Goal: Task Accomplishment & Management: Use online tool/utility

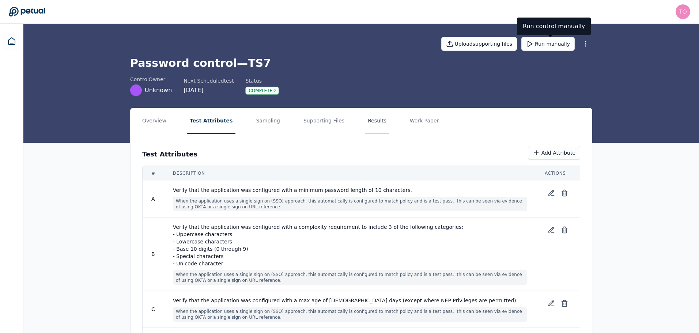
click at [365, 120] on button "Results" at bounding box center [377, 121] width 24 height 26
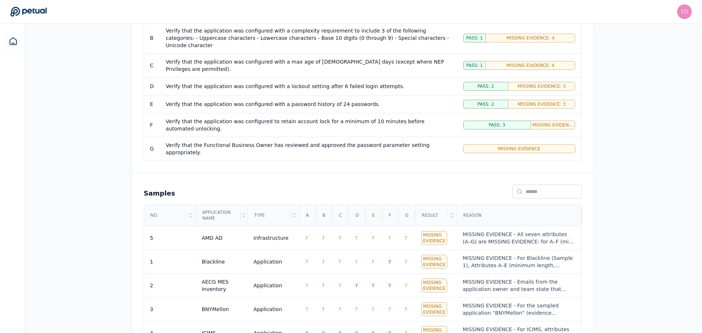
scroll to position [217, 0]
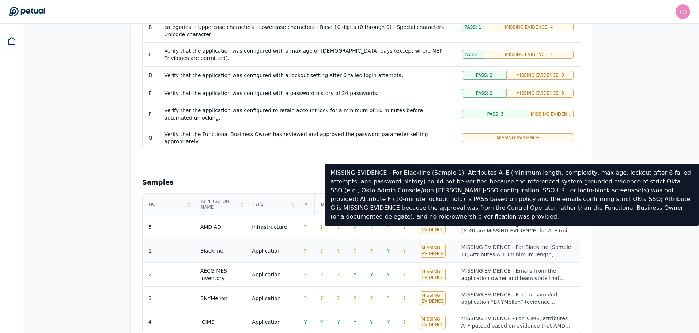
click at [478, 244] on div "MISSING EVIDENCE - For Blackline (Sample 1), Attributes A–E (minimum length, co…" at bounding box center [517, 251] width 113 height 15
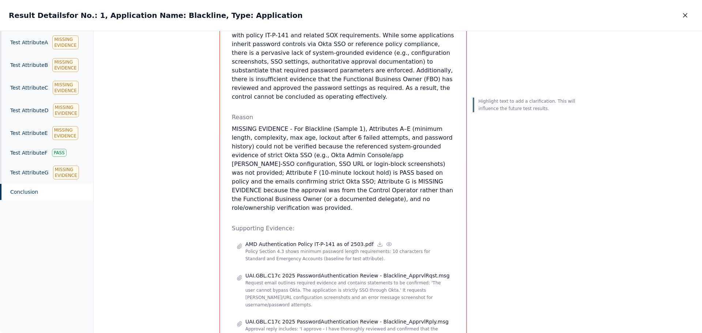
scroll to position [73, 0]
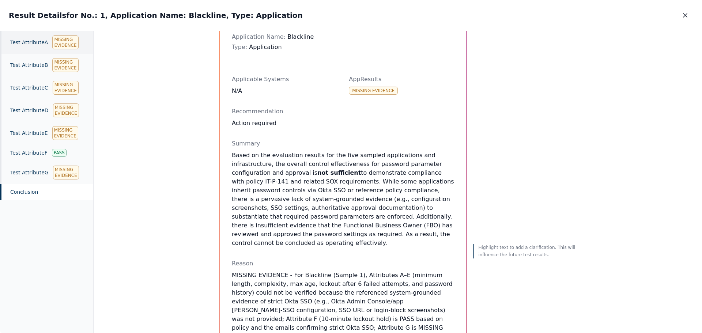
click at [30, 45] on div "Test Attribute A Missing Evidence" at bounding box center [46, 42] width 93 height 23
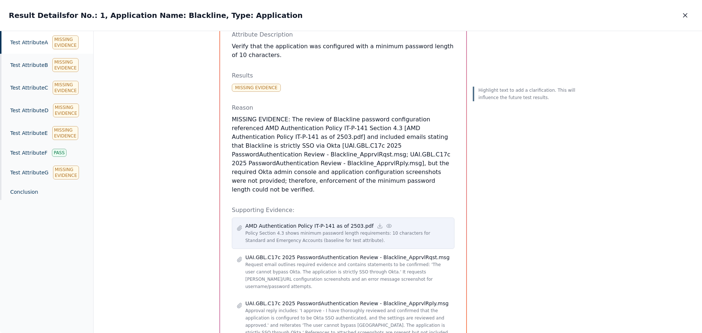
click at [386, 223] on icon at bounding box center [389, 226] width 6 height 6
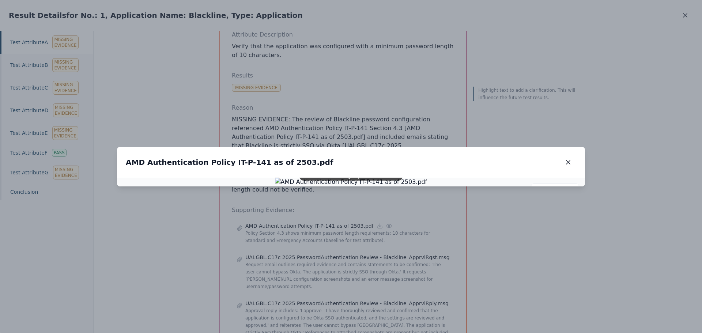
drag, startPoint x: 365, startPoint y: 136, endPoint x: 365, endPoint y: 109, distance: 26.3
click at [365, 178] on img at bounding box center [351, 182] width 152 height 9
click at [566, 159] on icon "button" at bounding box center [568, 162] width 7 height 7
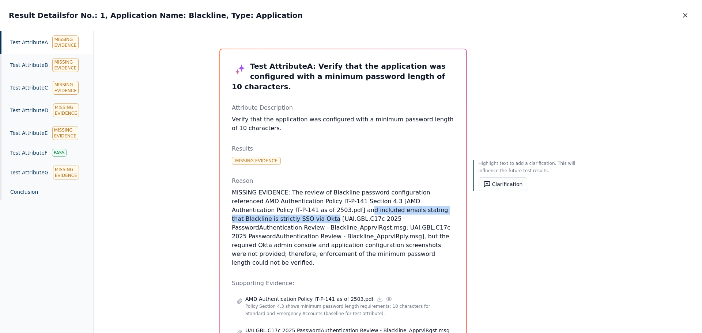
drag, startPoint x: 262, startPoint y: 200, endPoint x: 425, endPoint y: 201, distance: 163.4
click at [425, 201] on p "MISSING EVIDENCE: The review of Blackline password configuration referenced AMD…" at bounding box center [343, 227] width 223 height 79
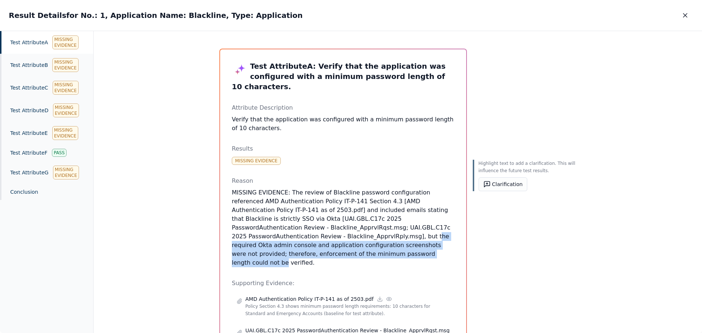
drag, startPoint x: 232, startPoint y: 227, endPoint x: 450, endPoint y: 235, distance: 218.8
click at [450, 235] on p "MISSING EVIDENCE: The review of Blackline password configuration referenced AMD…" at bounding box center [343, 227] width 223 height 79
click at [683, 15] on icon "button" at bounding box center [685, 15] width 7 height 7
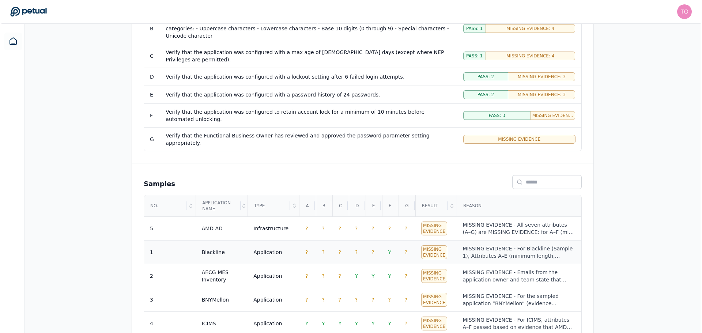
scroll to position [217, 0]
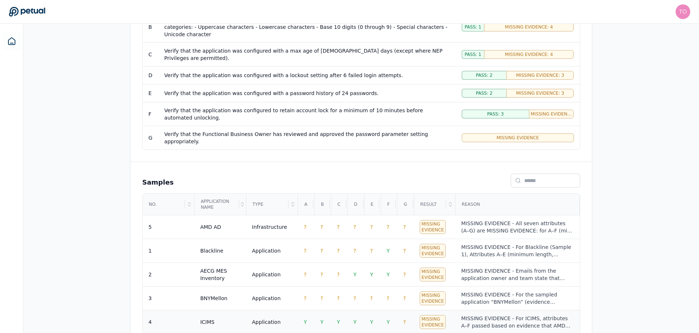
click at [209, 318] on div "ICIMS" at bounding box center [207, 321] width 14 height 7
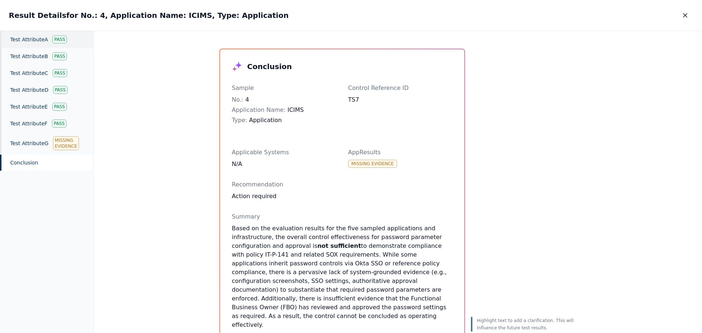
click at [46, 38] on div "Test Attribute A Pass" at bounding box center [46, 39] width 93 height 17
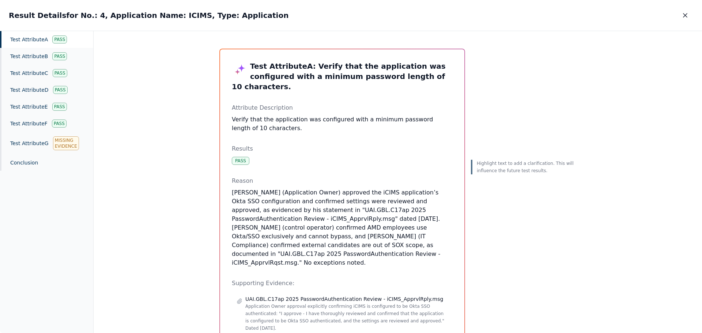
scroll to position [87, 0]
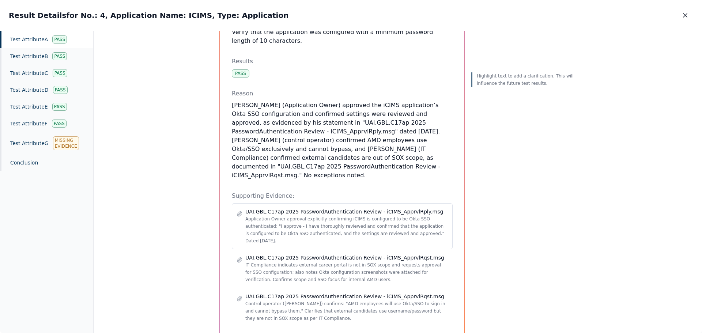
click at [275, 216] on p "Application Owner approval explicitly confirming iCIMS is configured to be Okta…" at bounding box center [346, 229] width 203 height 29
click at [327, 215] on p "Application Owner approval explicitly confirming iCIMS is configured to be Okta…" at bounding box center [346, 229] width 203 height 29
click at [309, 215] on p "Application Owner approval explicitly confirming iCIMS is configured to be Okta…" at bounding box center [346, 229] width 203 height 29
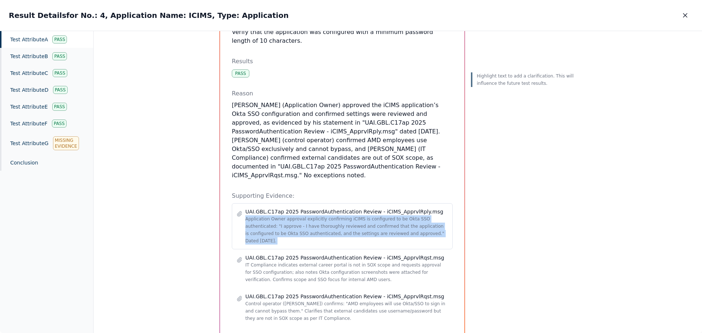
click at [309, 215] on p "Application Owner approval explicitly confirming iCIMS is configured to be Okta…" at bounding box center [346, 229] width 203 height 29
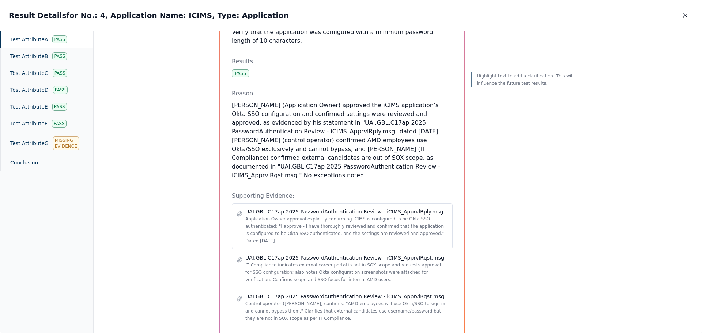
click at [238, 208] on div "UAI.GBL.C17ap 2025 PasswordAuthentication Review - iCIMS_ApprvlRply.msg Applica…" at bounding box center [342, 226] width 211 height 37
click at [238, 211] on icon at bounding box center [240, 214] width 6 height 6
click at [30, 158] on div "Conclusion" at bounding box center [46, 163] width 93 height 16
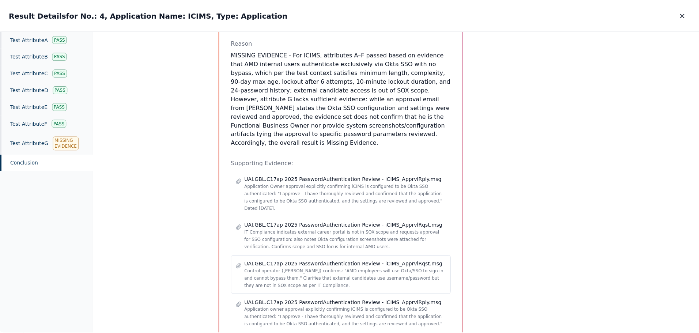
scroll to position [293, 0]
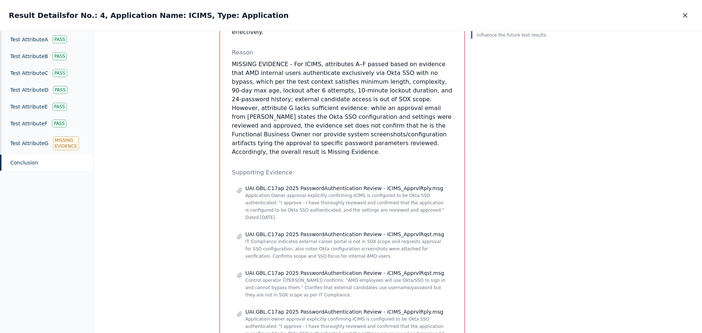
click at [683, 16] on icon "button" at bounding box center [685, 15] width 7 height 7
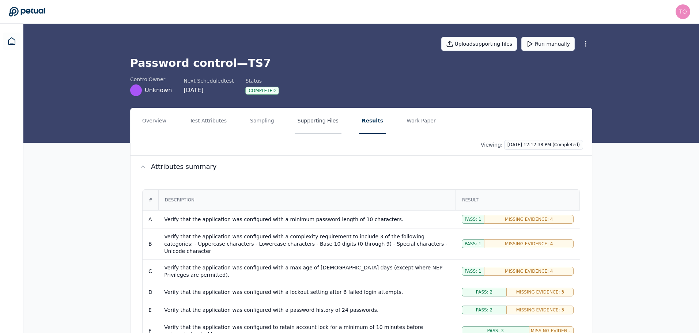
click at [325, 121] on button "Supporting Files" at bounding box center [318, 121] width 47 height 26
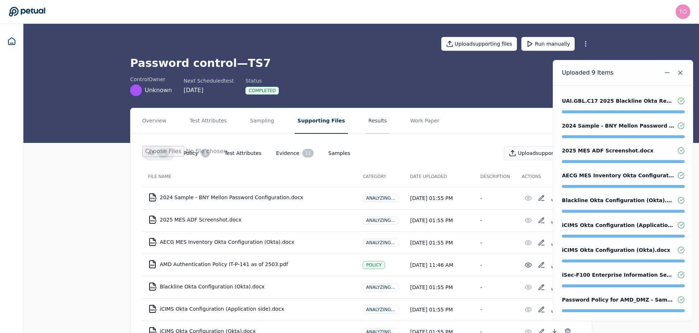
click at [366, 121] on button "Results" at bounding box center [378, 121] width 24 height 26
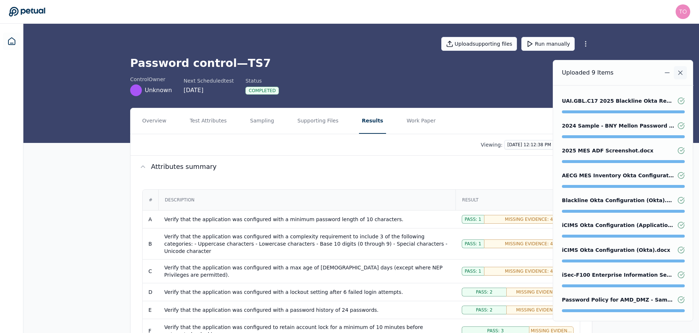
click at [681, 76] on icon "Notifications (F8)" at bounding box center [680, 72] width 7 height 7
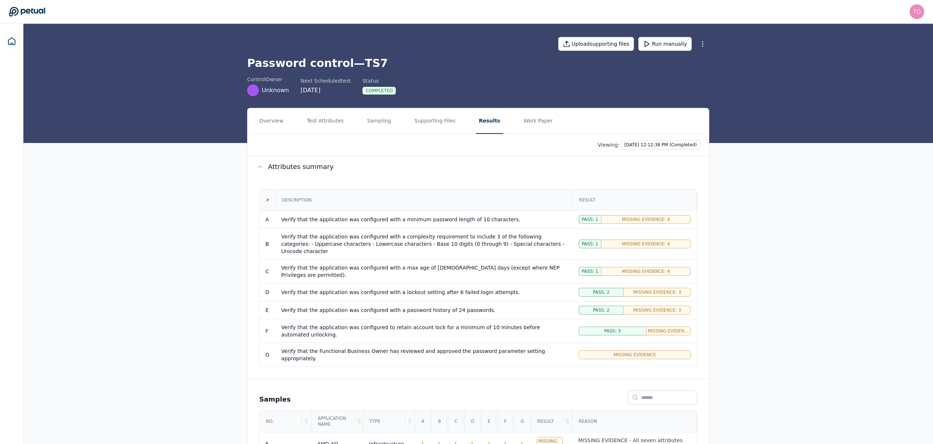
drag, startPoint x: 662, startPoint y: 41, endPoint x: 749, endPoint y: 104, distance: 107.2
click at [662, 41] on button "Run manually" at bounding box center [664, 44] width 53 height 14
click at [12, 40] on icon at bounding box center [11, 41] width 9 height 9
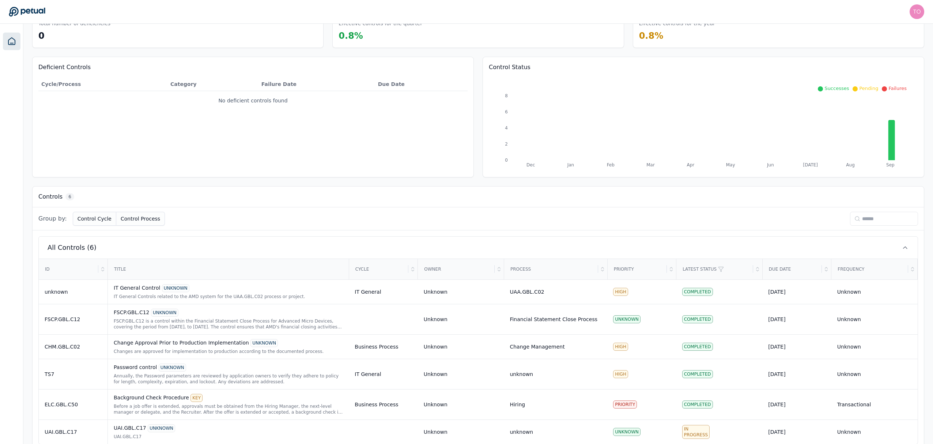
scroll to position [60, 0]
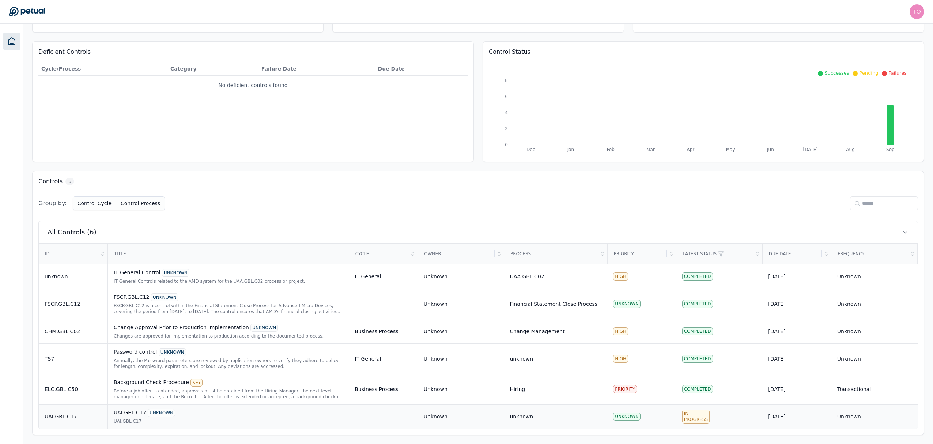
click at [207, 333] on div "UAI.GBL.C17 UNKNOWN" at bounding box center [228, 413] width 229 height 8
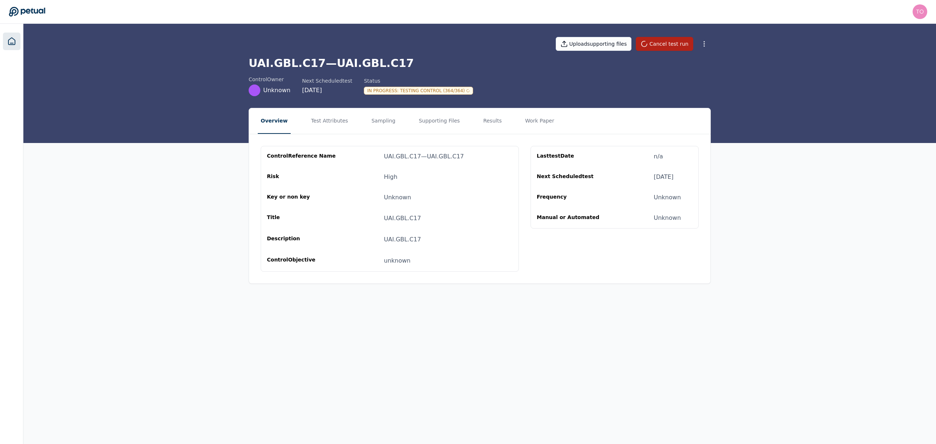
click at [14, 44] on icon at bounding box center [11, 41] width 9 height 9
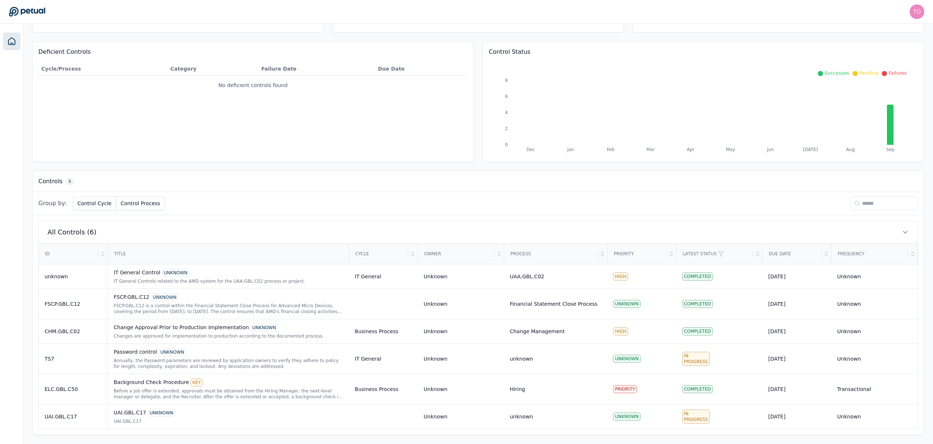
scroll to position [60, 0]
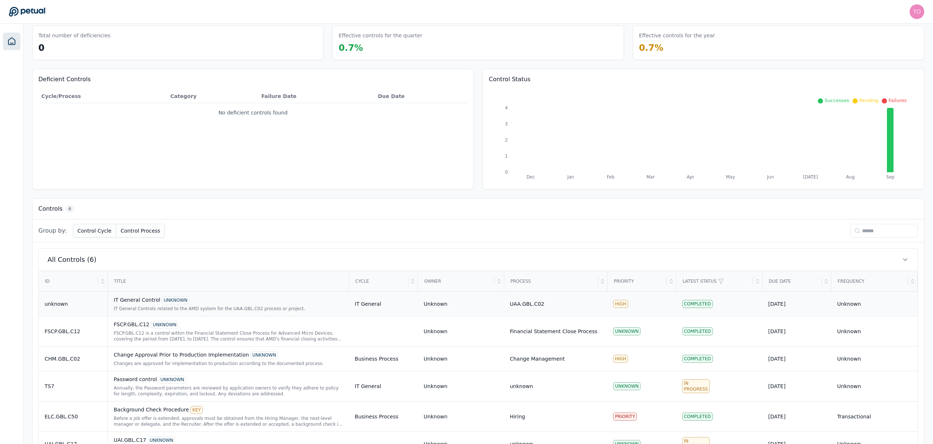
scroll to position [60, 0]
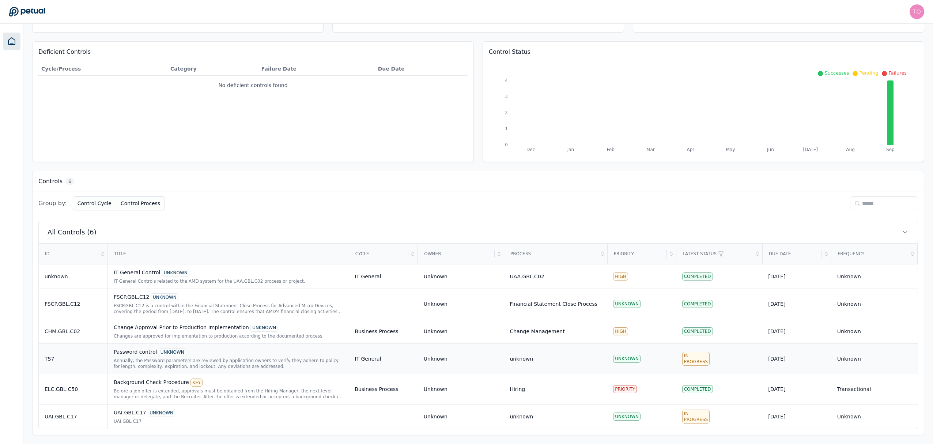
click at [226, 361] on div "Annually, the Password parameters are reviewed by application owners to verify …" at bounding box center [228, 364] width 229 height 12
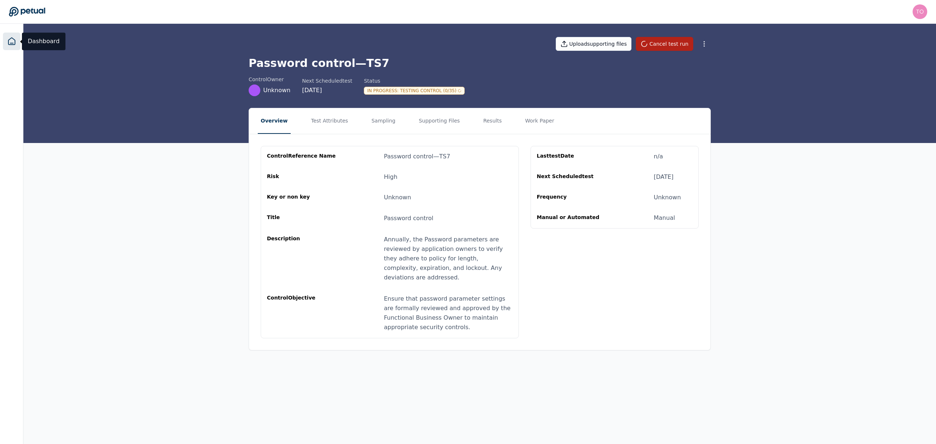
click at [10, 43] on icon at bounding box center [11, 41] width 7 height 7
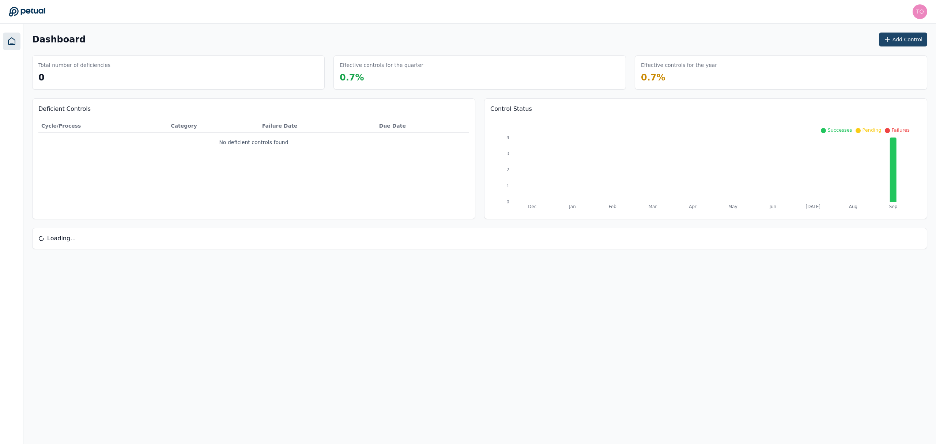
click at [900, 36] on button "Add Control" at bounding box center [903, 40] width 48 height 14
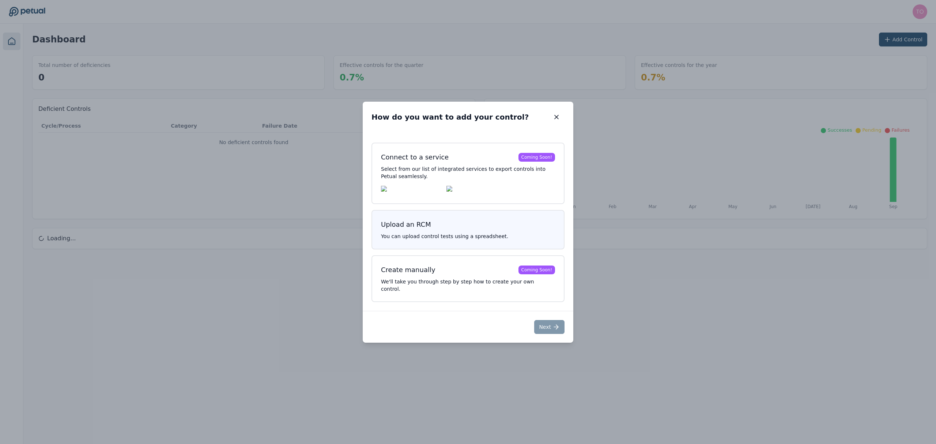
click at [439, 235] on button "Upload an RCM You can upload control tests using a spreadsheet." at bounding box center [467, 229] width 193 height 39
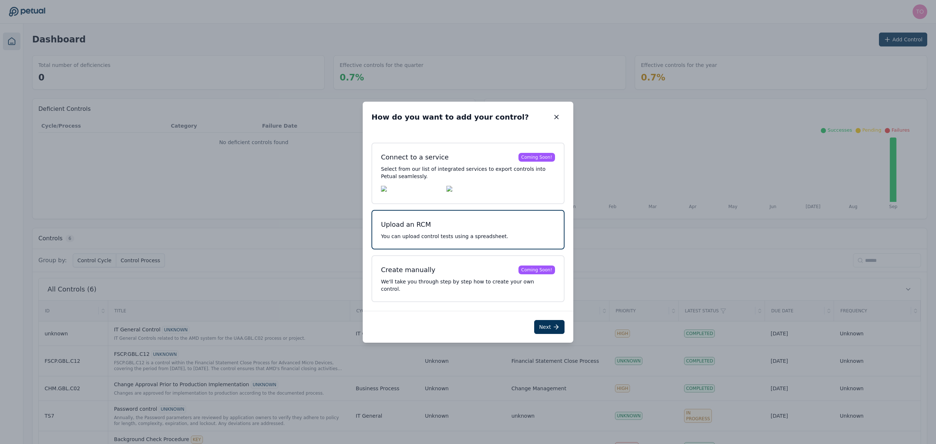
click at [464, 230] on h3 "Upload an RCM" at bounding box center [468, 224] width 174 height 10
click at [542, 320] on button "Next" at bounding box center [549, 327] width 30 height 14
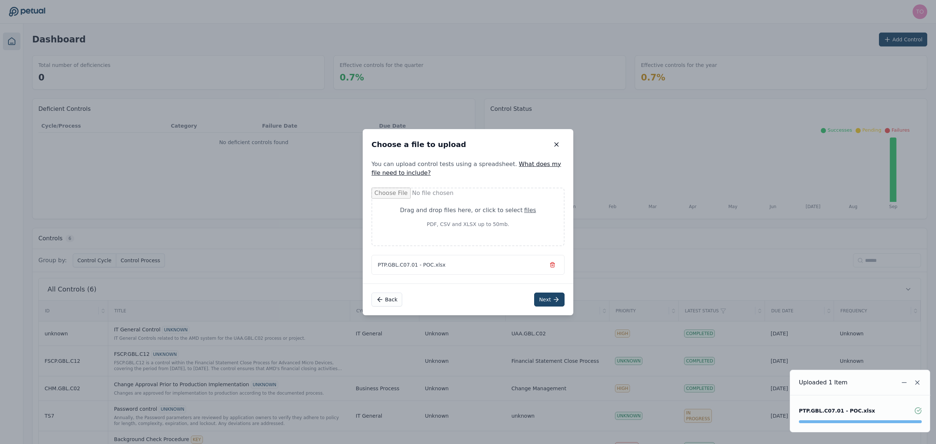
click at [547, 300] on button "Next" at bounding box center [549, 300] width 30 height 14
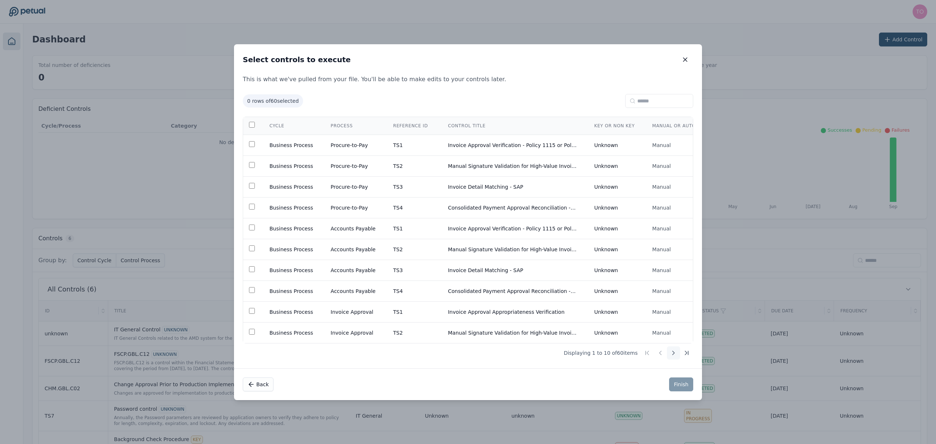
click at [672, 356] on icon at bounding box center [673, 352] width 7 height 7
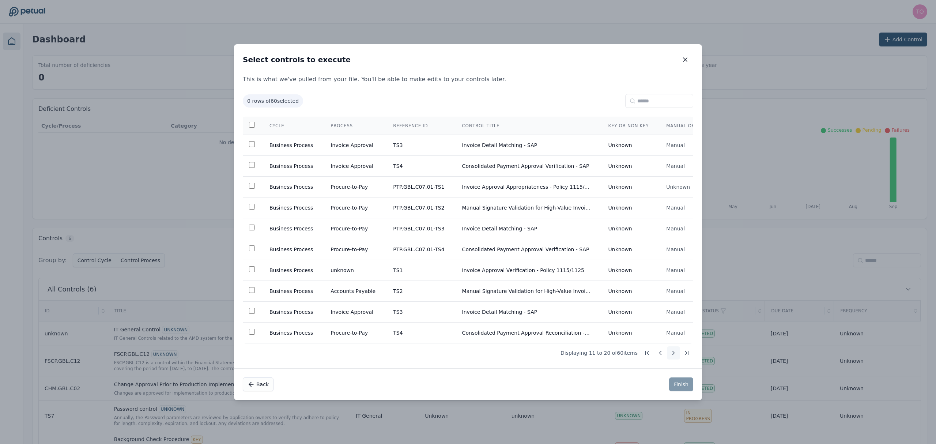
click at [672, 356] on icon at bounding box center [673, 352] width 7 height 7
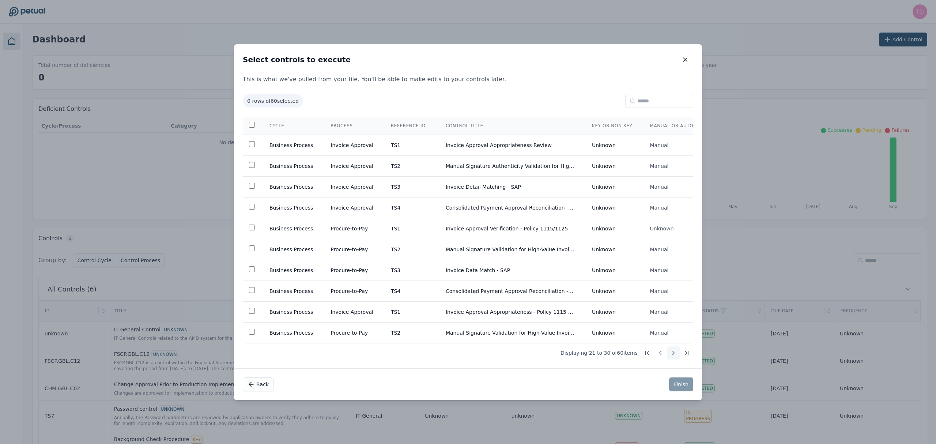
click at [672, 356] on icon at bounding box center [673, 352] width 7 height 7
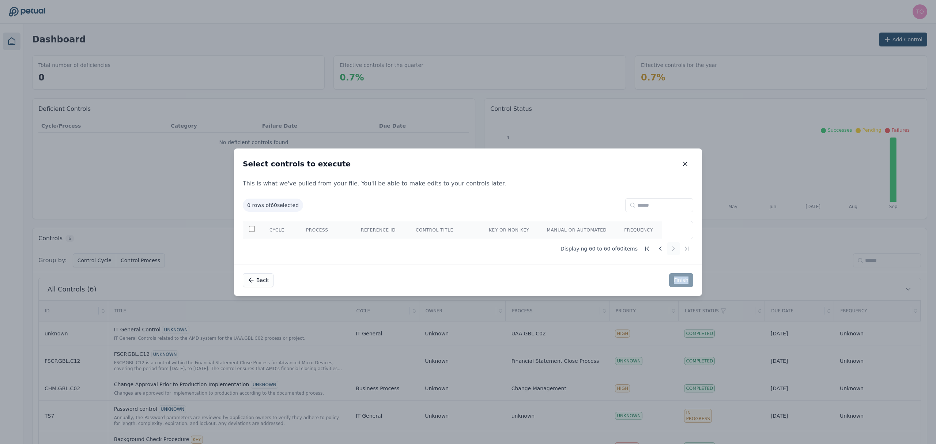
click at [672, 356] on div "Select controls to execute Select controls to execute This is what we've pulled…" at bounding box center [468, 222] width 936 height 444
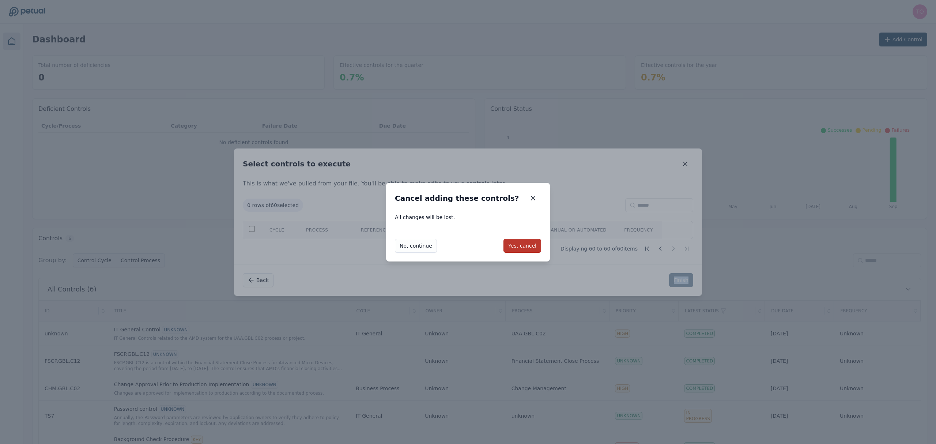
click at [524, 247] on button "Yes, cancel" at bounding box center [522, 246] width 38 height 14
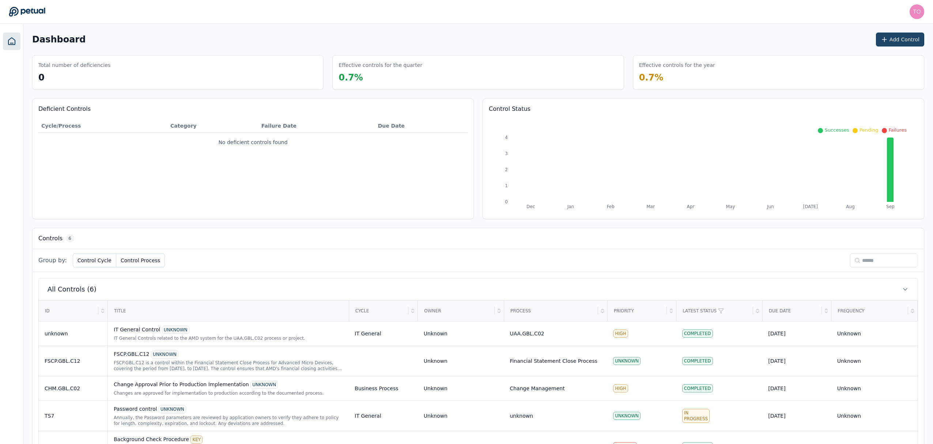
click at [892, 42] on button "Add Control" at bounding box center [900, 40] width 48 height 14
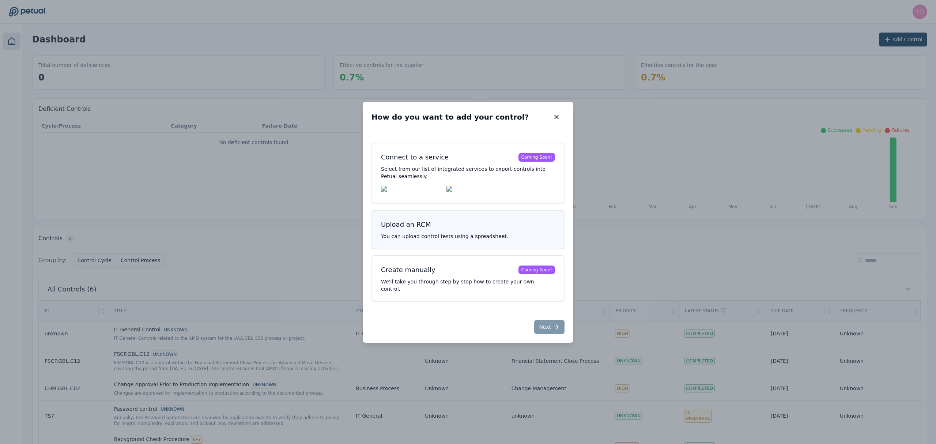
click at [470, 235] on button "Upload an RCM You can upload control tests using a spreadsheet." at bounding box center [467, 229] width 193 height 39
click at [553, 324] on icon at bounding box center [555, 326] width 7 height 7
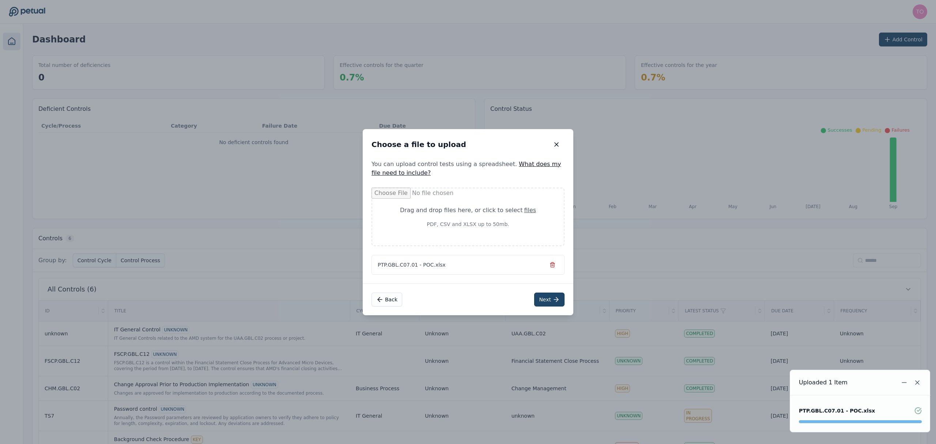
click at [549, 303] on button "Next" at bounding box center [549, 300] width 30 height 14
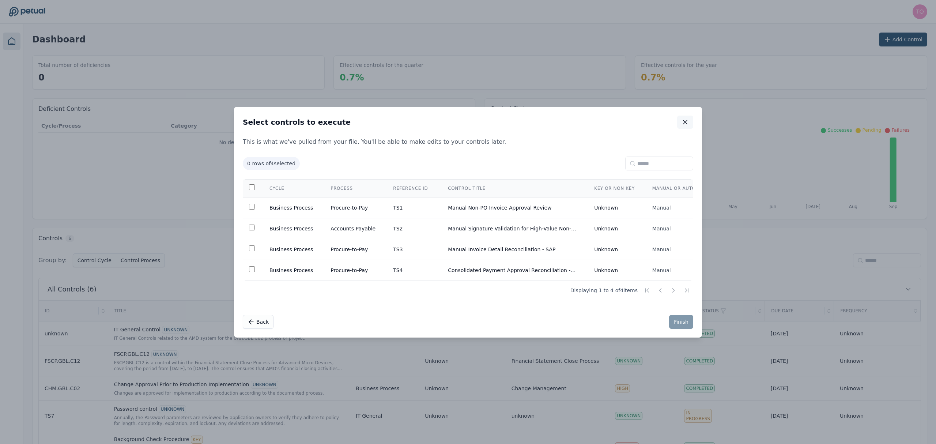
click at [688, 118] on icon "button" at bounding box center [685, 121] width 7 height 7
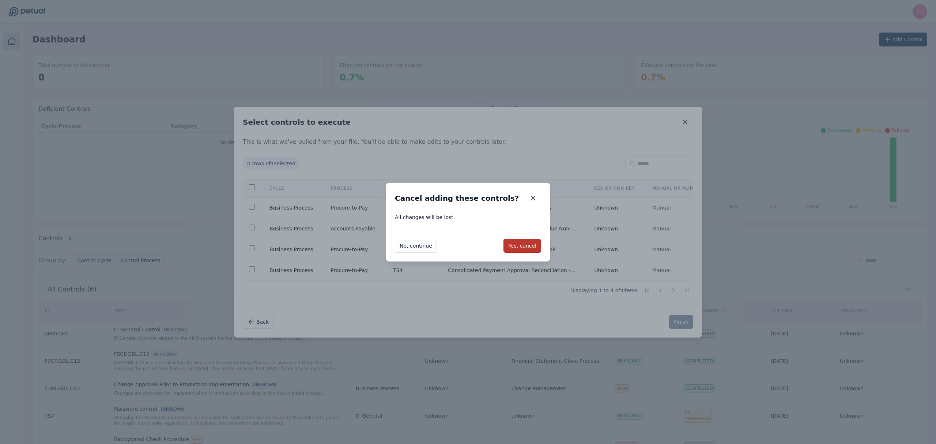
click at [531, 245] on button "Yes, cancel" at bounding box center [522, 246] width 38 height 14
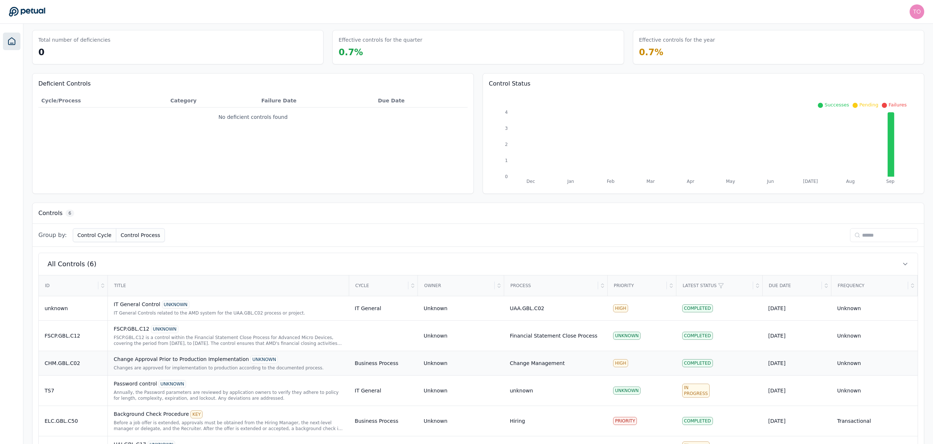
scroll to position [60, 0]
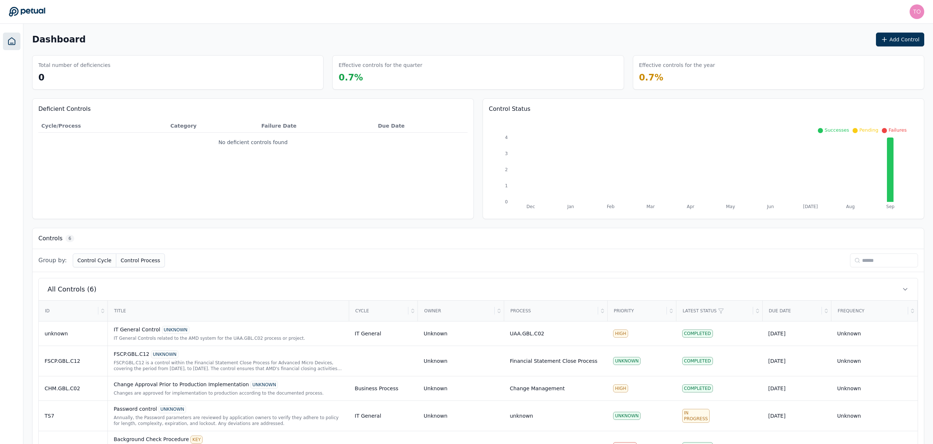
scroll to position [60, 0]
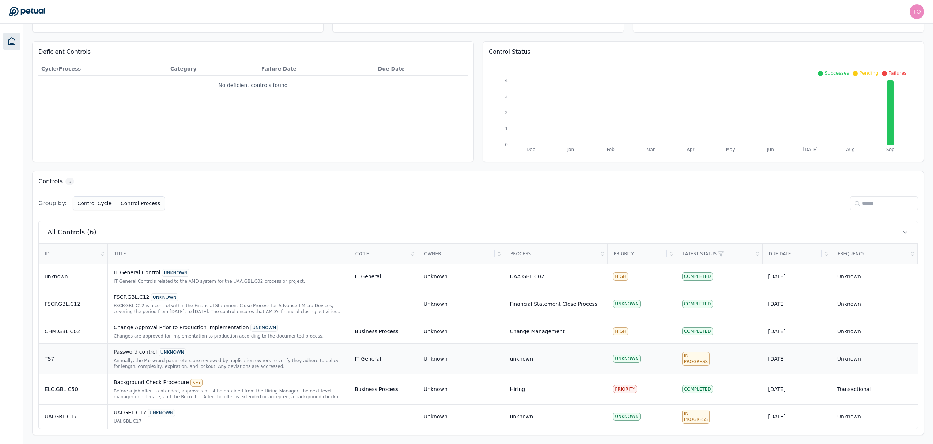
click at [186, 355] on div "Password control UNKNOWN" at bounding box center [228, 352] width 229 height 8
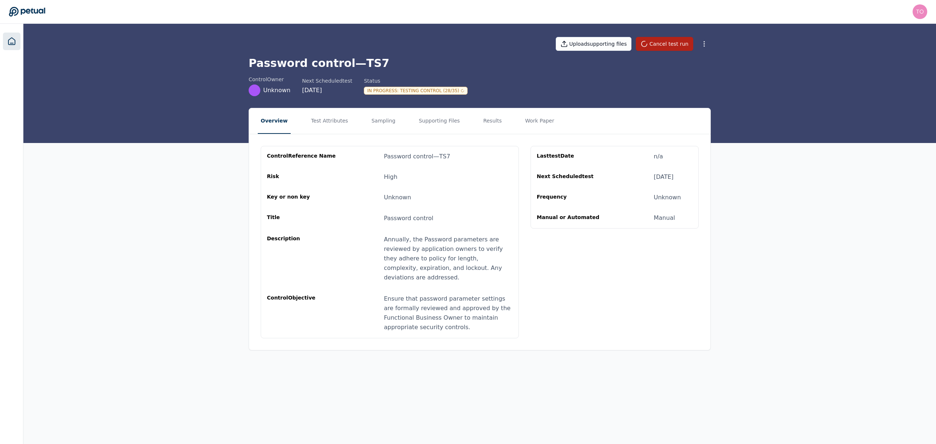
click at [15, 40] on icon at bounding box center [11, 41] width 7 height 7
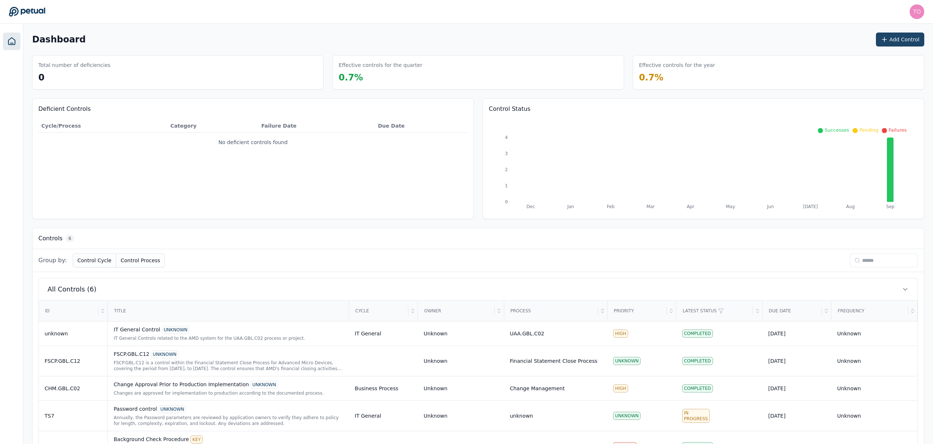
click at [908, 37] on button "Add Control" at bounding box center [900, 40] width 48 height 14
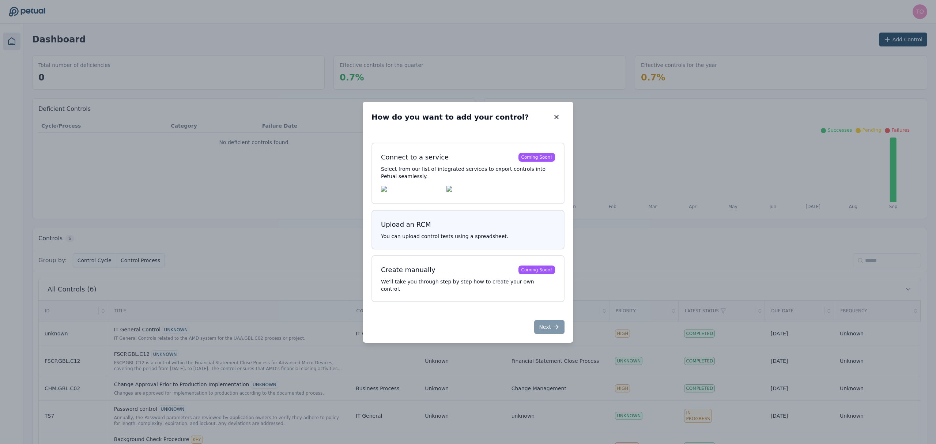
click at [487, 236] on button "Upload an RCM You can upload control tests using a spreadsheet." at bounding box center [467, 229] width 193 height 39
click at [562, 329] on button "Next" at bounding box center [549, 327] width 30 height 14
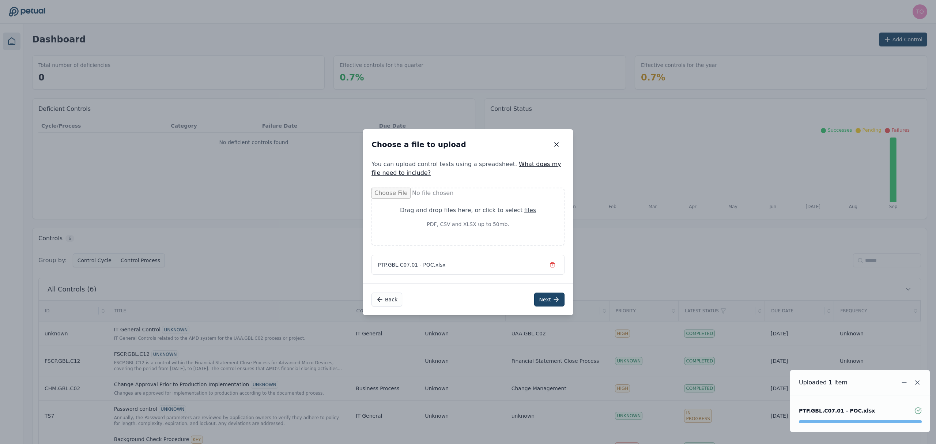
click at [547, 297] on button "Next" at bounding box center [549, 300] width 30 height 14
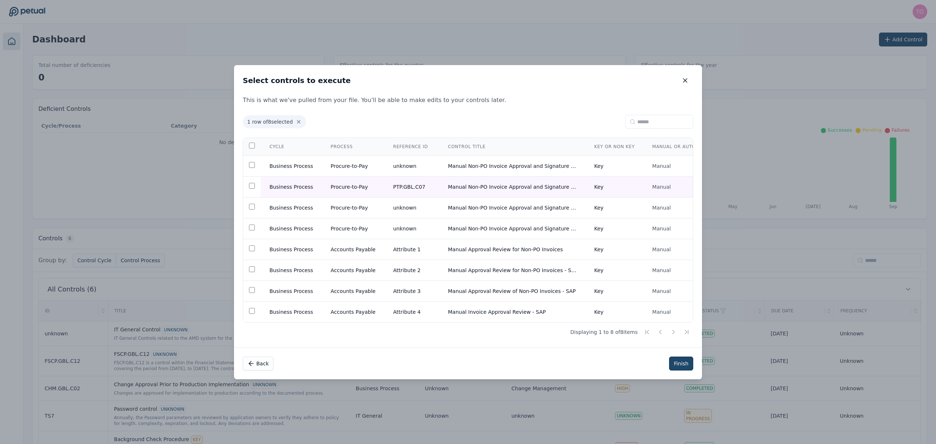
click at [681, 370] on button "Finish" at bounding box center [681, 363] width 24 height 14
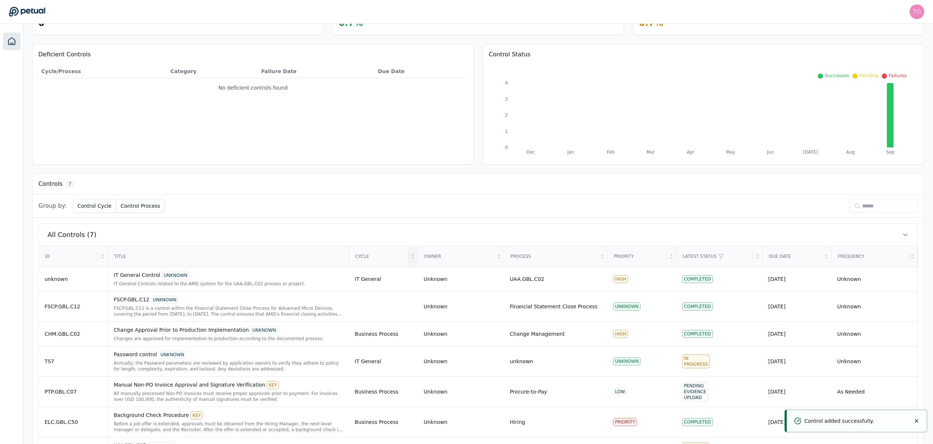
scroll to position [91, 0]
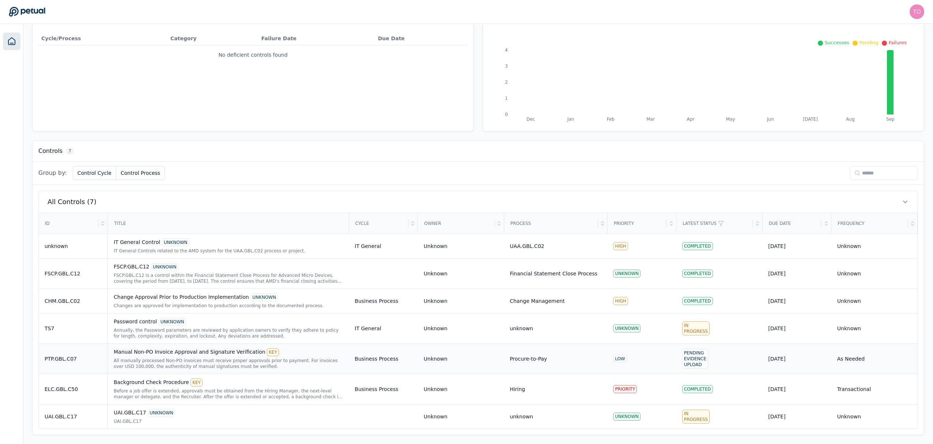
click at [230, 358] on div "All manually processed Non-PO invoices must receive proper approvals prior to p…" at bounding box center [228, 364] width 229 height 12
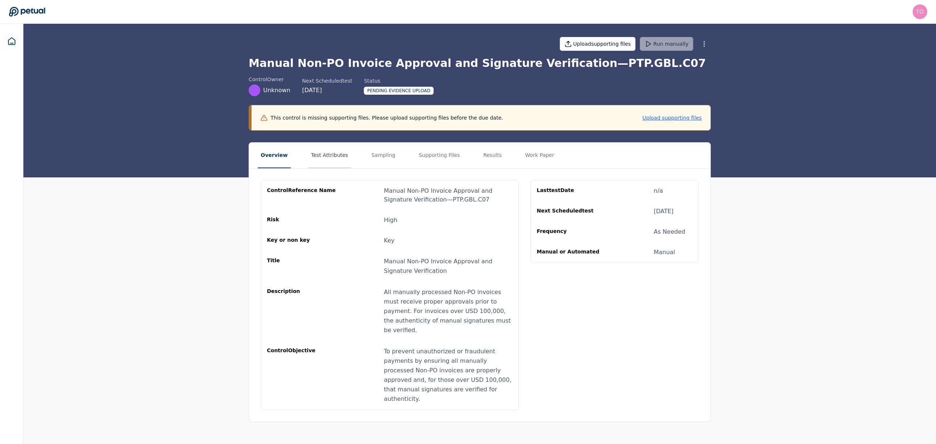
click at [312, 158] on button "Test Attributes" at bounding box center [329, 156] width 43 height 26
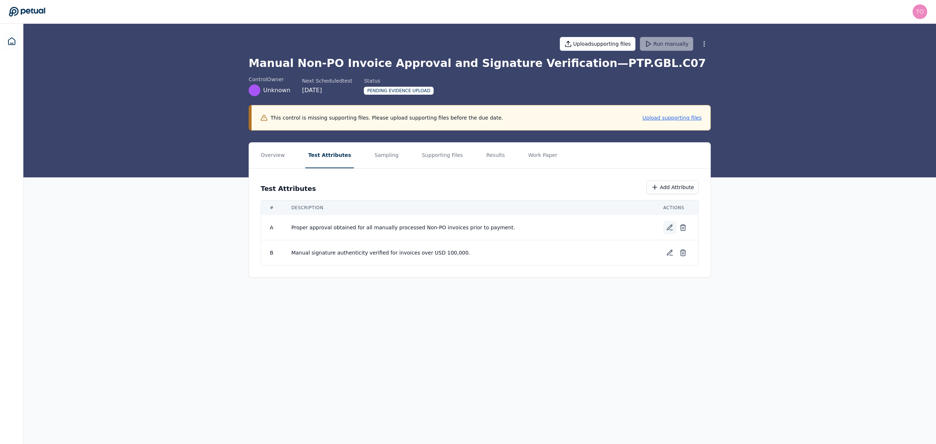
click at [669, 228] on icon at bounding box center [669, 227] width 5 height 5
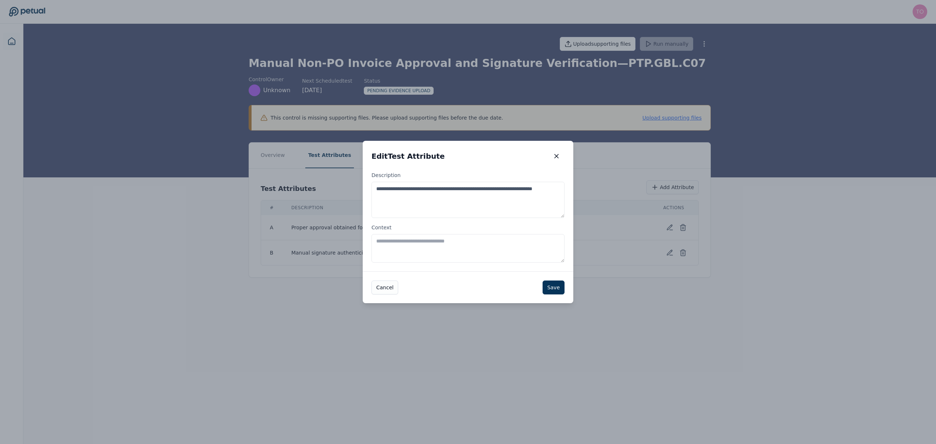
click at [417, 200] on textarea "**********" at bounding box center [467, 200] width 193 height 36
drag, startPoint x: 415, startPoint y: 198, endPoint x: 363, endPoint y: 186, distance: 52.9
click at [363, 186] on div "**********" at bounding box center [468, 221] width 211 height 100
paste textarea "********"
type textarea "**********"
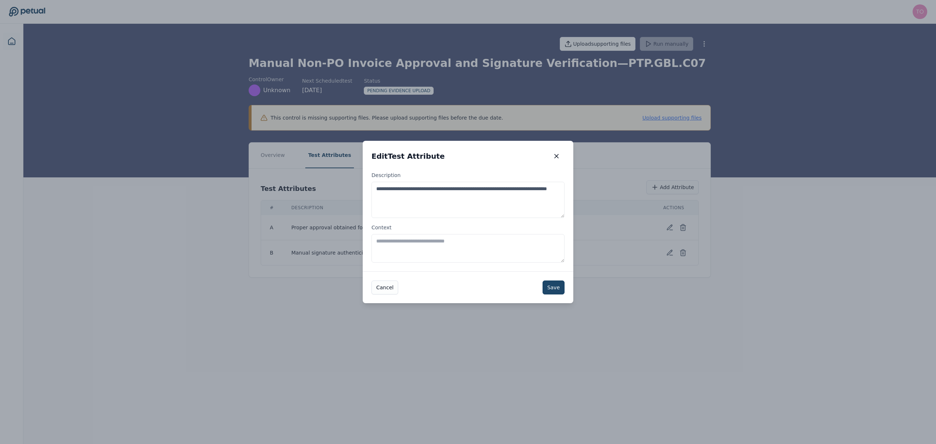
click at [555, 285] on button "Save" at bounding box center [554, 287] width 22 height 14
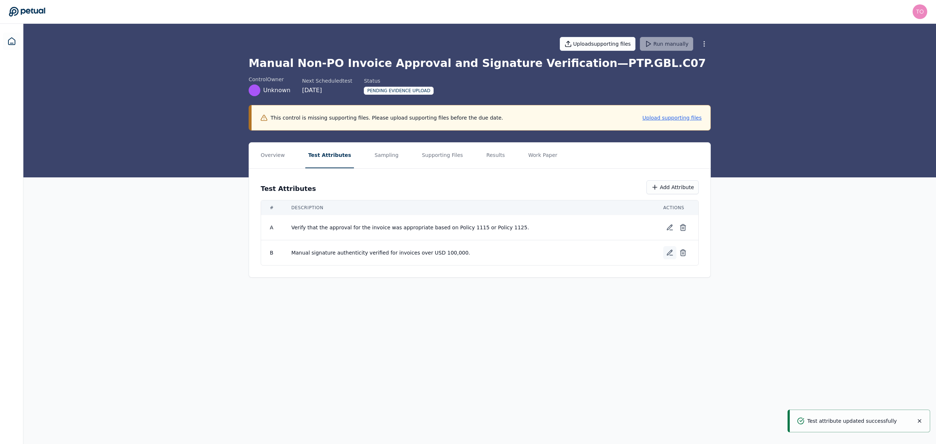
click at [671, 253] on icon at bounding box center [669, 252] width 5 height 5
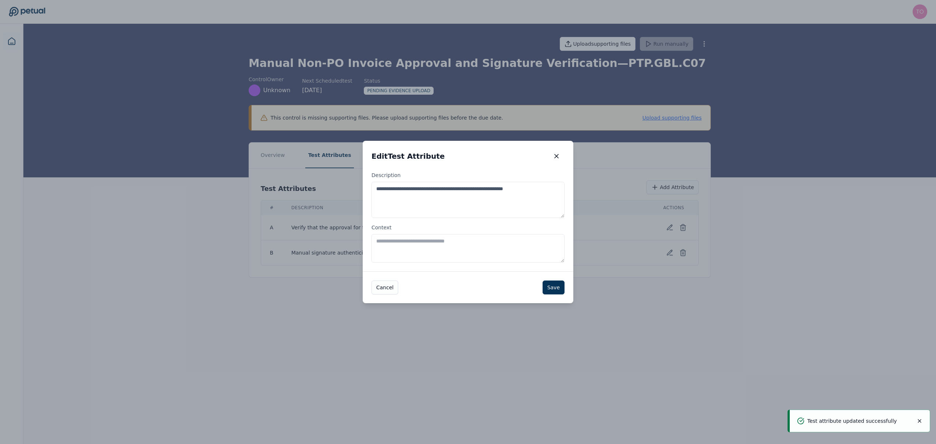
click at [476, 194] on textarea "**********" at bounding box center [467, 200] width 193 height 36
click at [479, 193] on textarea "**********" at bounding box center [467, 200] width 193 height 36
click at [478, 194] on textarea "**********" at bounding box center [467, 200] width 193 height 36
click at [477, 194] on textarea "**********" at bounding box center [467, 200] width 193 height 36
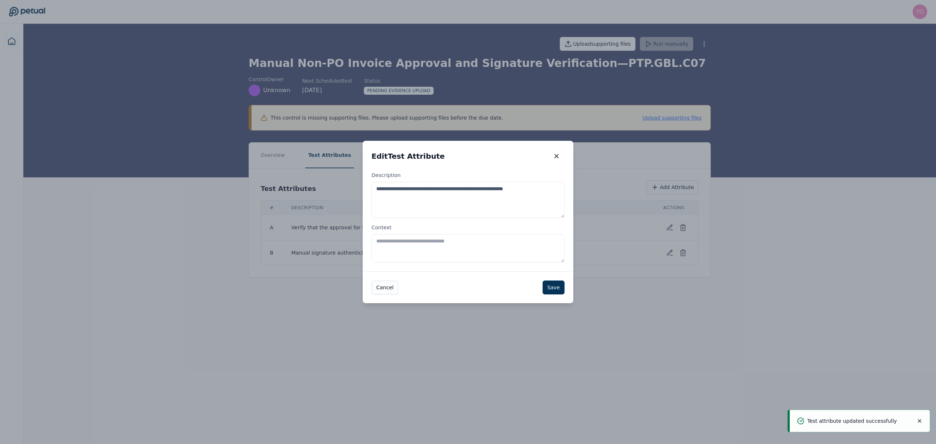
click at [480, 190] on textarea "**********" at bounding box center [467, 200] width 193 height 36
paste textarea "**********"
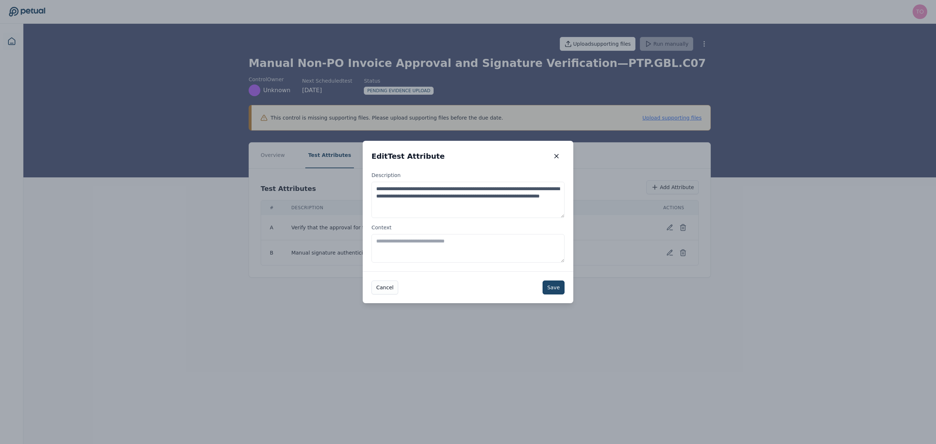
type textarea "**********"
click at [558, 286] on button "Save" at bounding box center [554, 287] width 22 height 14
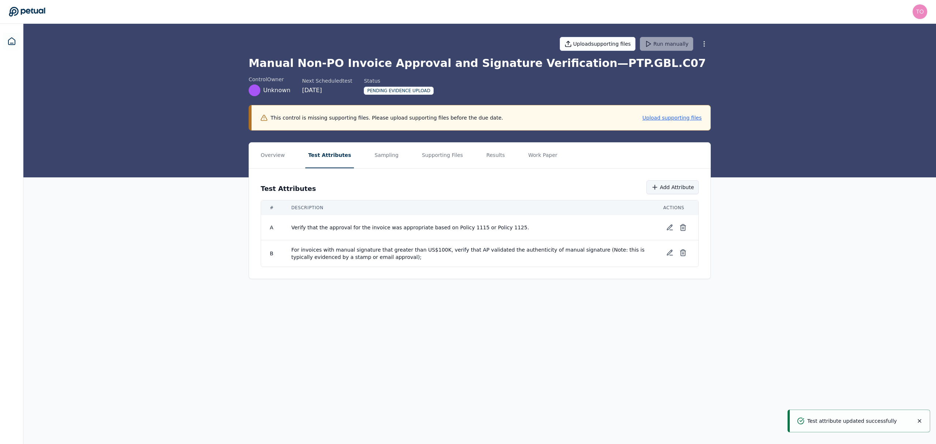
click at [670, 189] on button "Add Attribute" at bounding box center [672, 187] width 52 height 14
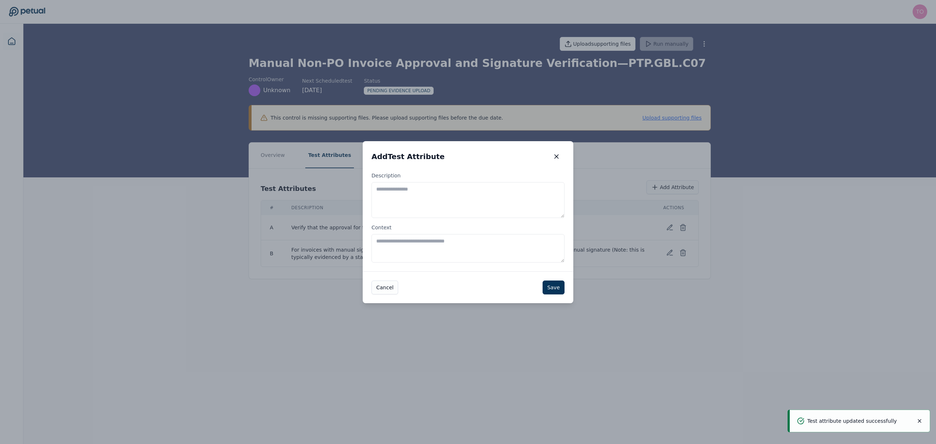
click at [478, 195] on textarea "Description" at bounding box center [467, 200] width 193 height 36
paste textarea "**********"
type textarea "**********"
click at [550, 288] on button "Save" at bounding box center [554, 287] width 22 height 14
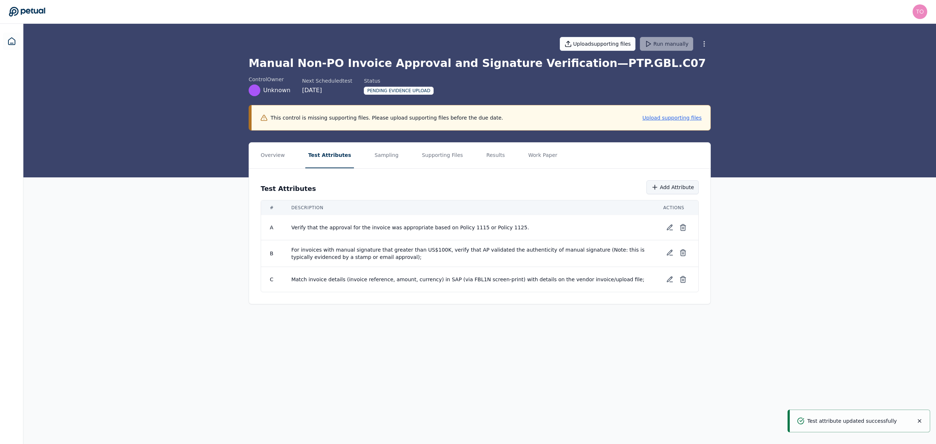
click at [673, 182] on button "Add Attribute" at bounding box center [672, 187] width 52 height 14
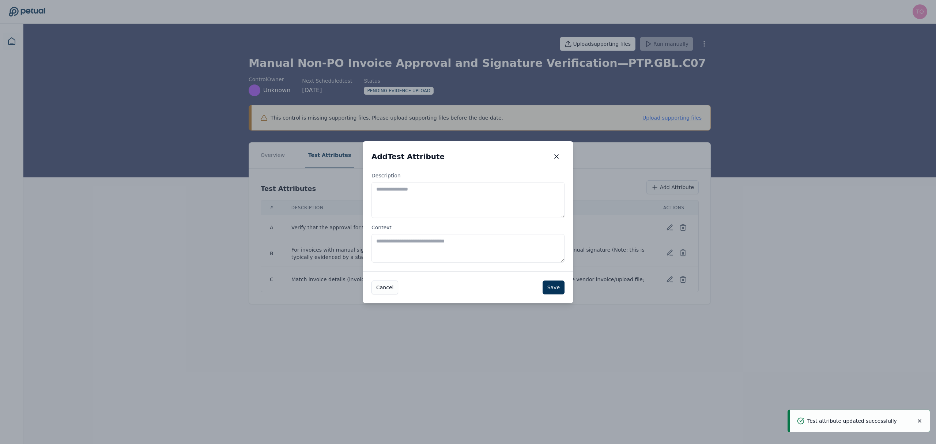
click at [464, 196] on textarea "Description" at bounding box center [467, 200] width 193 height 36
paste textarea "**********"
type textarea "**********"
click at [557, 286] on button "Save" at bounding box center [554, 287] width 22 height 14
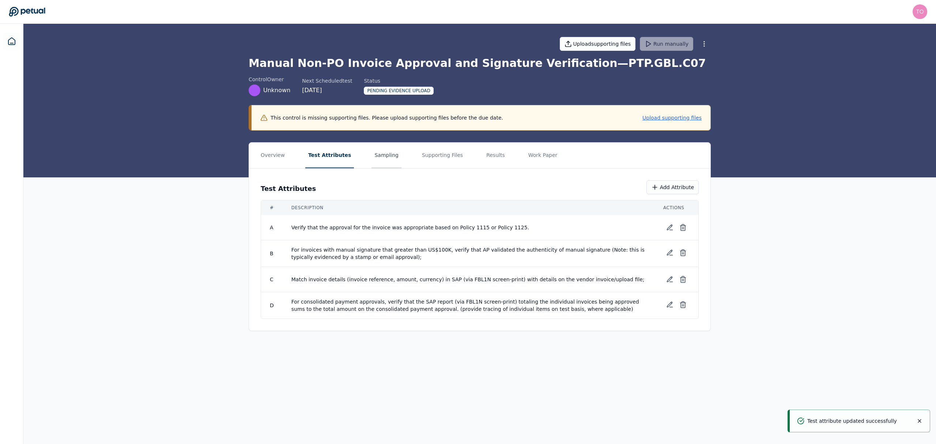
click at [382, 152] on button "Sampling" at bounding box center [386, 156] width 30 height 26
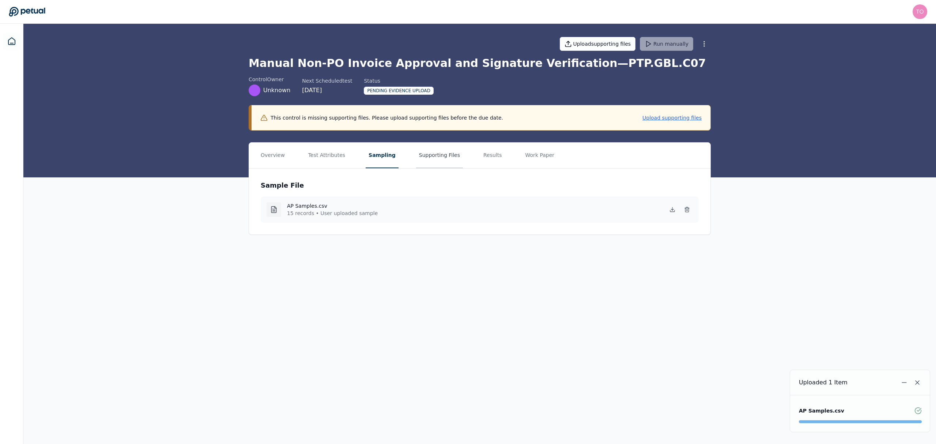
click at [431, 159] on button "Supporting Files" at bounding box center [439, 156] width 47 height 26
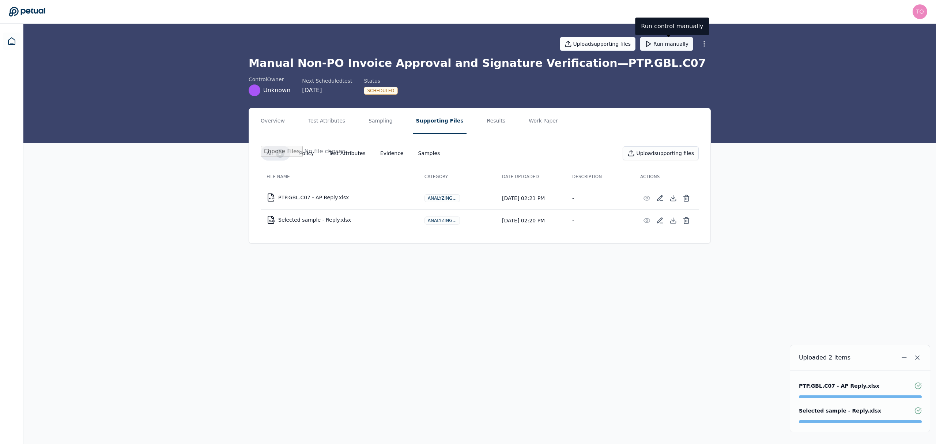
click at [665, 46] on button "Run manually" at bounding box center [666, 44] width 53 height 14
click at [14, 41] on icon at bounding box center [11, 41] width 9 height 9
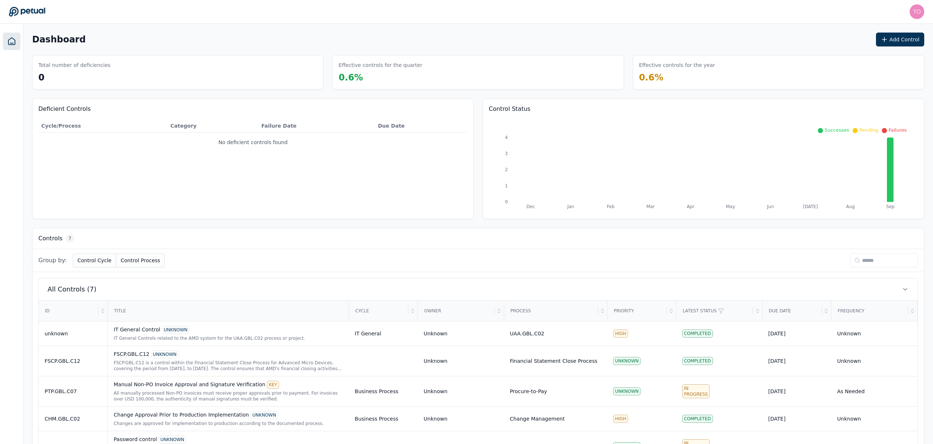
scroll to position [91, 0]
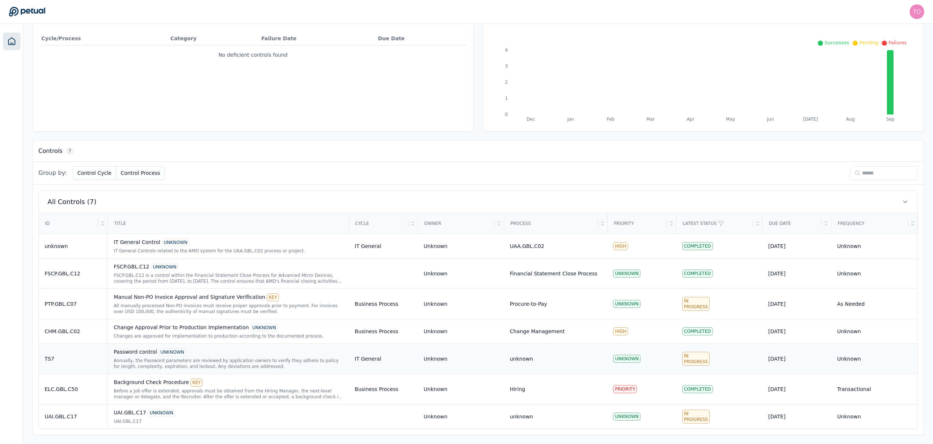
click at [219, 351] on div "Password control UNKNOWN" at bounding box center [228, 352] width 229 height 8
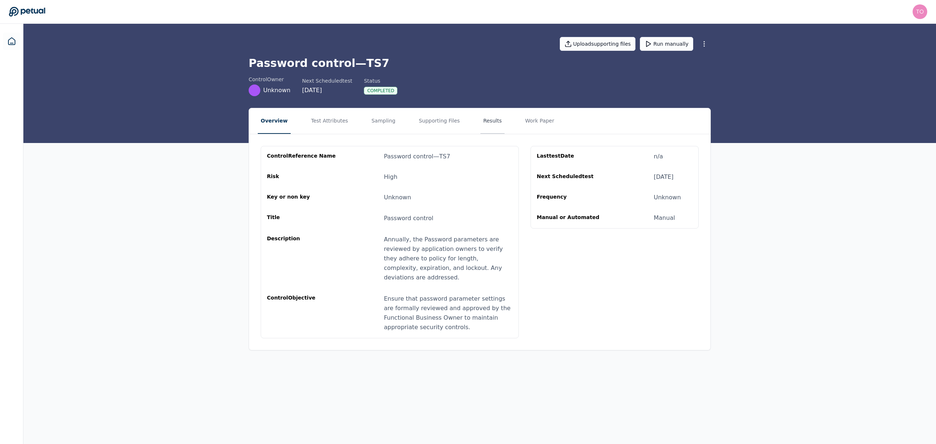
click at [482, 120] on button "Results" at bounding box center [492, 121] width 24 height 26
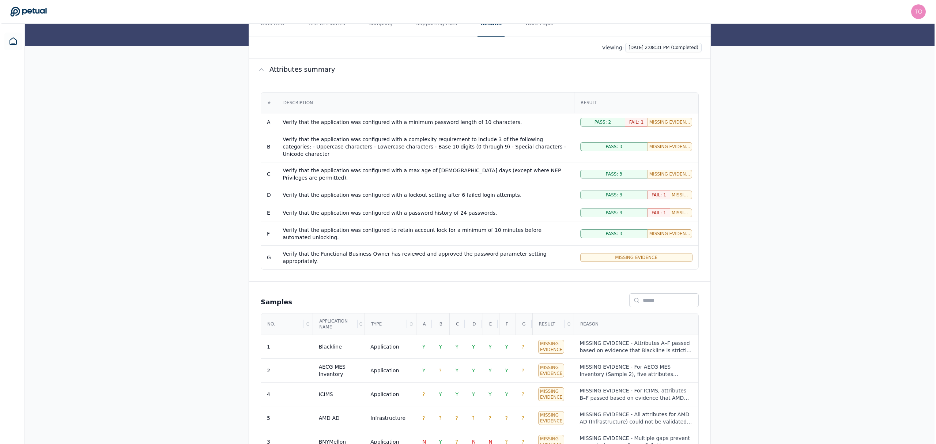
scroll to position [109, 0]
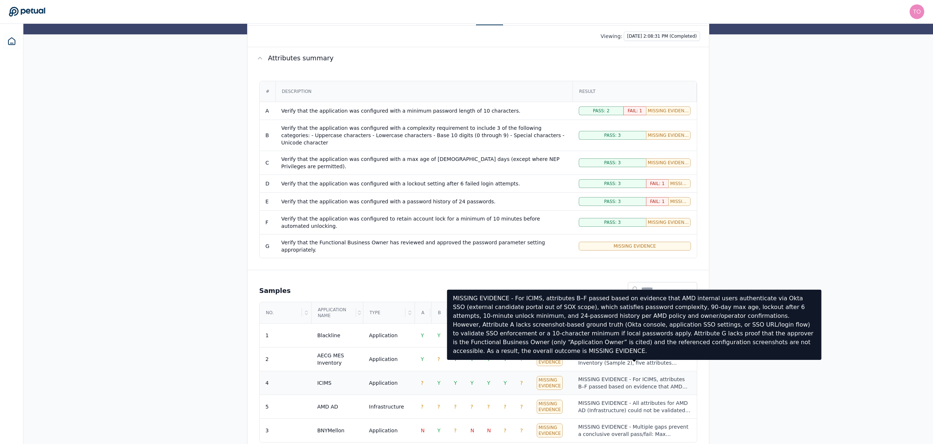
click at [607, 376] on div "MISSING EVIDENCE - For ICIMS, attributes B–F passed based on evidence that AMD …" at bounding box center [634, 383] width 113 height 15
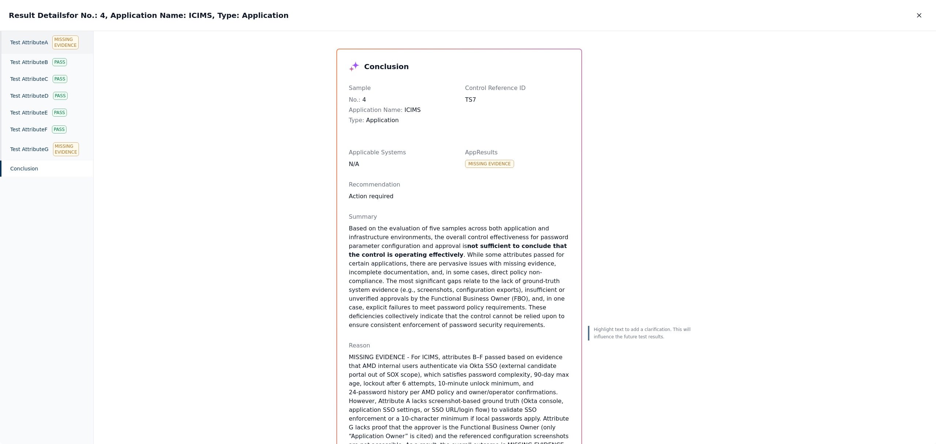
click at [30, 39] on div "Test Attribute A Missing Evidence" at bounding box center [46, 42] width 93 height 23
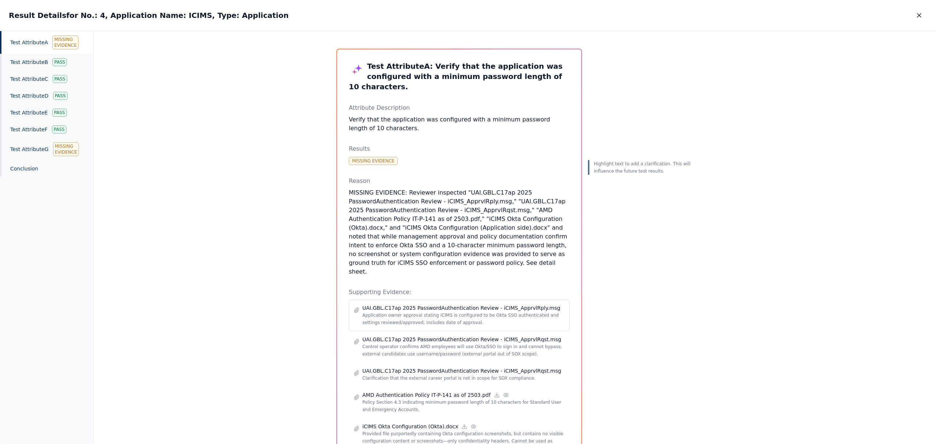
click at [492, 312] on p "Application owner approval stating iCIMS is configured to be Okta SSO authentic…" at bounding box center [463, 319] width 203 height 15
click at [501, 343] on p "Control operator confirms AMD employees will use Okta/SSO to sign in and cannot…" at bounding box center [463, 350] width 203 height 15
click at [508, 374] on p "Clarification that the external career portal is not in scope for SOX complianc…" at bounding box center [463, 377] width 203 height 7
click at [503, 392] on icon at bounding box center [506, 395] width 6 height 6
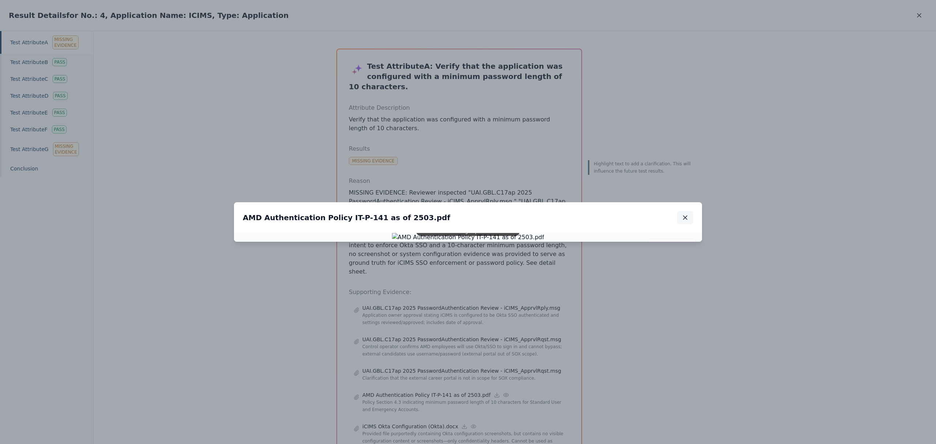
click at [686, 216] on icon "button" at bounding box center [685, 218] width 4 height 4
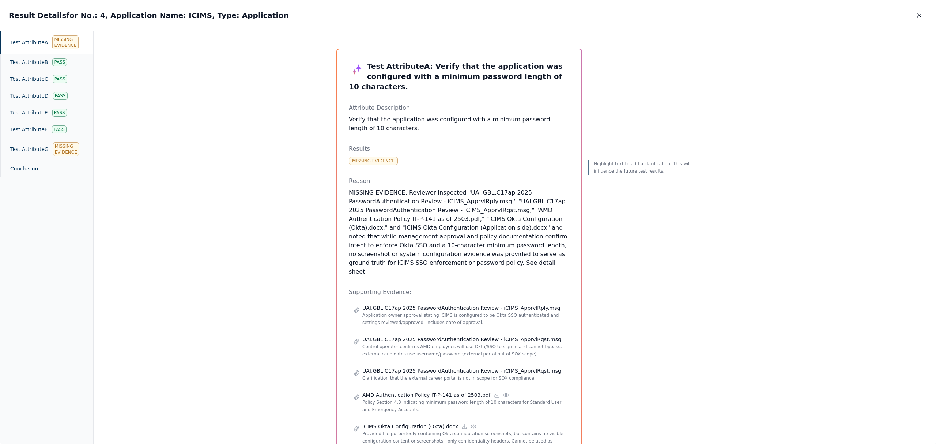
scroll to position [67, 0]
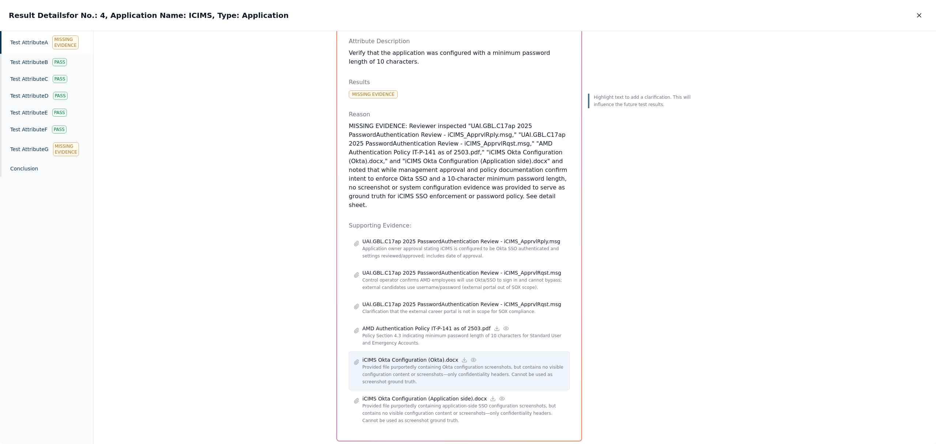
click at [473, 359] on circle at bounding box center [473, 359] width 1 height 1
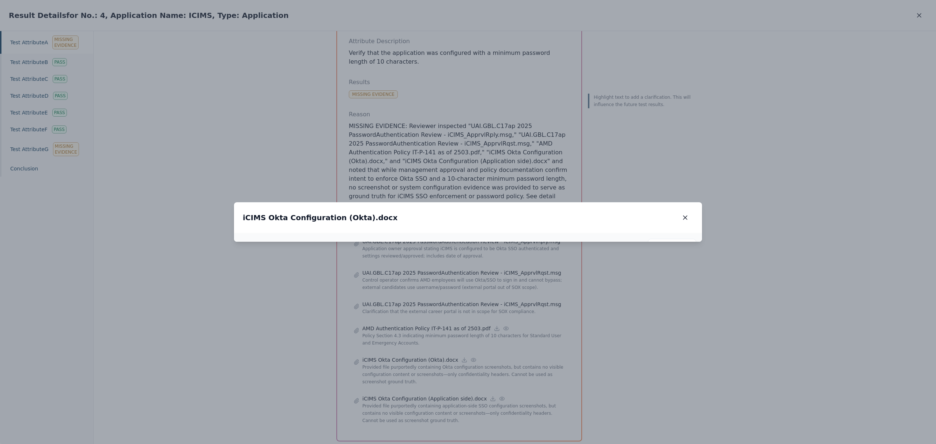
drag, startPoint x: 515, startPoint y: 290, endPoint x: 510, endPoint y: 353, distance: 63.4
click at [510, 312] on img at bounding box center [464, 300] width 300 height 23
drag, startPoint x: 456, startPoint y: 184, endPoint x: 481, endPoint y: 111, distance: 77.2
click at [481, 216] on img at bounding box center [489, 227] width 300 height 23
drag, startPoint x: 514, startPoint y: 300, endPoint x: 509, endPoint y: 314, distance: 15.0
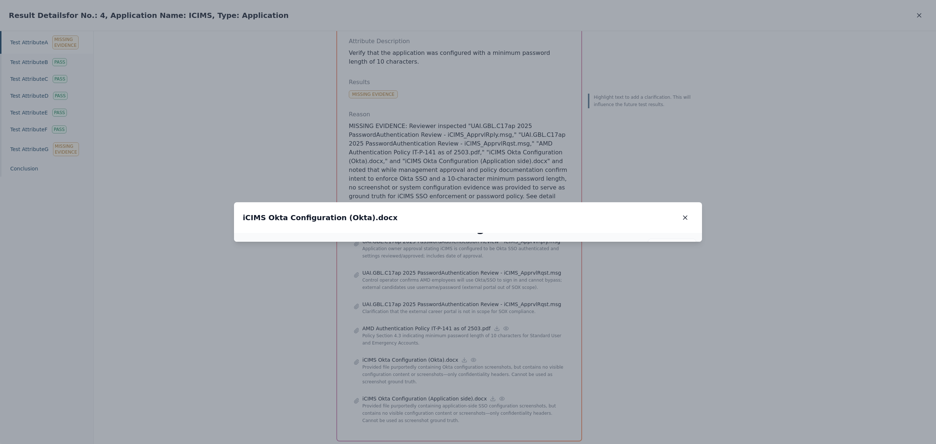
click at [509, 237] on img at bounding box center [484, 226] width 300 height 23
drag, startPoint x: 490, startPoint y: 207, endPoint x: 687, endPoint y: 65, distance: 243.0
click at [687, 214] on icon "button" at bounding box center [685, 217] width 7 height 7
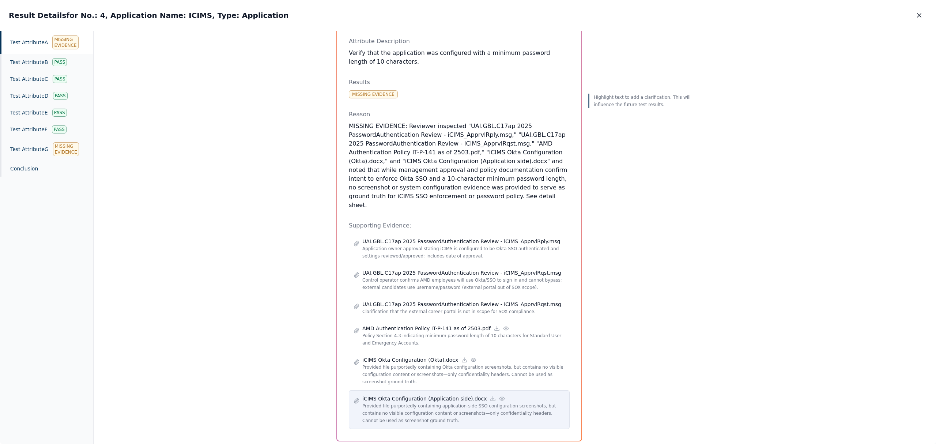
click at [490, 395] on div "iCIMS Okta Configuration (Application side).docx" at bounding box center [463, 398] width 203 height 7
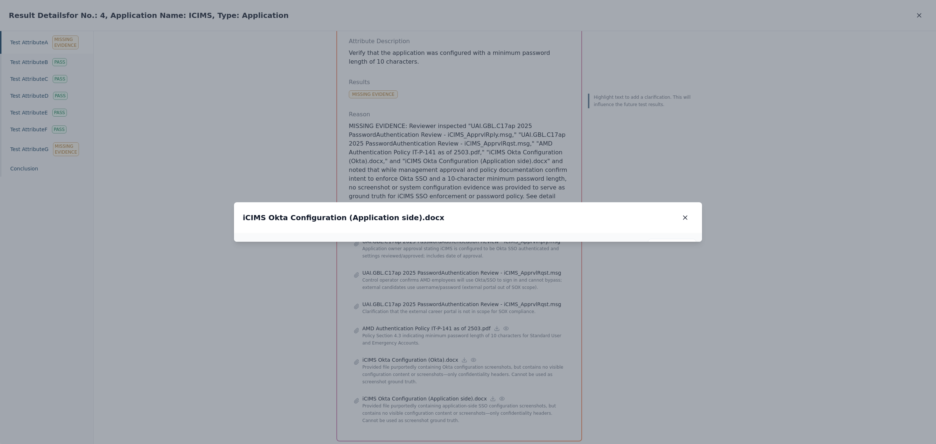
drag, startPoint x: 471, startPoint y: 152, endPoint x: 506, endPoint y: 327, distance: 177.6
click at [506, 403] on img at bounding box center [503, 411] width 286 height 17
click at [684, 216] on icon "button" at bounding box center [685, 218] width 4 height 4
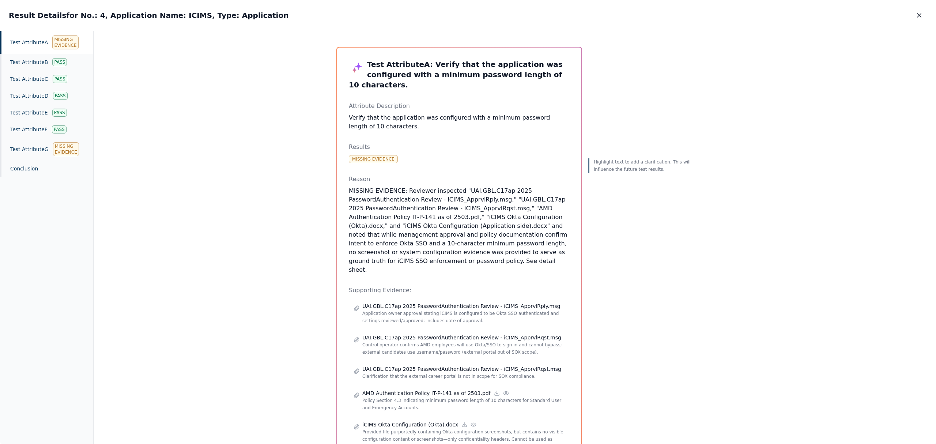
scroll to position [0, 0]
drag, startPoint x: 517, startPoint y: 245, endPoint x: 455, endPoint y: 243, distance: 61.5
click at [455, 243] on p "MISSING EVIDENCE: Reviewer inspected "UAI.GBL.C17ap 2025 PasswordAuthentication…" at bounding box center [459, 232] width 221 height 88
click at [917, 15] on icon "button" at bounding box center [919, 15] width 7 height 7
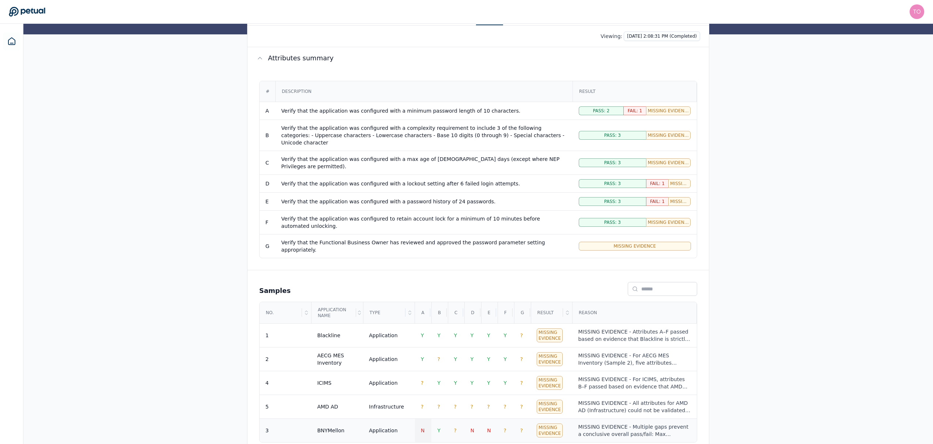
click at [422, 427] on span "N" at bounding box center [423, 430] width 4 height 6
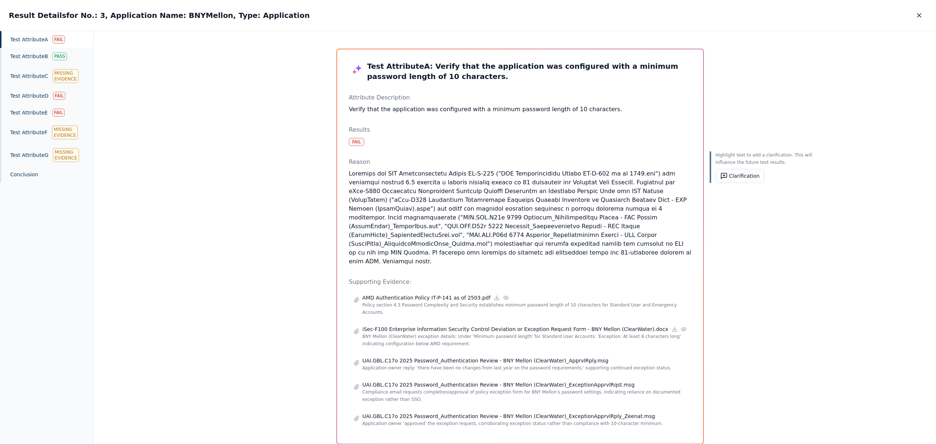
drag, startPoint x: 379, startPoint y: 185, endPoint x: 588, endPoint y: 250, distance: 219.1
click at [588, 250] on p at bounding box center [520, 217] width 343 height 97
click at [561, 254] on p at bounding box center [520, 217] width 343 height 97
click at [626, 190] on p at bounding box center [520, 217] width 343 height 97
click at [630, 205] on p at bounding box center [520, 217] width 343 height 97
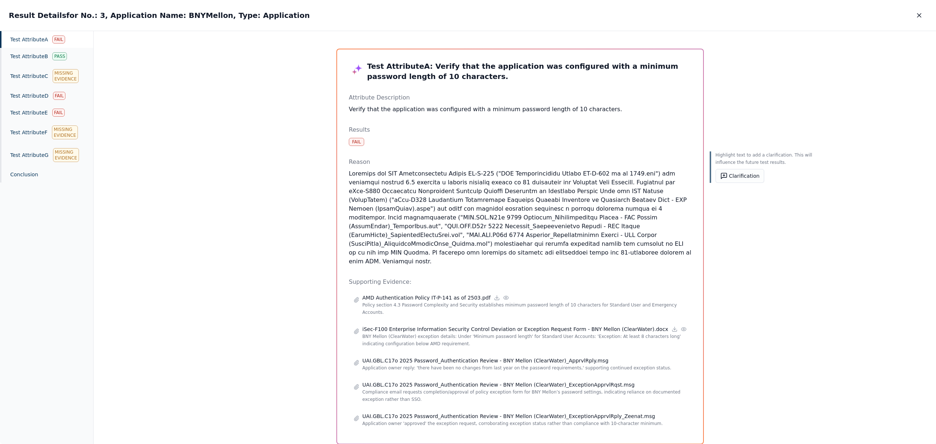
click at [599, 214] on p at bounding box center [520, 217] width 343 height 97
drag, startPoint x: 411, startPoint y: 208, endPoint x: 632, endPoint y: 208, distance: 221.2
click at [632, 208] on p at bounding box center [520, 217] width 343 height 97
click at [716, 172] on button "Clarification" at bounding box center [740, 176] width 49 height 14
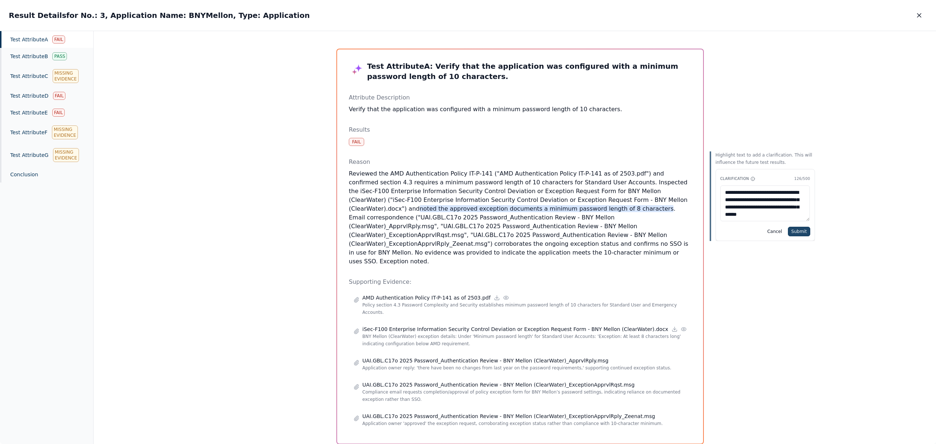
type textarea "**********"
drag, startPoint x: 762, startPoint y: 230, endPoint x: 761, endPoint y: 239, distance: 8.9
click at [788, 231] on button "Submit" at bounding box center [799, 232] width 22 height 10
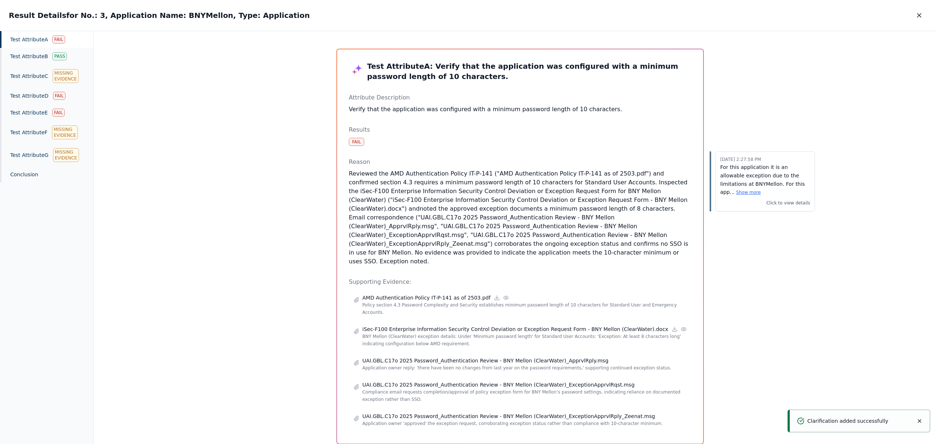
click at [355, 142] on div "Fail" at bounding box center [356, 142] width 15 height 8
click at [61, 93] on div "Fail" at bounding box center [59, 96] width 12 height 8
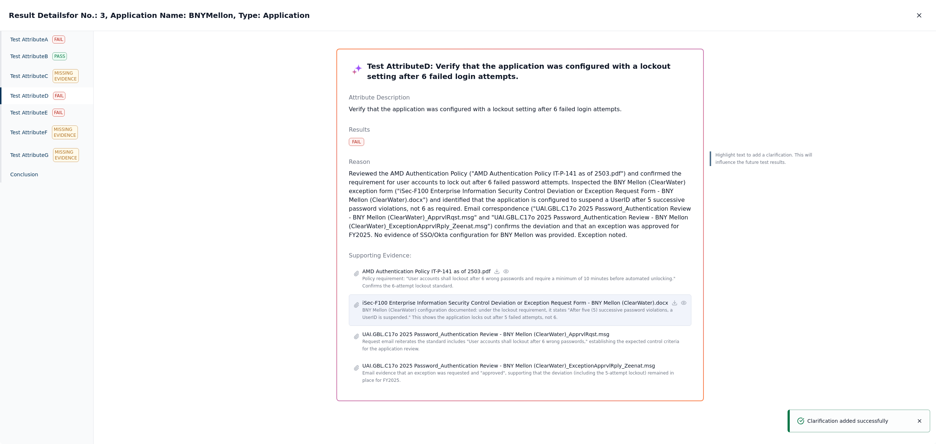
click at [683, 303] on circle at bounding box center [683, 302] width 1 height 1
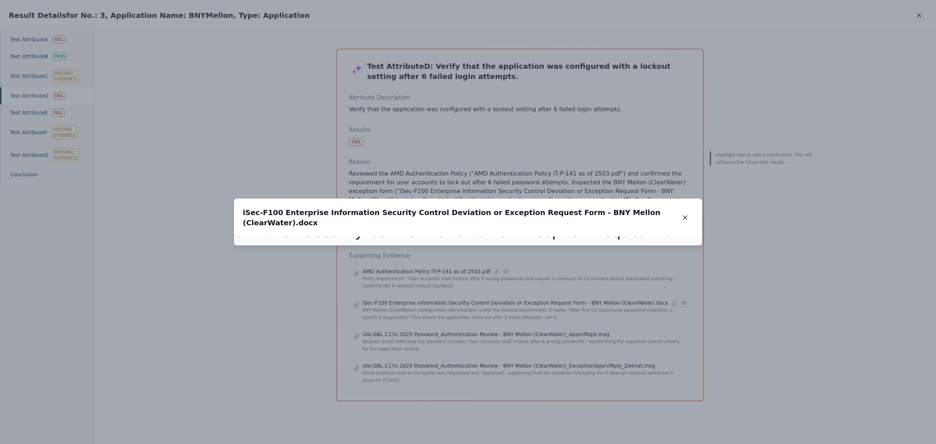
drag, startPoint x: 475, startPoint y: 207, endPoint x: 498, endPoint y: 157, distance: 54.8
click at [498, 221] on img at bounding box center [485, 232] width 877 height 22
drag, startPoint x: 503, startPoint y: 322, endPoint x: 484, endPoint y: 227, distance: 96.2
click at [484, 148] on img at bounding box center [466, 138] width 877 height 22
click at [684, 214] on icon "button" at bounding box center [685, 217] width 7 height 7
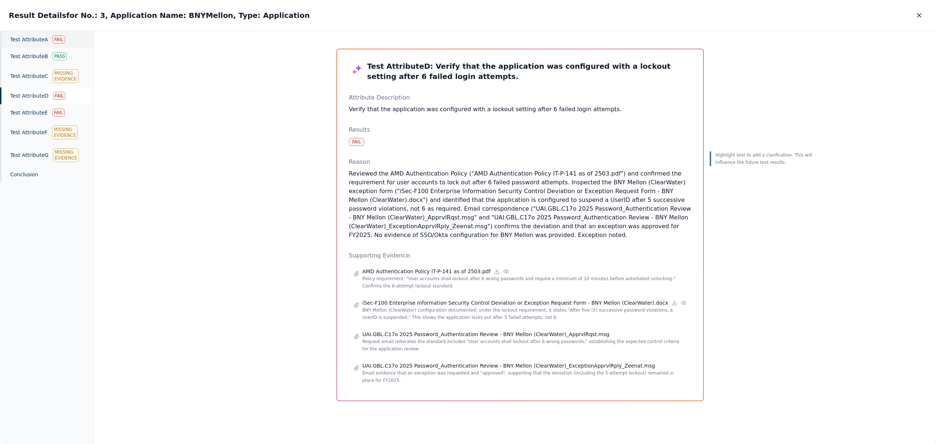
click at [64, 42] on div "Test Attribute A Fail" at bounding box center [46, 39] width 93 height 17
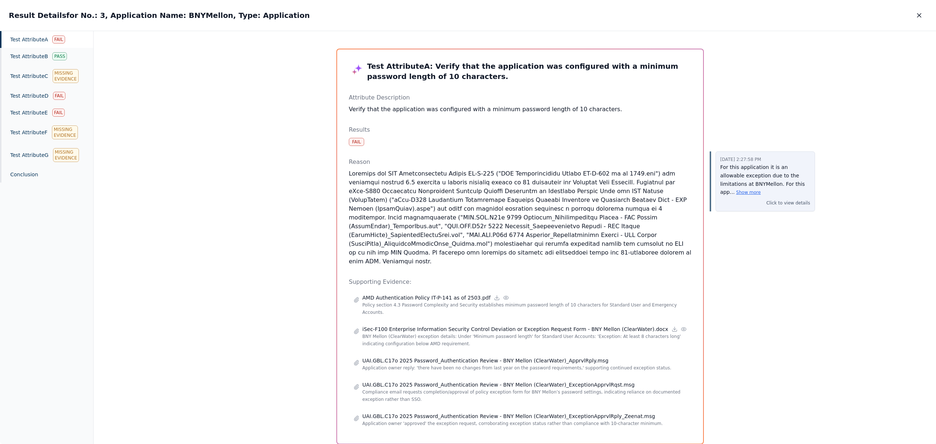
click at [720, 183] on p "For this application it is an allowable exception due to the limitations at BNY…" at bounding box center [765, 179] width 90 height 33
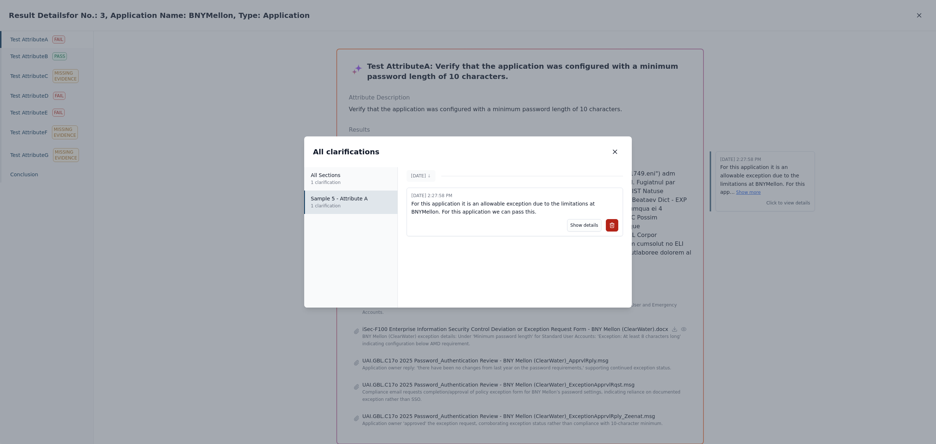
drag, startPoint x: 480, startPoint y: 211, endPoint x: 410, endPoint y: 203, distance: 70.3
click at [410, 203] on div "10/3/2025, 2:27:58 PM For this application it is an allowable exception due to …" at bounding box center [515, 212] width 216 height 49
copy p "For this application it is an allowable exception due to the limitations at BNY…"
click at [615, 152] on icon "button" at bounding box center [615, 152] width 4 height 4
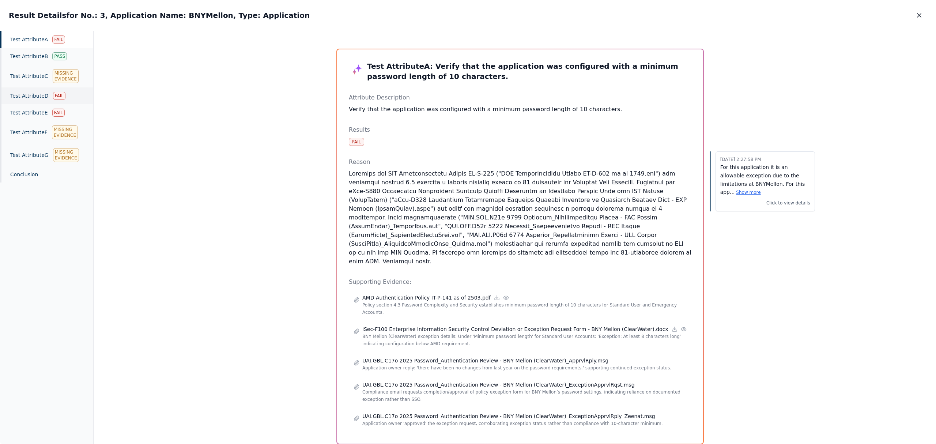
click at [49, 98] on div "Test Attribute D Fail" at bounding box center [46, 95] width 93 height 17
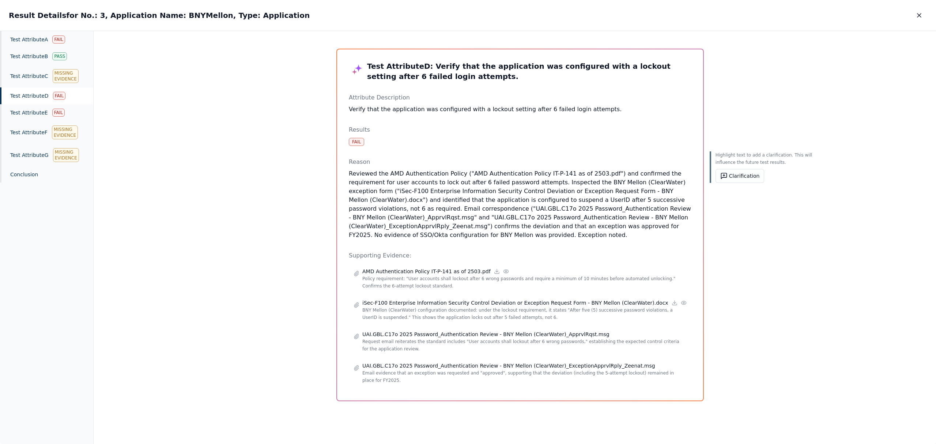
drag, startPoint x: 410, startPoint y: 201, endPoint x: 537, endPoint y: 204, distance: 126.5
click at [423, 208] on p "Reviewed the AMD Authentication Policy ("AMD Authentication Policy IT-P-141 as …" at bounding box center [520, 204] width 343 height 70
click at [716, 173] on button "Clarification" at bounding box center [740, 176] width 49 height 14
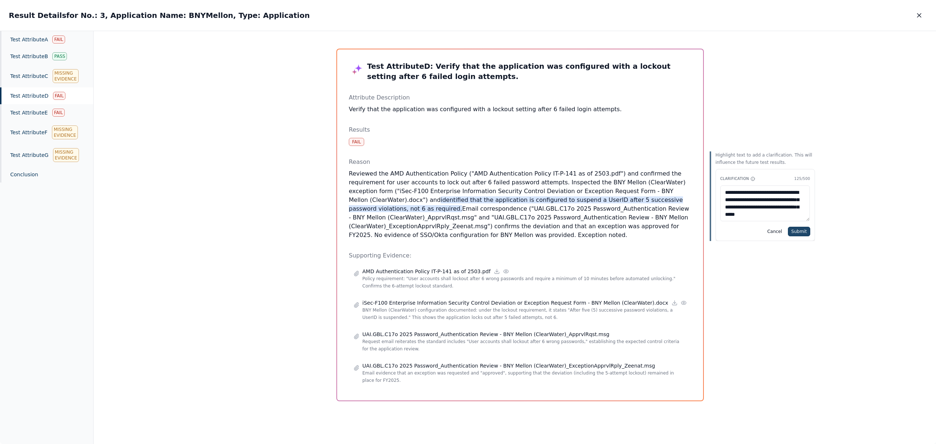
type textarea "**********"
click at [788, 233] on button "Submit" at bounding box center [799, 232] width 22 height 10
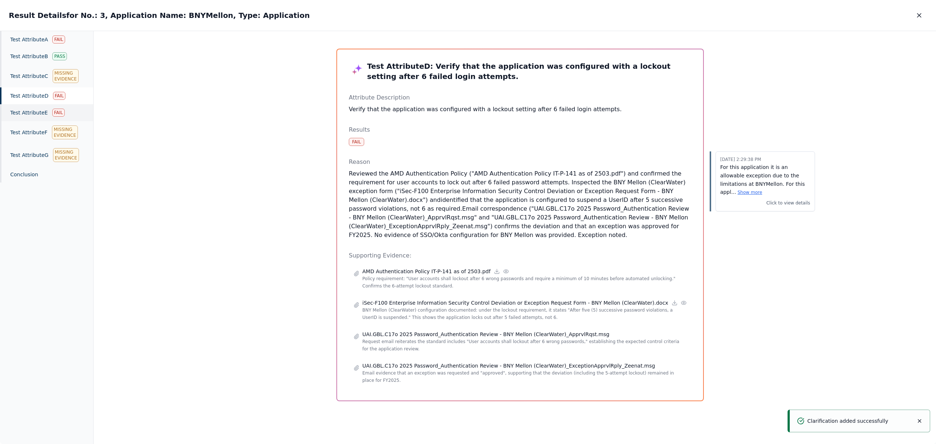
click at [29, 113] on div "Test Attribute E Fail" at bounding box center [46, 112] width 93 height 17
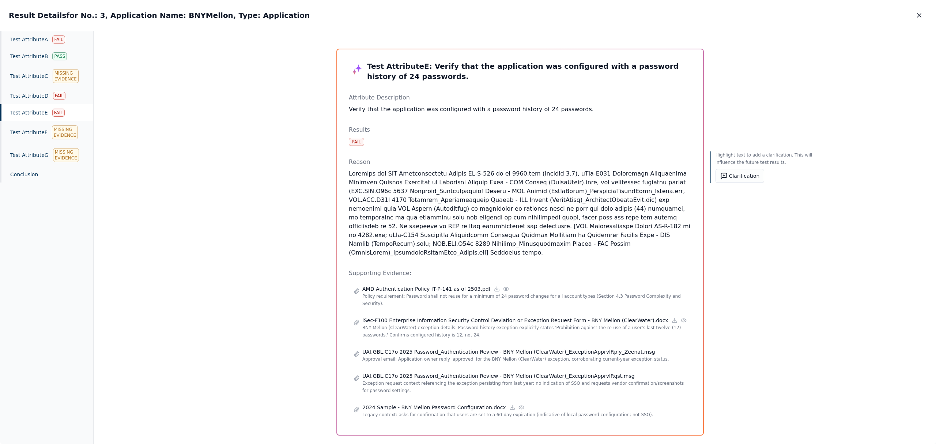
drag, startPoint x: 475, startPoint y: 227, endPoint x: 492, endPoint y: 206, distance: 26.6
click at [463, 208] on p at bounding box center [520, 213] width 343 height 88
click at [716, 178] on button "Clarification" at bounding box center [740, 176] width 49 height 14
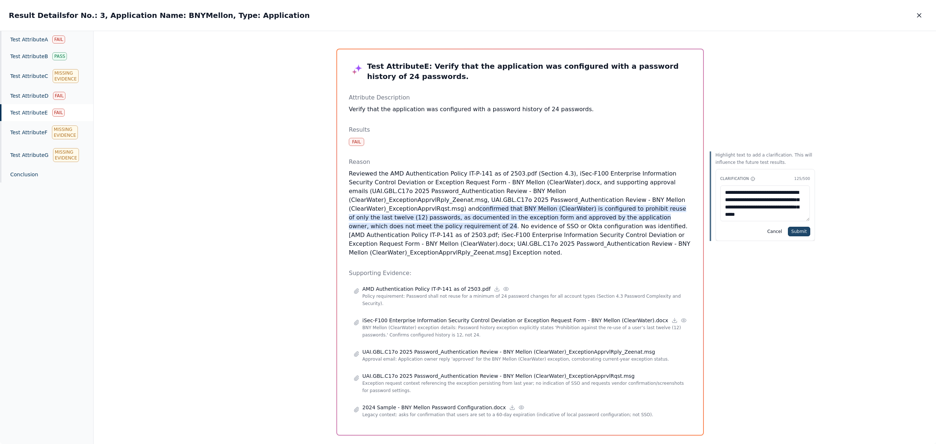
type textarea "**********"
click at [788, 230] on button "Submit" at bounding box center [799, 232] width 22 height 10
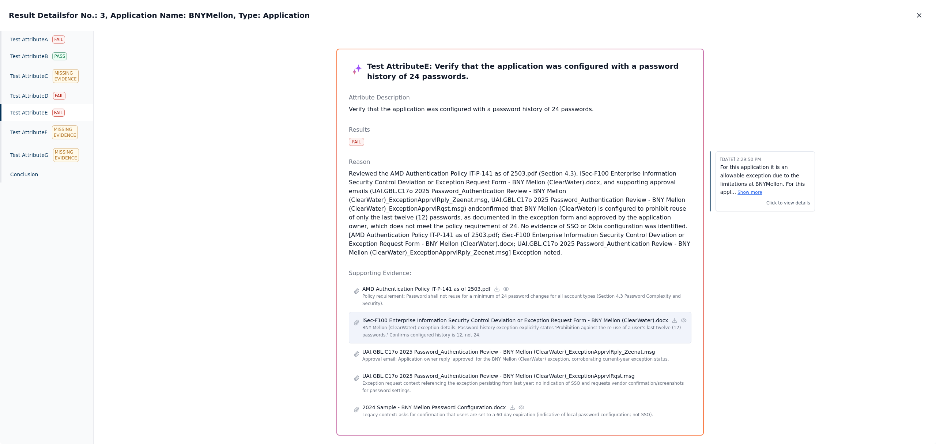
click at [681, 321] on icon at bounding box center [684, 320] width 6 height 6
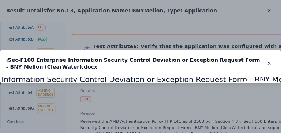
scroll to position [109, 0]
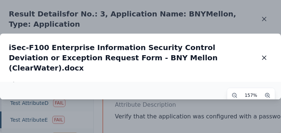
drag, startPoint x: 137, startPoint y: 94, endPoint x: 142, endPoint y: 75, distance: 20.0
click at [142, 75] on img at bounding box center [146, 71] width 442 height 28
click at [264, 54] on icon "button" at bounding box center [263, 57] width 7 height 7
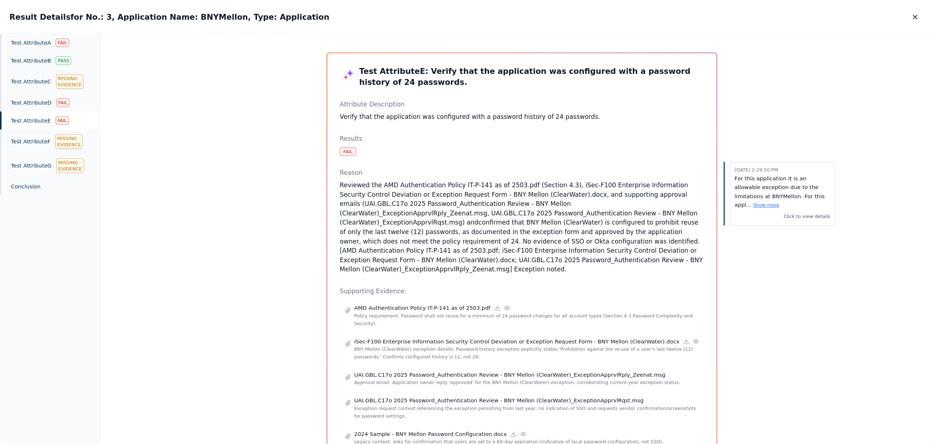
scroll to position [109, 0]
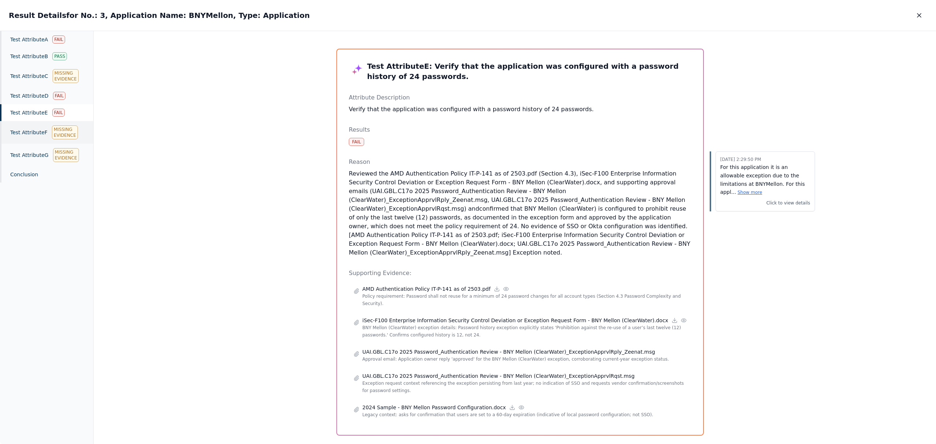
click at [36, 140] on div "Test Attribute F Missing Evidence" at bounding box center [46, 132] width 93 height 23
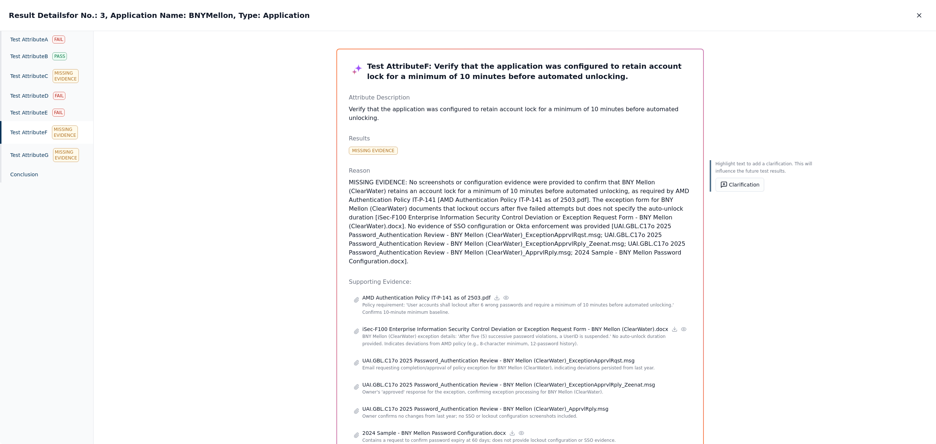
drag, startPoint x: 612, startPoint y: 210, endPoint x: 525, endPoint y: 202, distance: 87.0
click at [525, 202] on p "MISSING EVIDENCE: No screenshots or configuration evidence were provided to con…" at bounding box center [520, 222] width 343 height 88
click at [716, 184] on button "Clarification" at bounding box center [740, 185] width 49 height 14
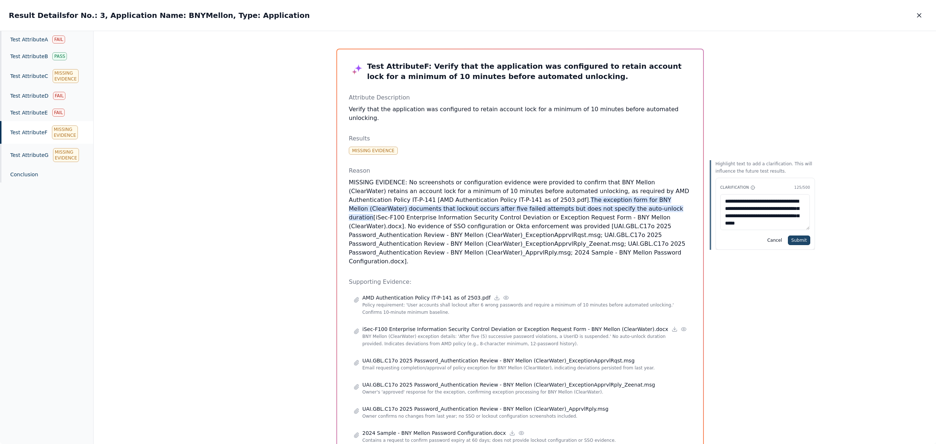
type textarea "**********"
click at [788, 235] on button "Submit" at bounding box center [799, 240] width 22 height 10
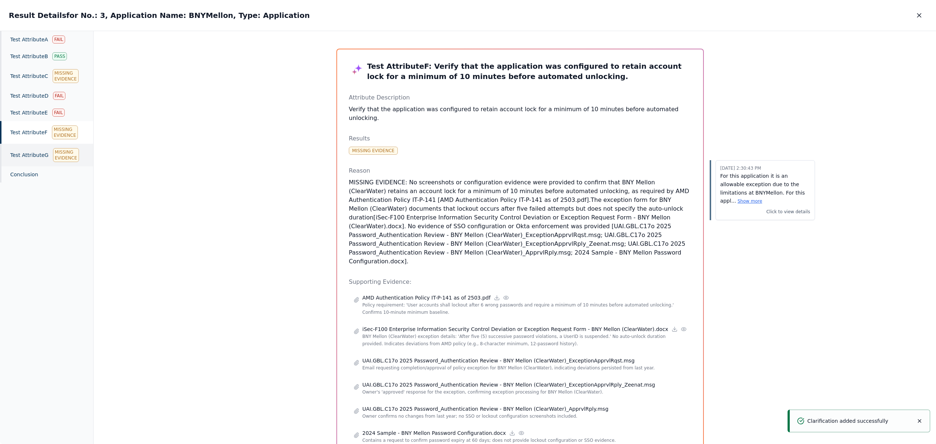
click at [28, 158] on div "Test Attribute G Missing Evidence" at bounding box center [46, 155] width 93 height 23
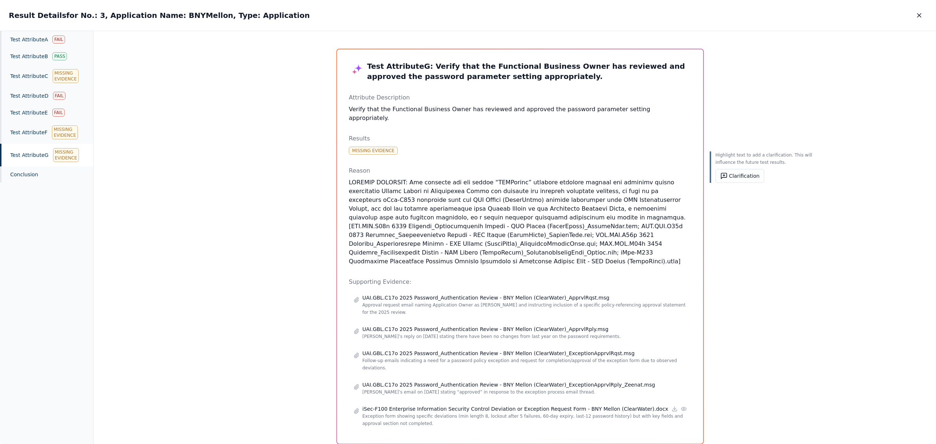
drag, startPoint x: 597, startPoint y: 209, endPoint x: 464, endPoint y: 201, distance: 133.4
click at [464, 201] on p at bounding box center [520, 222] width 343 height 88
click at [716, 178] on button "Clarification" at bounding box center [740, 176] width 49 height 14
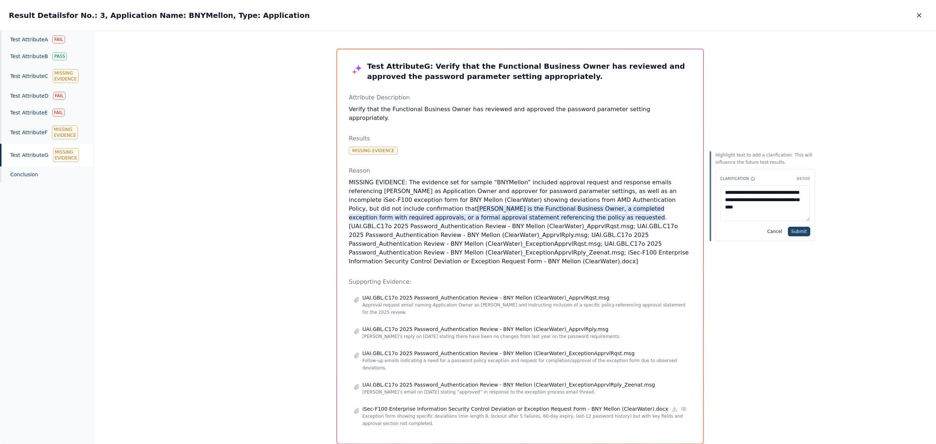
type textarea "**********"
drag, startPoint x: 764, startPoint y: 229, endPoint x: 767, endPoint y: 238, distance: 9.5
click at [788, 229] on button "Submit" at bounding box center [799, 232] width 22 height 10
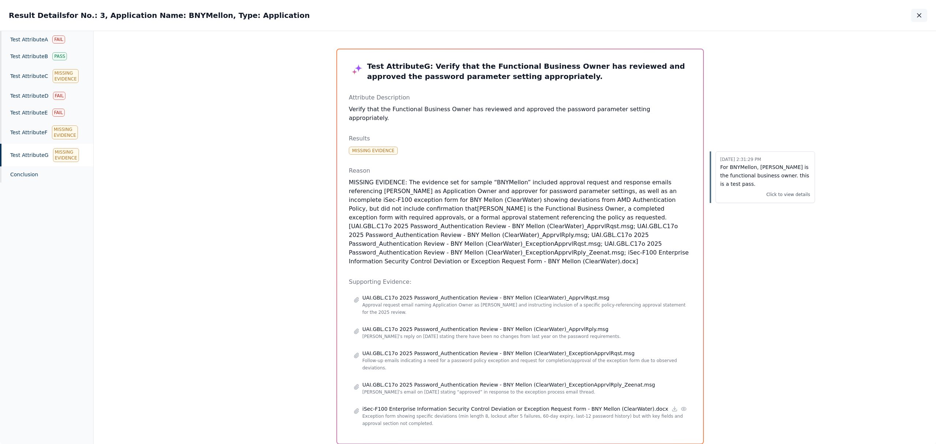
click at [920, 18] on icon "button" at bounding box center [919, 15] width 7 height 7
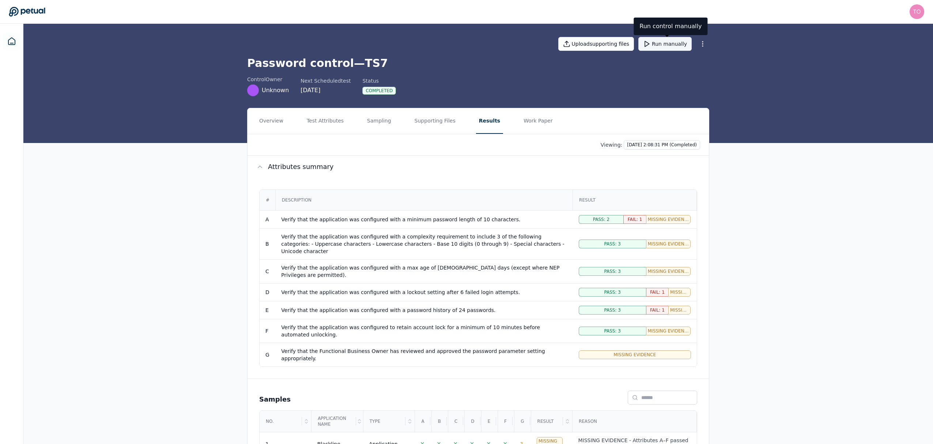
click at [672, 44] on button "Run manually" at bounding box center [664, 44] width 53 height 14
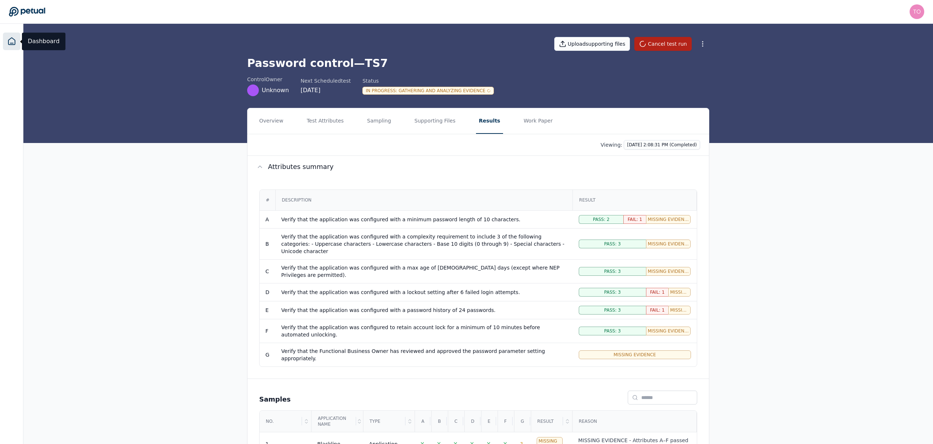
click at [11, 37] on icon at bounding box center [11, 41] width 9 height 9
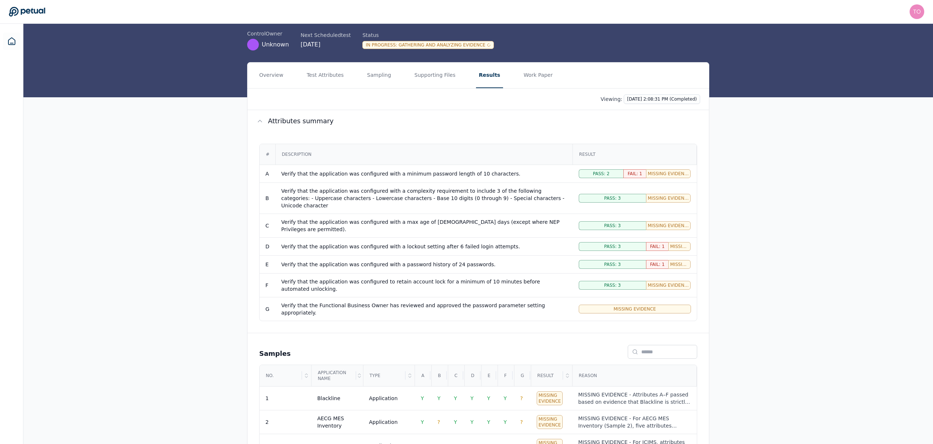
scroll to position [109, 0]
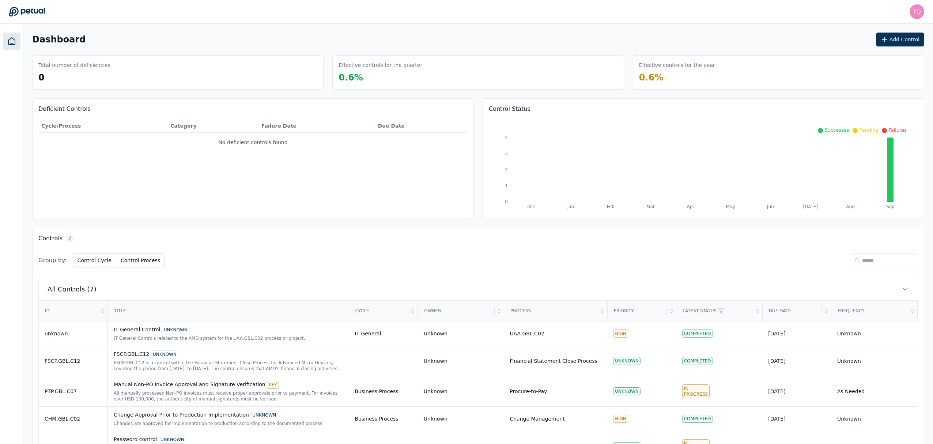
scroll to position [91, 0]
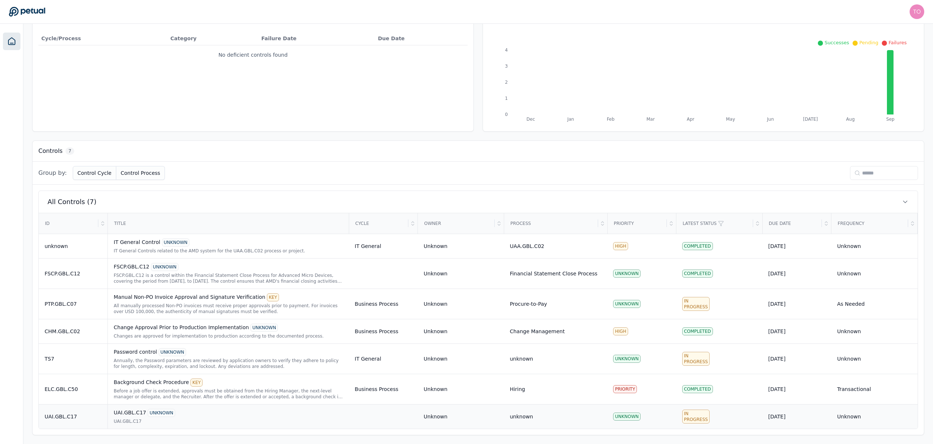
click at [200, 420] on div "UAI.GBL.C17" at bounding box center [228, 421] width 229 height 6
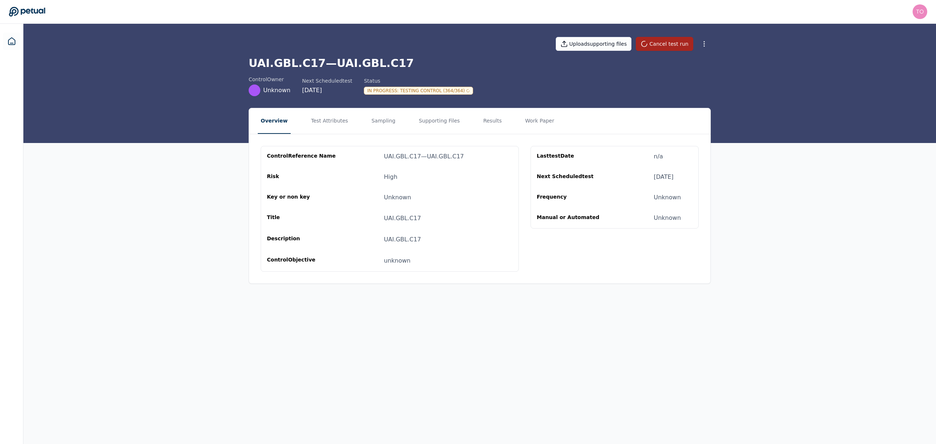
click at [676, 48] on button "Cancel test run" at bounding box center [664, 44] width 57 height 14
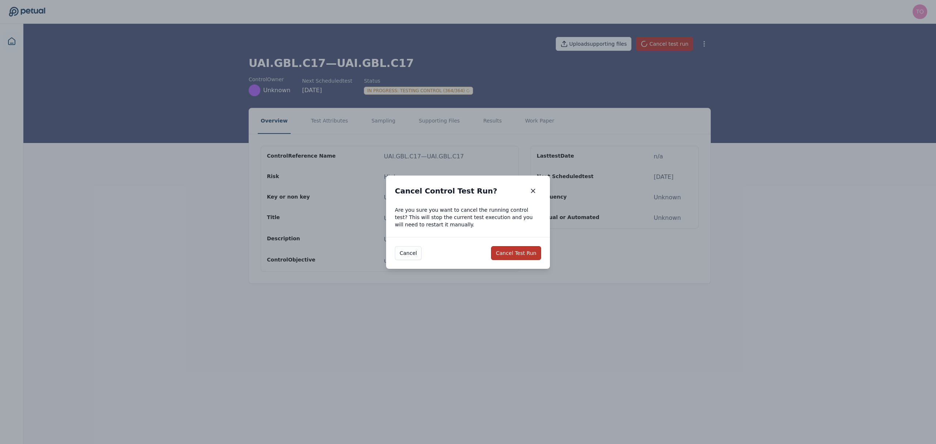
click at [529, 248] on button "Cancel Test Run" at bounding box center [516, 253] width 50 height 14
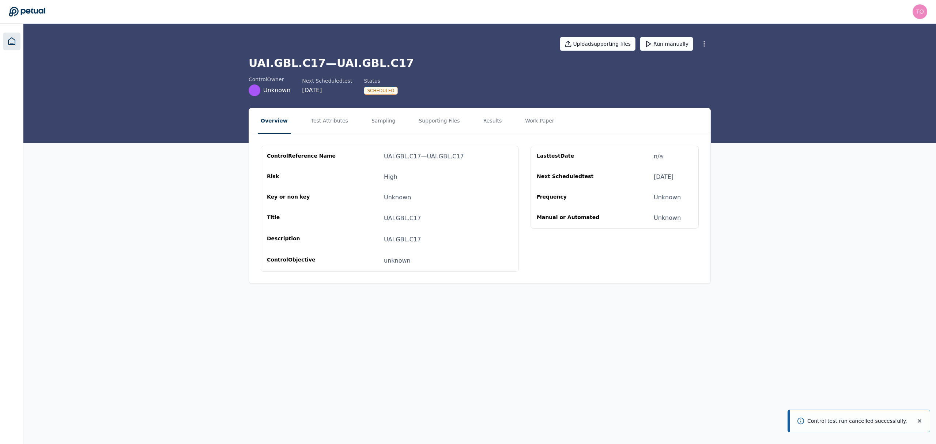
click at [13, 42] on icon at bounding box center [11, 41] width 9 height 9
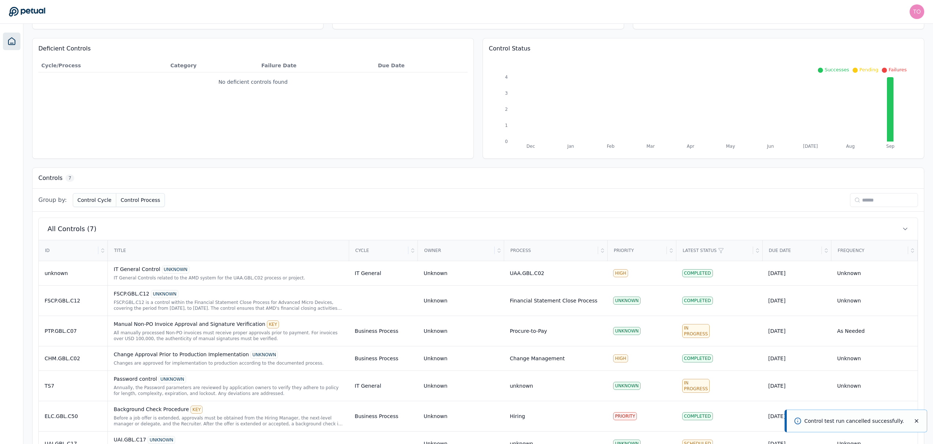
scroll to position [91, 0]
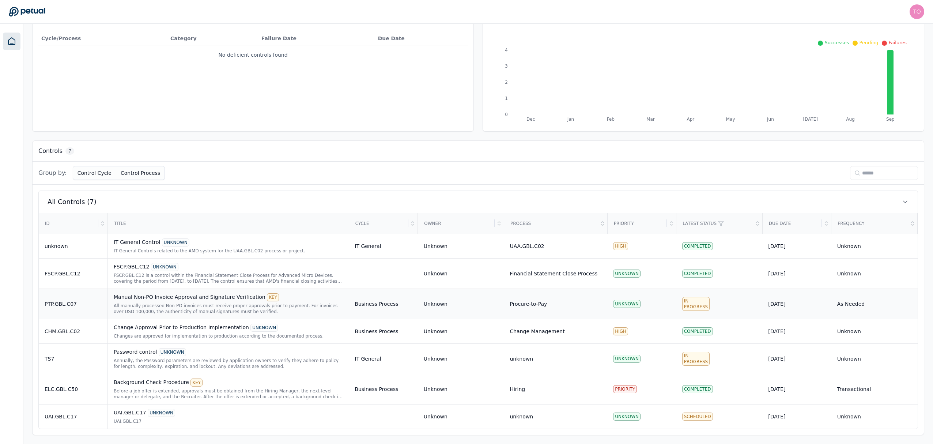
click at [227, 300] on div "Manual Non-PO Invoice Approval and Signature Verification KEY" at bounding box center [228, 297] width 229 height 8
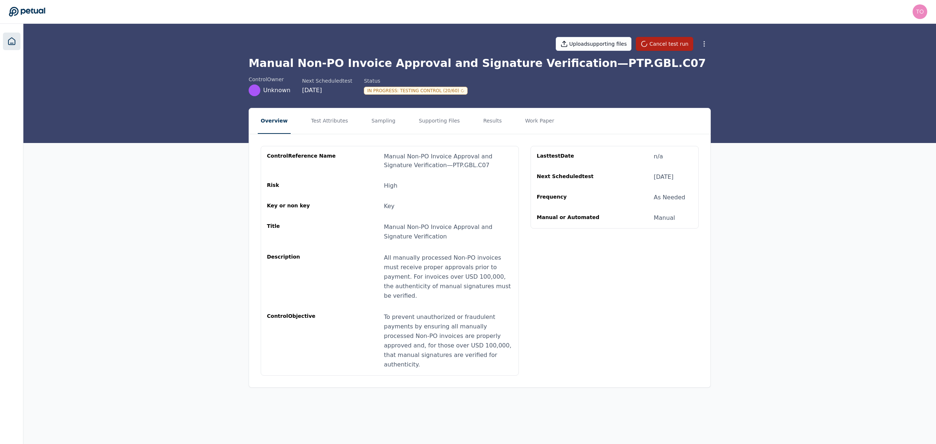
click at [13, 39] on icon at bounding box center [11, 41] width 7 height 7
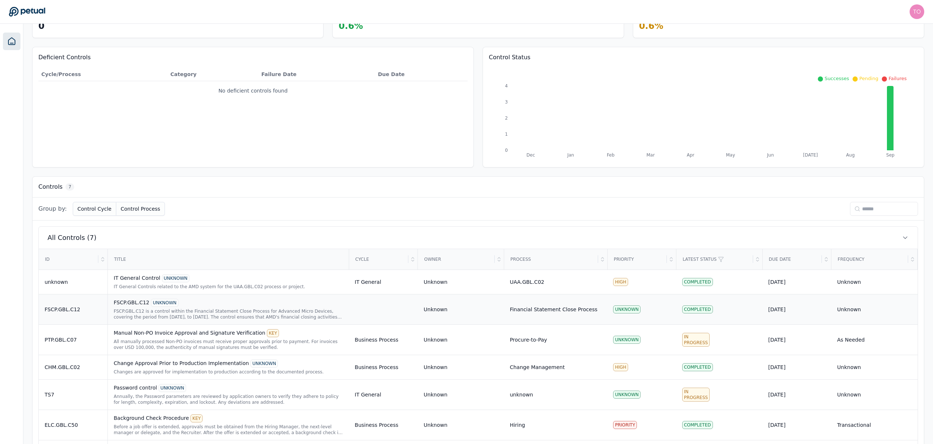
scroll to position [91, 0]
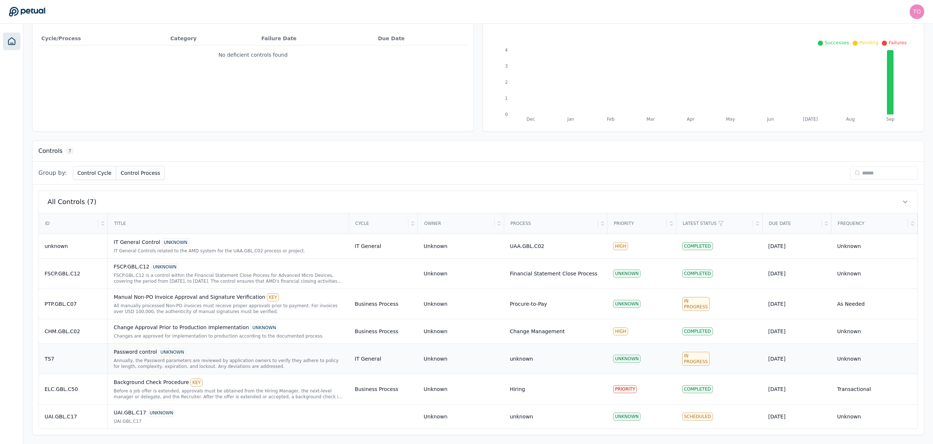
click at [249, 359] on div "Annually, the Password parameters are reviewed by application owners to verify …" at bounding box center [228, 364] width 229 height 12
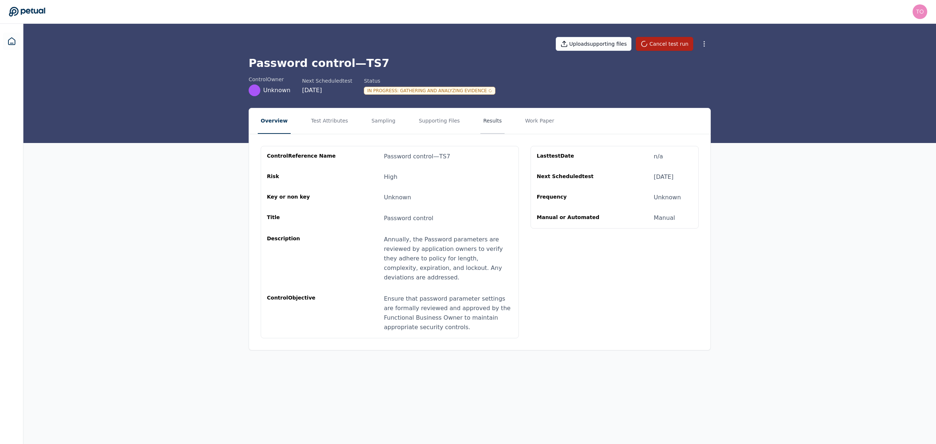
click at [480, 121] on button "Results" at bounding box center [492, 121] width 24 height 26
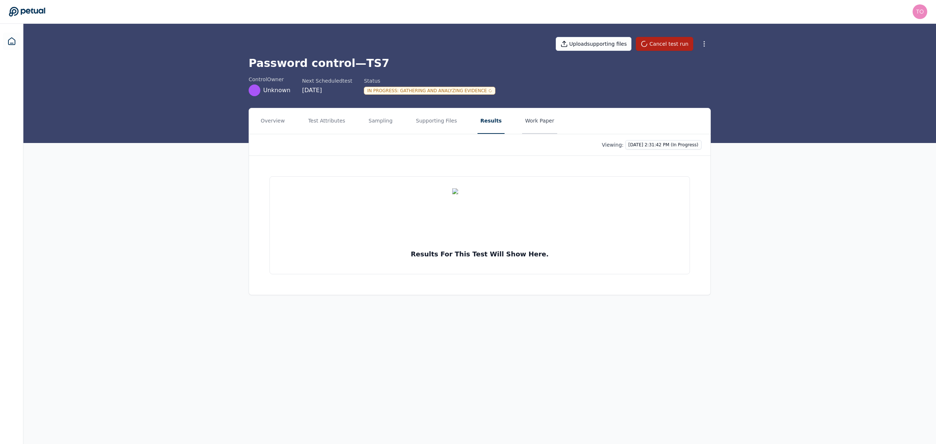
click at [527, 120] on button "Work Paper" at bounding box center [539, 121] width 35 height 26
click at [434, 122] on button "Supporting Files" at bounding box center [436, 121] width 47 height 26
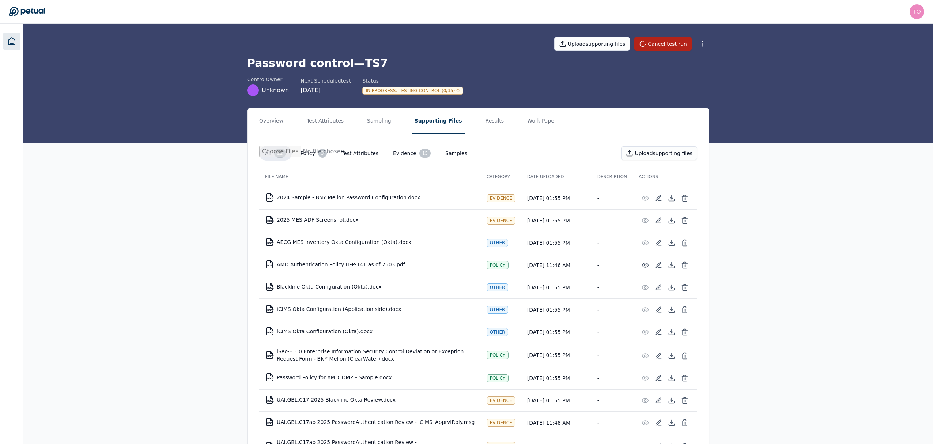
drag, startPoint x: 6, startPoint y: 41, endPoint x: 8, endPoint y: 45, distance: 3.8
click at [6, 41] on link at bounding box center [12, 42] width 18 height 18
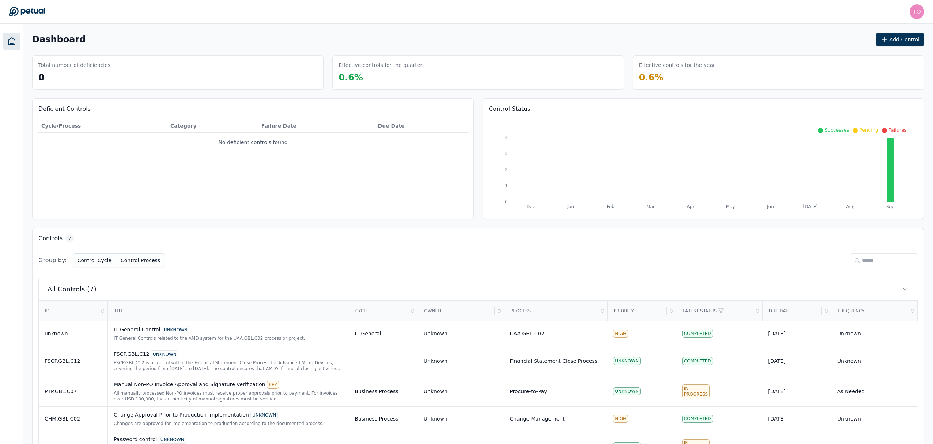
scroll to position [91, 0]
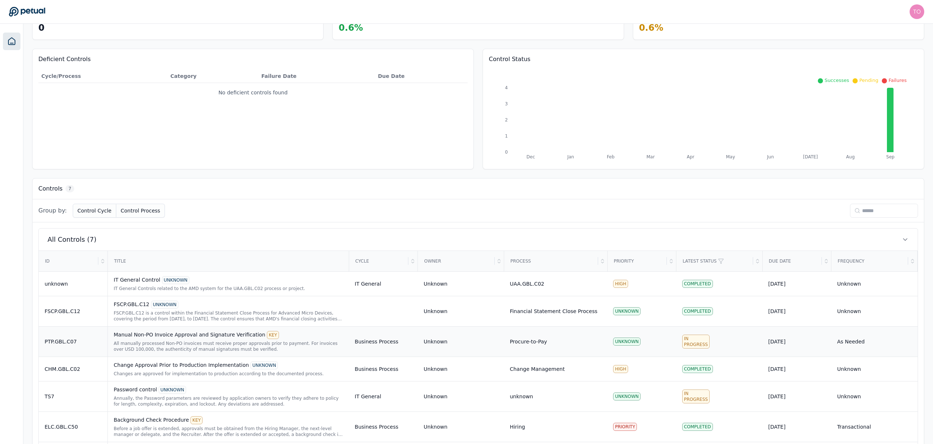
scroll to position [91, 0]
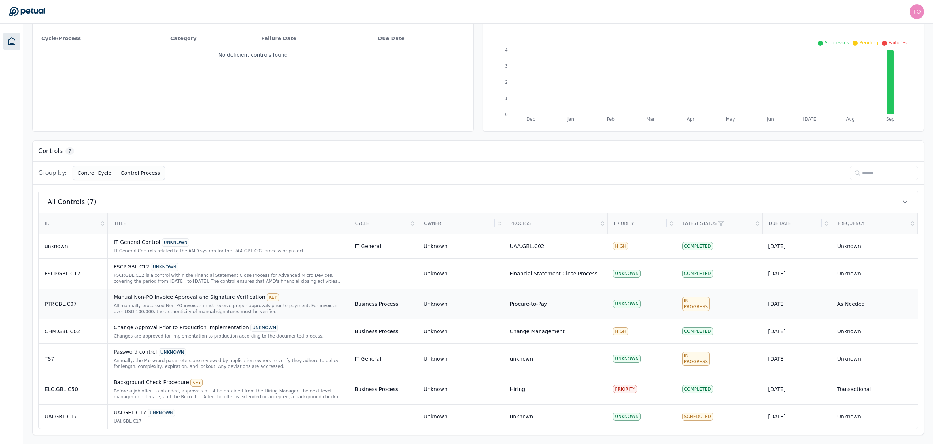
click at [260, 309] on div "All manually processed Non-PO invoices must receive proper approvals prior to p…" at bounding box center [228, 309] width 229 height 12
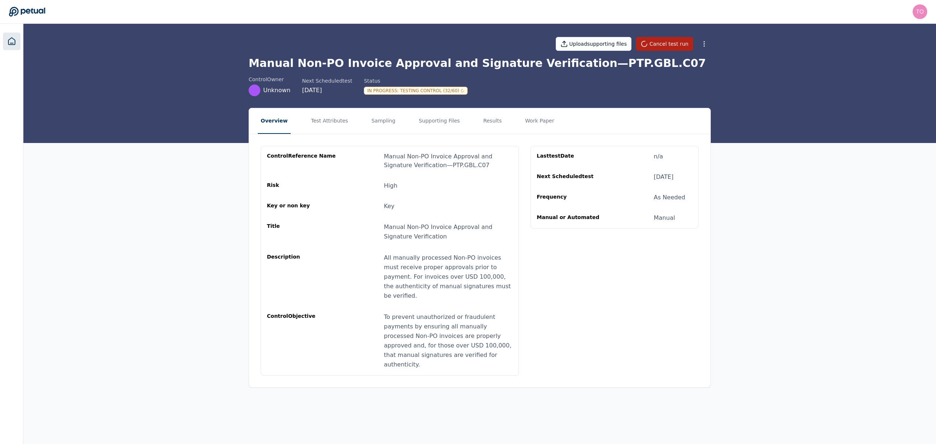
click at [12, 40] on icon at bounding box center [11, 41] width 9 height 9
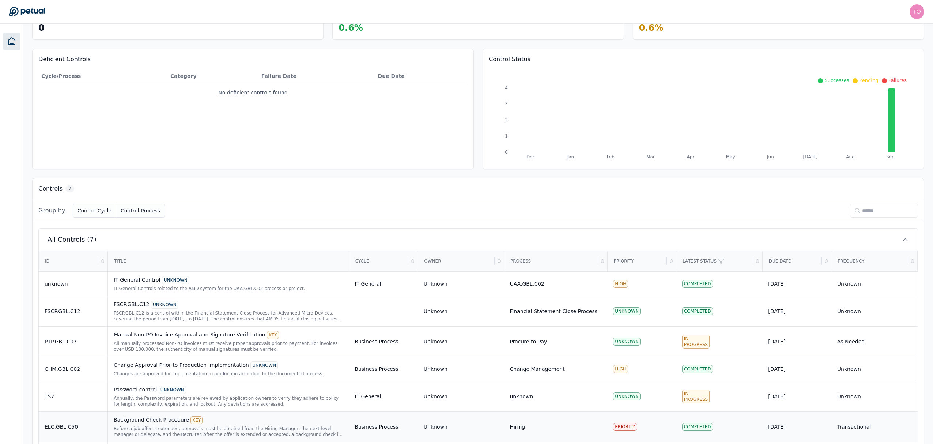
scroll to position [91, 0]
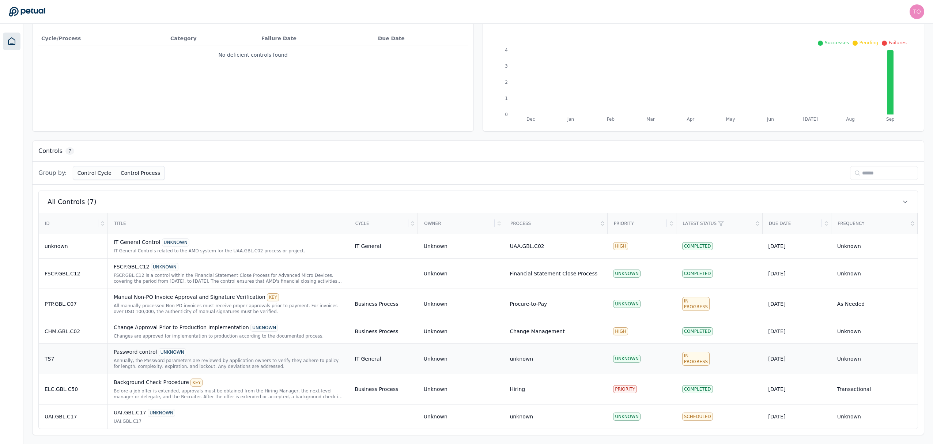
click at [254, 358] on div "Annually, the Password parameters are reviewed by application owners to verify …" at bounding box center [228, 364] width 229 height 12
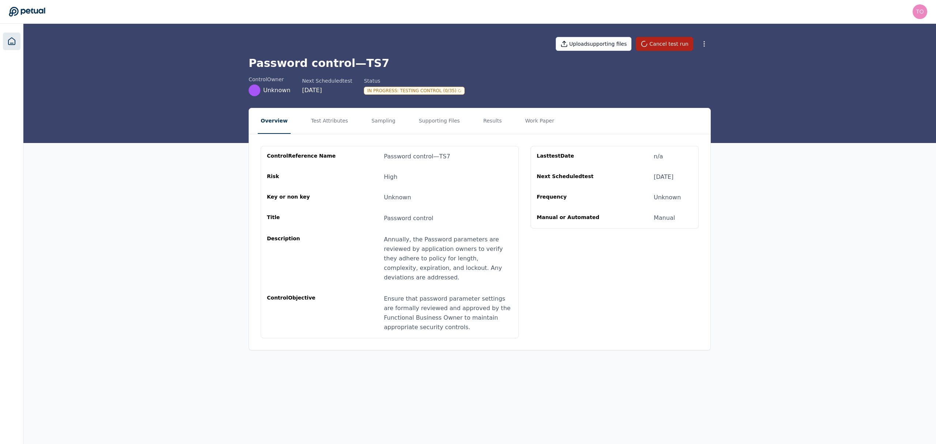
click at [5, 45] on link at bounding box center [12, 42] width 18 height 18
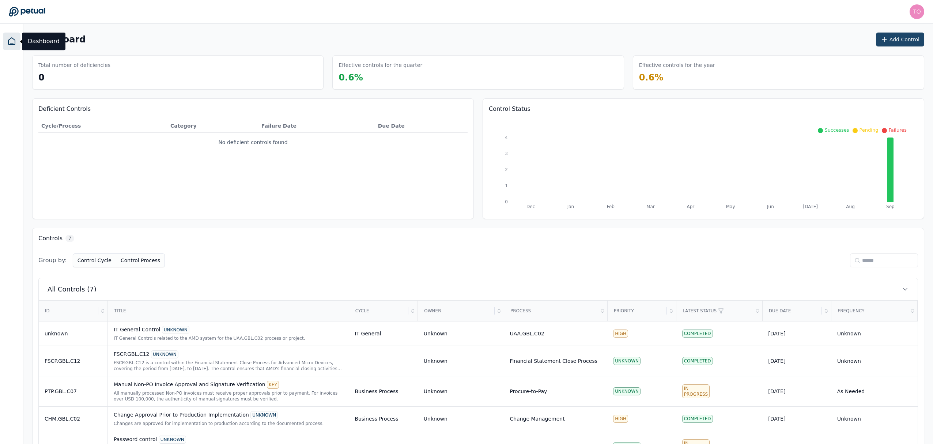
click at [898, 37] on button "Add Control" at bounding box center [900, 40] width 48 height 14
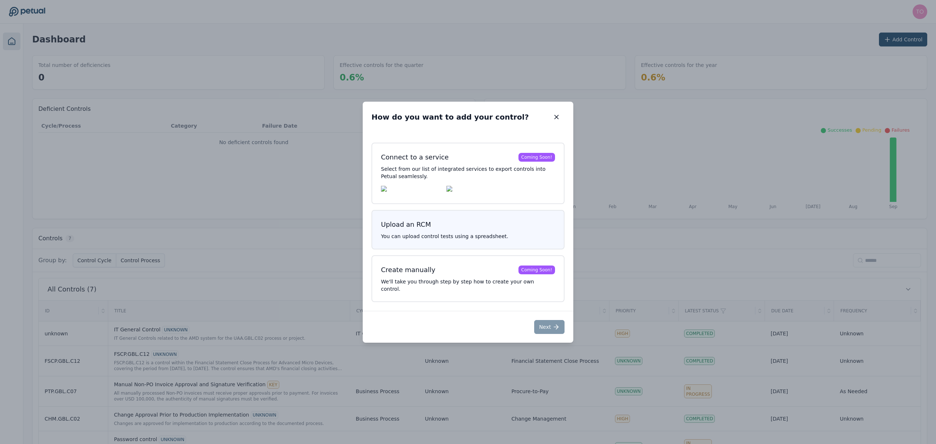
click at [466, 240] on p "You can upload control tests using a spreadsheet." at bounding box center [468, 236] width 174 height 7
click at [550, 328] on button "Next" at bounding box center [549, 327] width 30 height 14
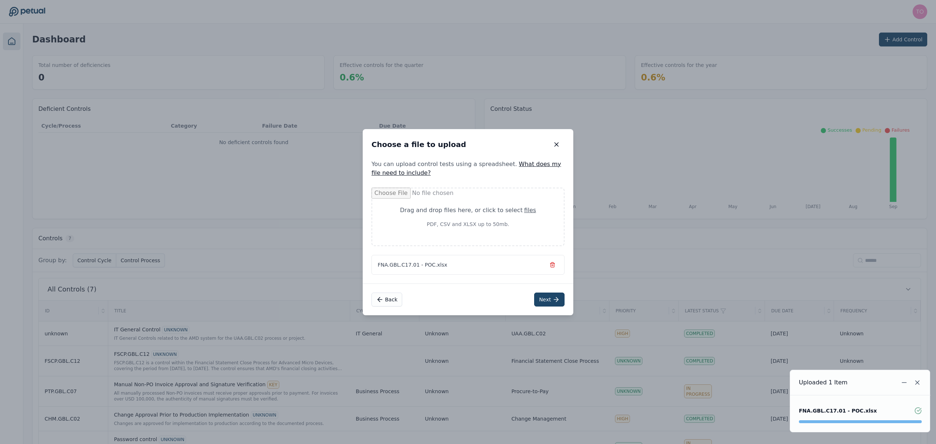
click at [552, 298] on icon at bounding box center [555, 299] width 7 height 7
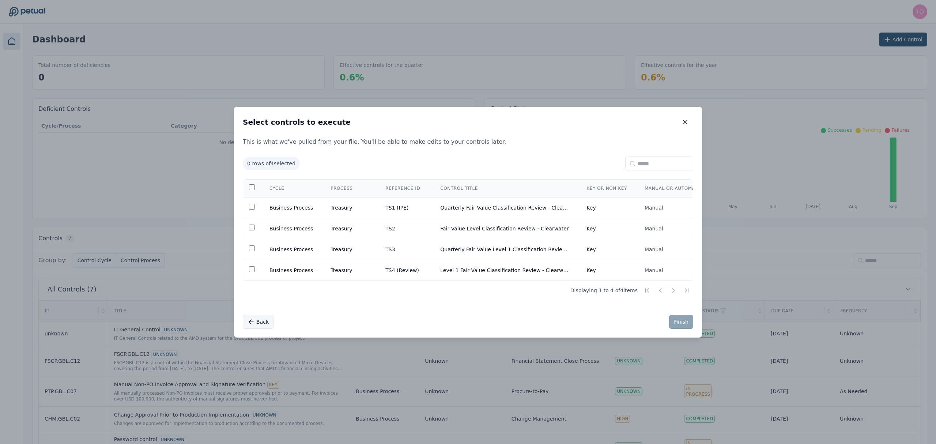
click at [256, 324] on button "Back" at bounding box center [258, 322] width 31 height 14
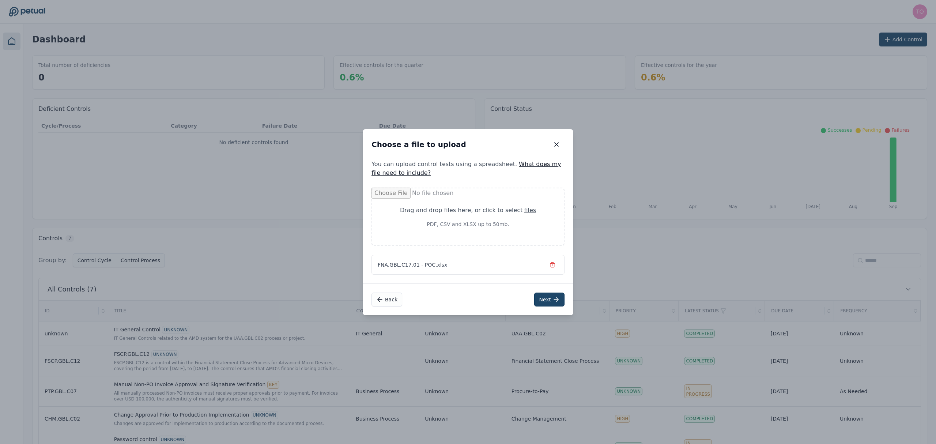
click at [552, 265] on icon "button" at bounding box center [553, 265] width 6 height 6
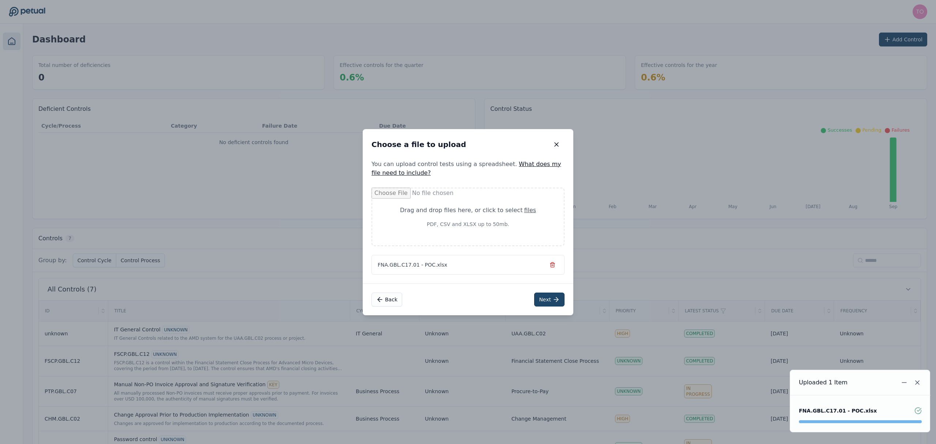
click at [548, 299] on button "Next" at bounding box center [549, 300] width 30 height 14
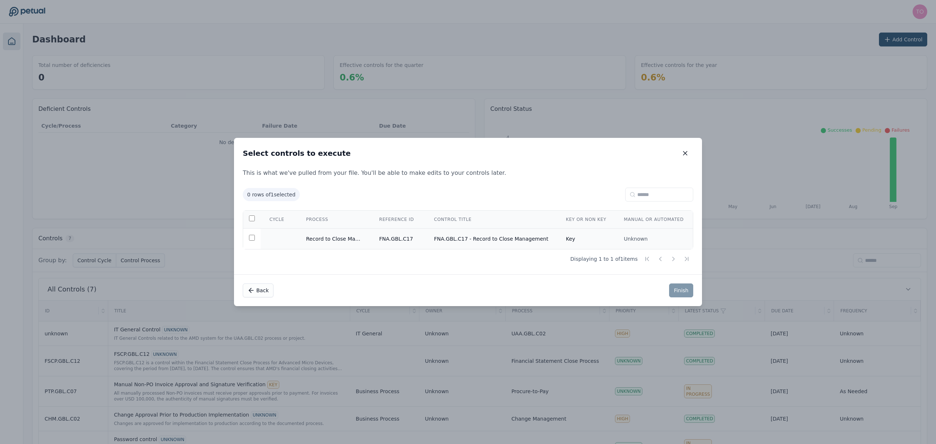
click at [307, 237] on td "Record to Close Management" at bounding box center [333, 239] width 73 height 21
click at [685, 293] on button "Finish" at bounding box center [681, 290] width 24 height 14
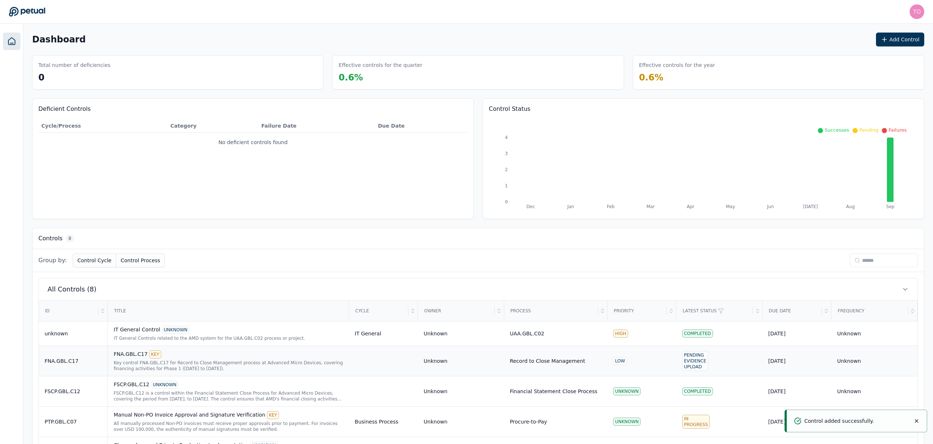
click at [264, 366] on div "Key control FNA.GBL.C17 for Record to Close Management process at Advanced Micr…" at bounding box center [228, 366] width 229 height 12
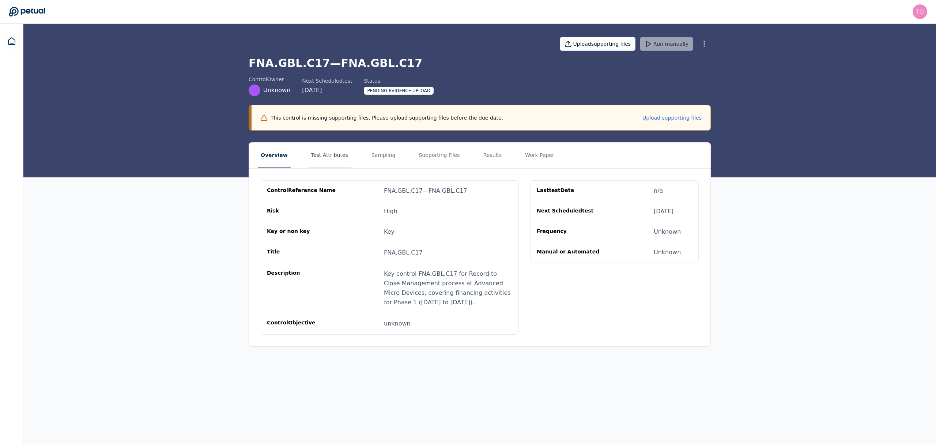
click at [314, 150] on button "Test Attributes" at bounding box center [329, 156] width 43 height 26
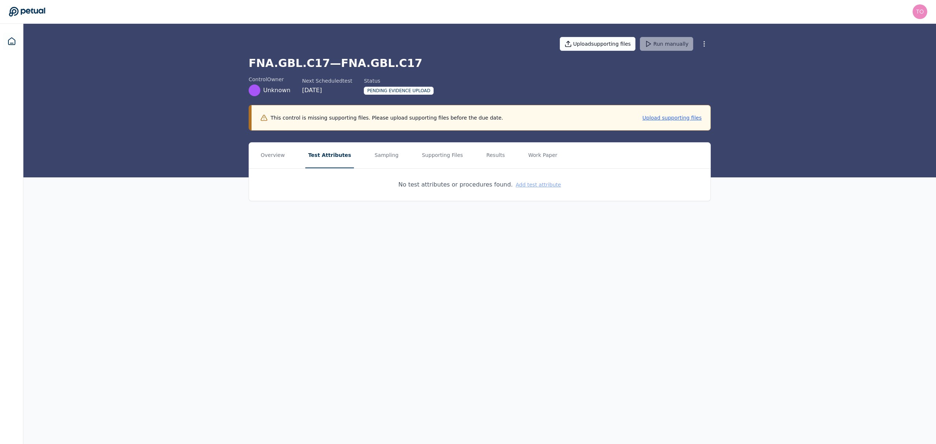
click at [535, 183] on button "Add test attribute" at bounding box center [538, 184] width 45 height 7
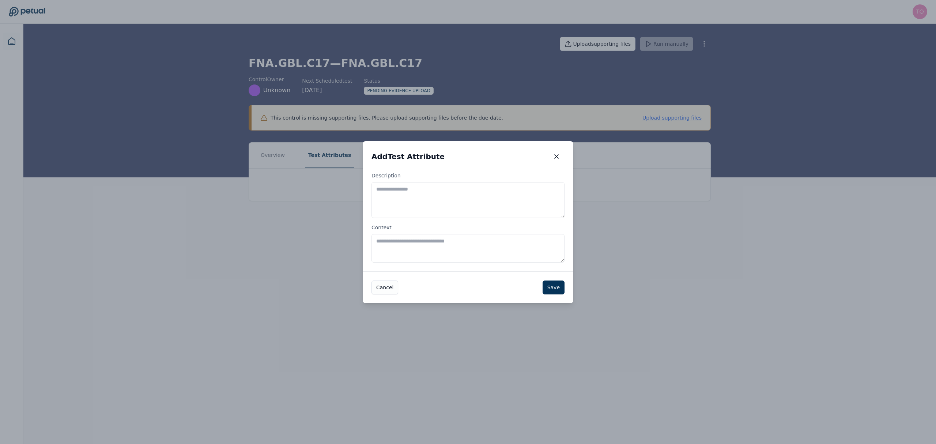
drag, startPoint x: 475, startPoint y: 196, endPoint x: 502, endPoint y: 205, distance: 28.4
click at [476, 196] on textarea "Description" at bounding box center [467, 200] width 193 height 36
paste textarea "**********"
type textarea "**********"
click at [551, 284] on button "Save" at bounding box center [554, 287] width 22 height 14
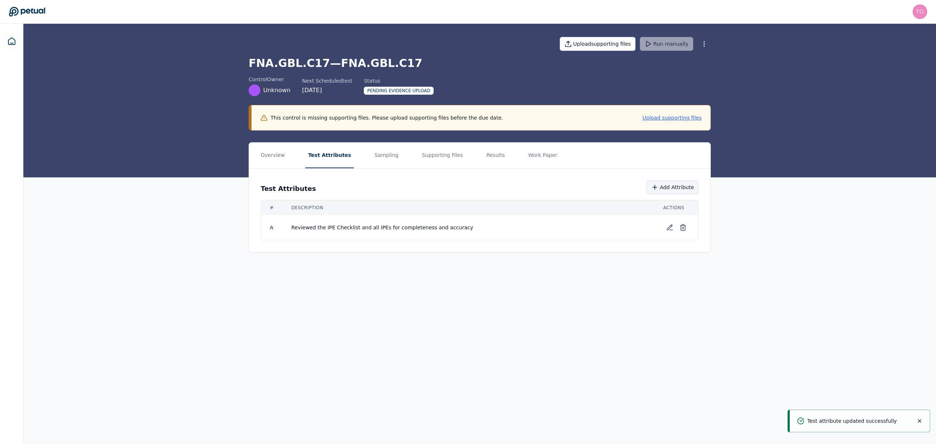
click at [686, 189] on button "Add Attribute" at bounding box center [672, 187] width 52 height 14
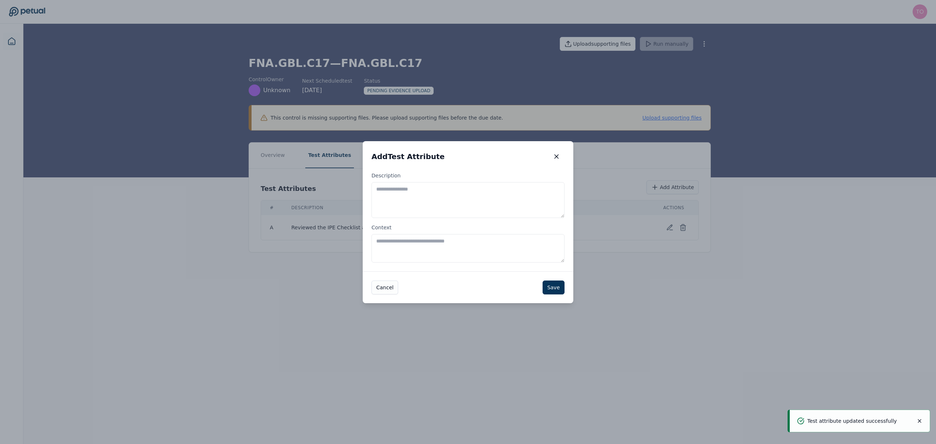
click at [502, 201] on textarea "Description" at bounding box center [467, 200] width 193 height 36
paste textarea "**********"
type textarea "**********"
click at [555, 291] on button "Save" at bounding box center [554, 287] width 22 height 14
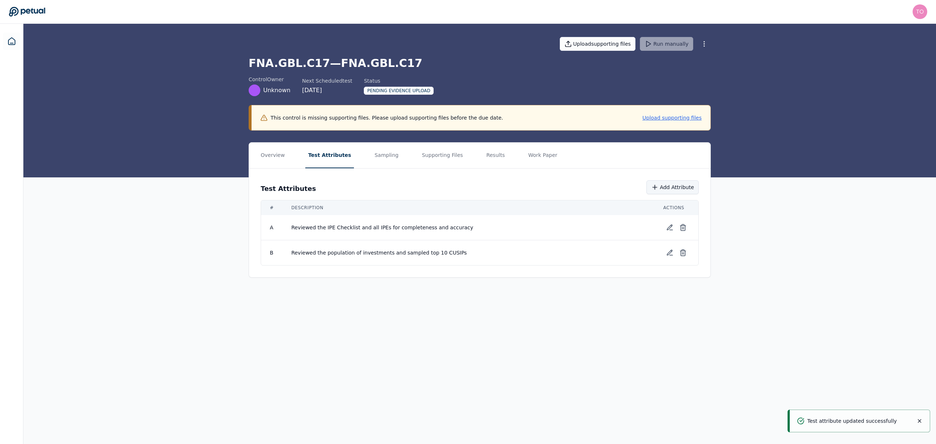
click at [675, 186] on button "Add Attribute" at bounding box center [672, 187] width 52 height 14
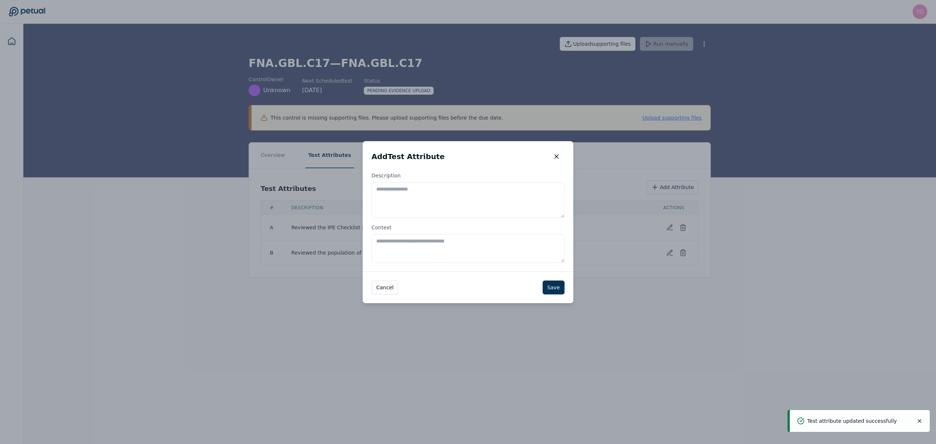
click at [433, 192] on textarea "Description" at bounding box center [467, 200] width 193 height 36
paste textarea "**********"
type textarea "**********"
click at [551, 290] on button "Save" at bounding box center [554, 287] width 22 height 14
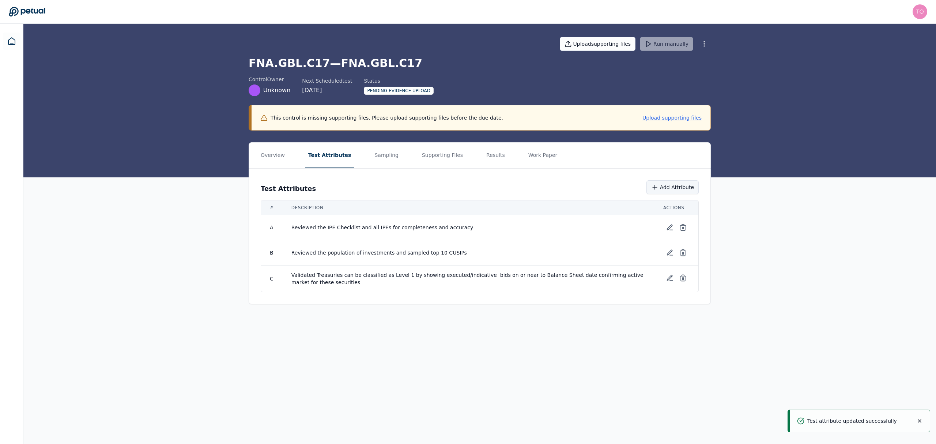
click at [659, 189] on icon at bounding box center [654, 187] width 7 height 7
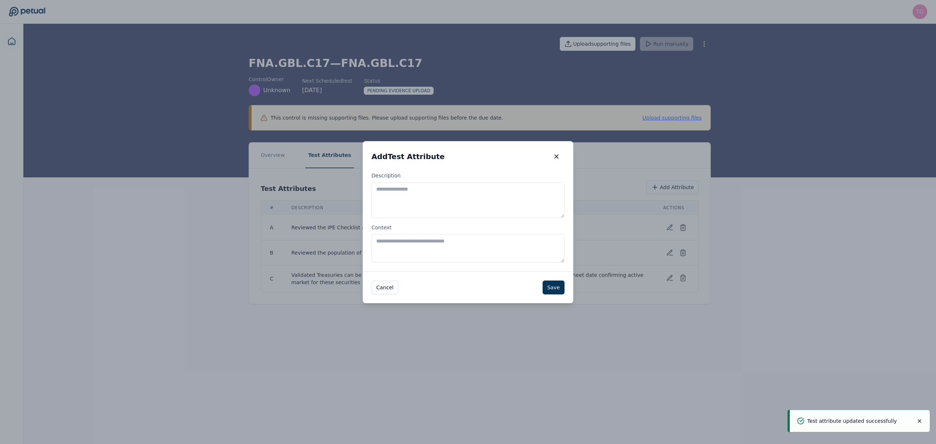
click at [468, 195] on textarea "Description" at bounding box center [467, 200] width 193 height 36
paste textarea "**********"
type textarea "**********"
click at [558, 284] on button "Save" at bounding box center [554, 287] width 22 height 14
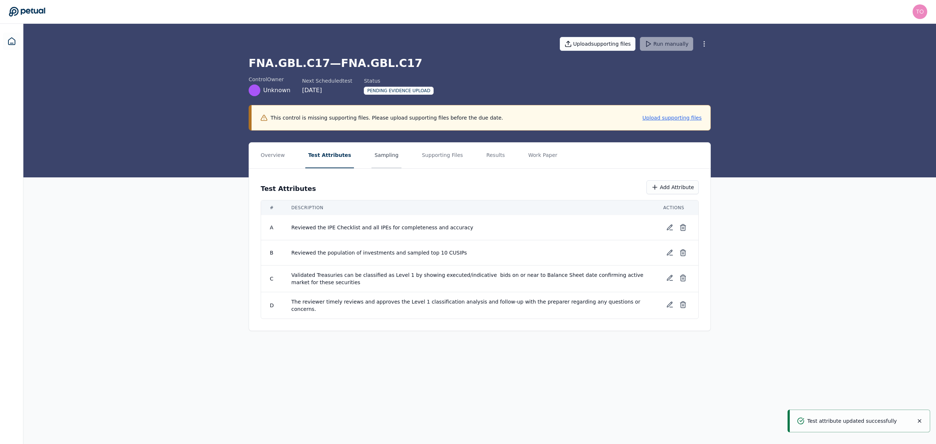
click at [375, 157] on button "Sampling" at bounding box center [386, 156] width 30 height 26
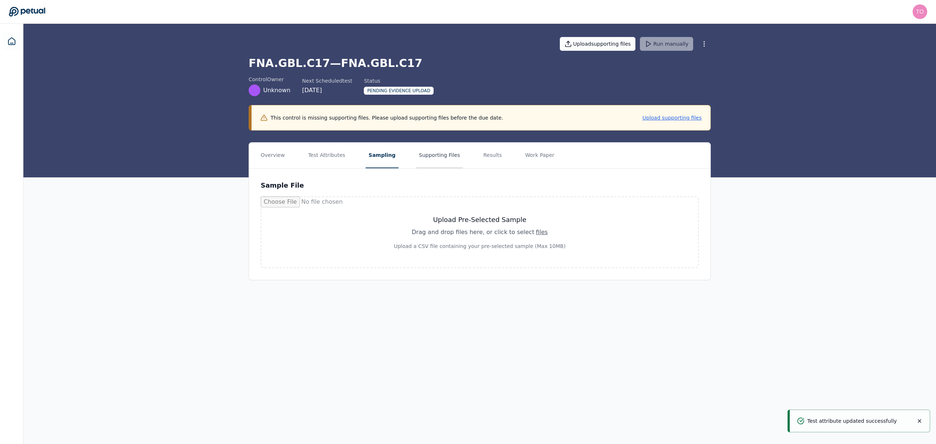
click at [432, 155] on button "Supporting Files" at bounding box center [439, 156] width 47 height 26
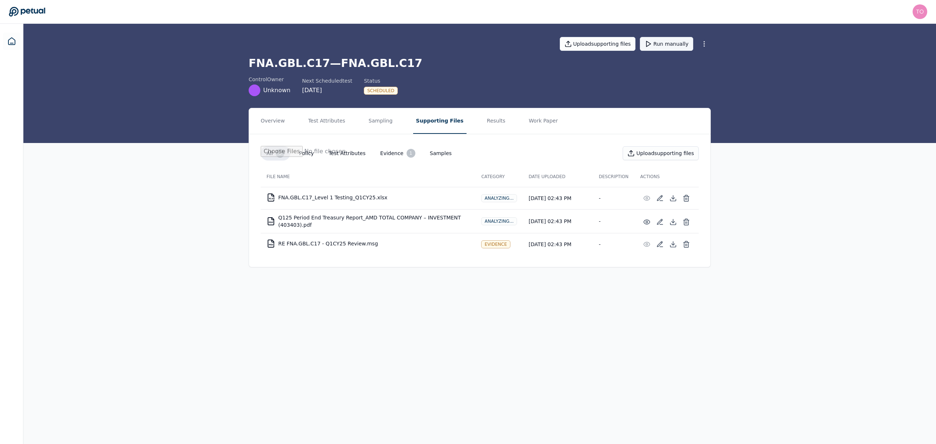
drag, startPoint x: 679, startPoint y: 42, endPoint x: 682, endPoint y: 45, distance: 4.1
click at [679, 42] on button "Run manually" at bounding box center [666, 44] width 53 height 14
drag, startPoint x: 9, startPoint y: 38, endPoint x: 20, endPoint y: 52, distance: 16.9
click at [9, 38] on icon at bounding box center [11, 41] width 9 height 9
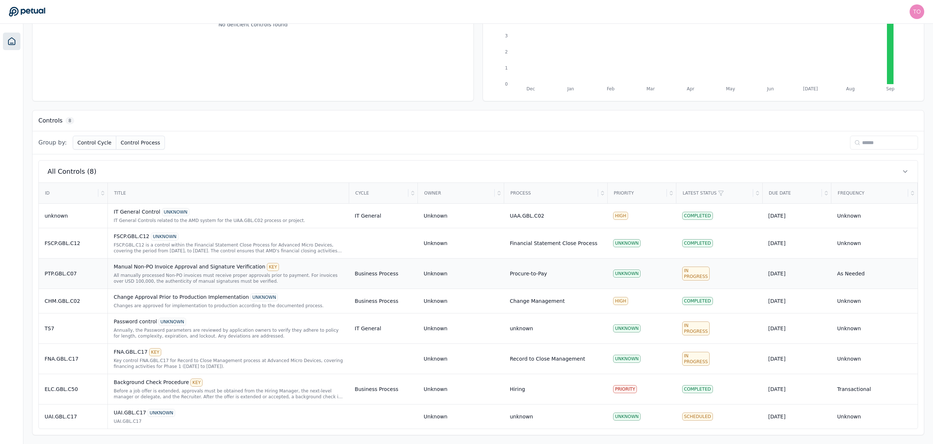
scroll to position [122, 0]
click at [166, 272] on div "All manually processed Non-PO invoices must receive proper approvals prior to p…" at bounding box center [228, 278] width 229 height 12
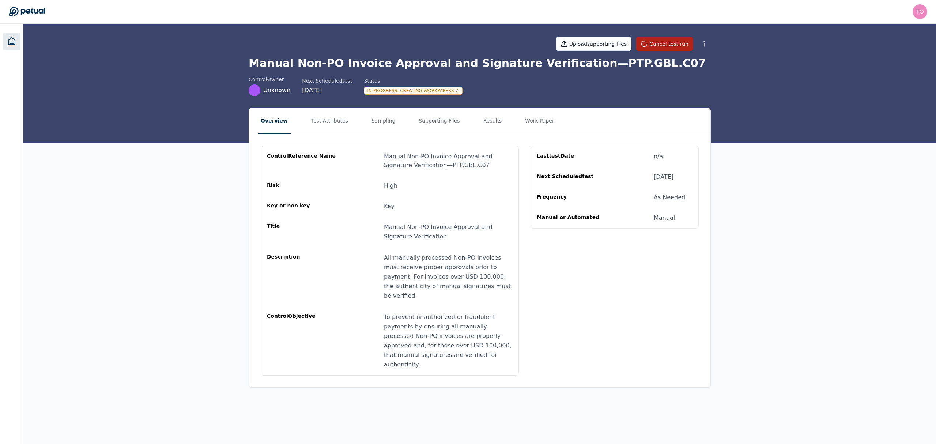
click at [15, 40] on icon at bounding box center [11, 41] width 9 height 9
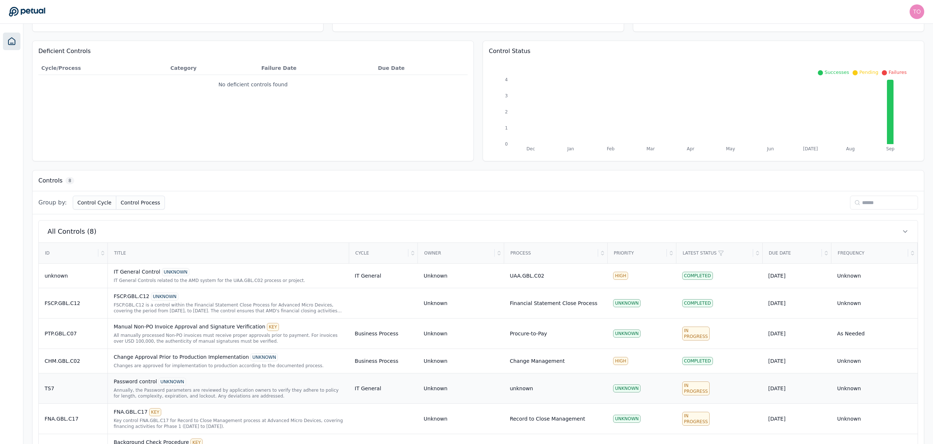
scroll to position [122, 0]
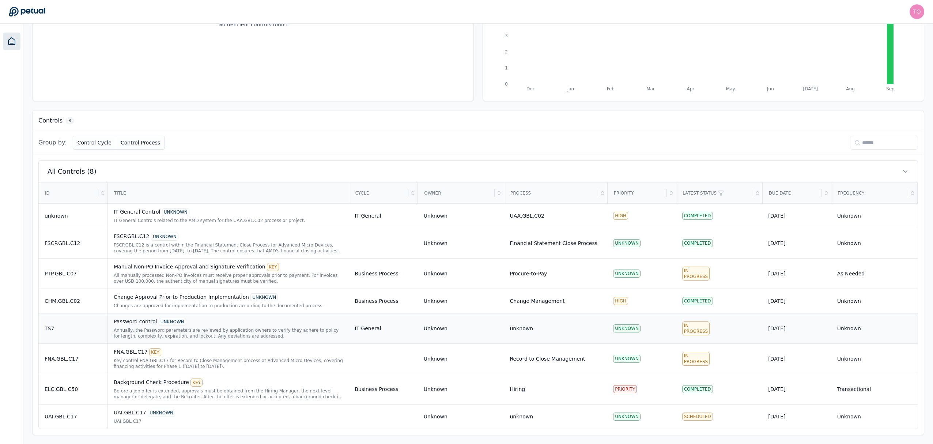
click at [186, 327] on div "Annually, the Password parameters are reviewed by application owners to verify …" at bounding box center [228, 333] width 229 height 12
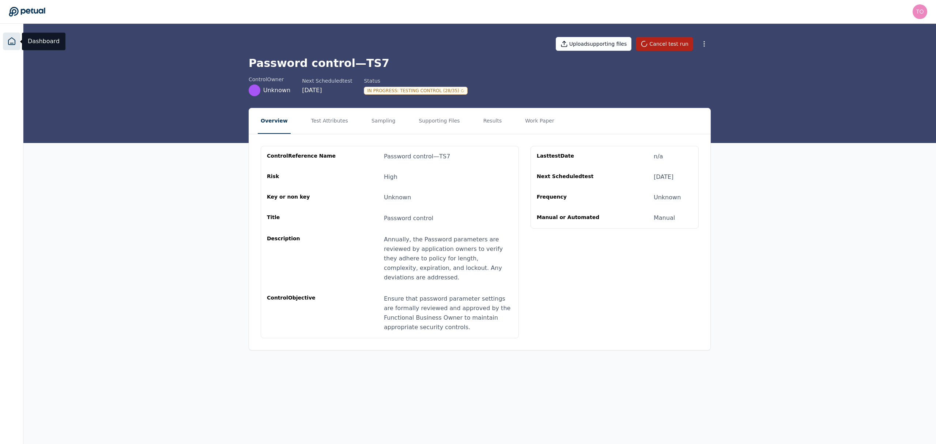
click at [12, 42] on icon at bounding box center [11, 41] width 9 height 9
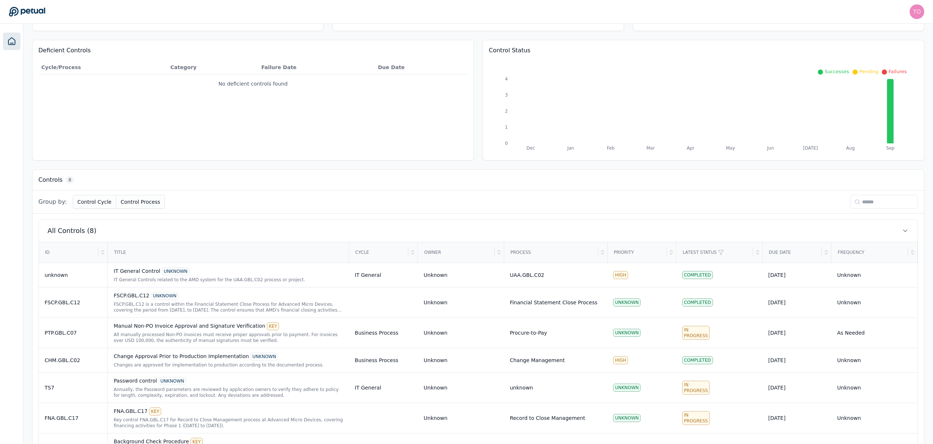
scroll to position [122, 0]
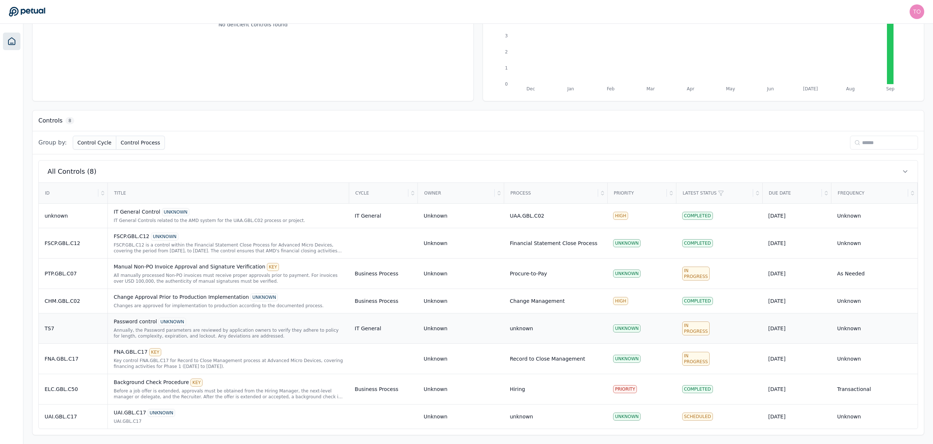
click at [250, 325] on div "Password control UNKNOWN Annually, the Password parameters are reviewed by appl…" at bounding box center [228, 328] width 229 height 21
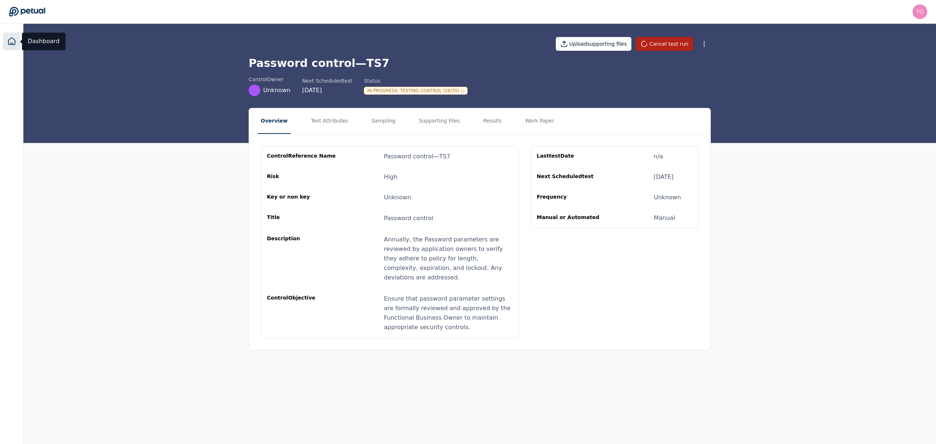
click at [15, 40] on icon at bounding box center [11, 41] width 7 height 7
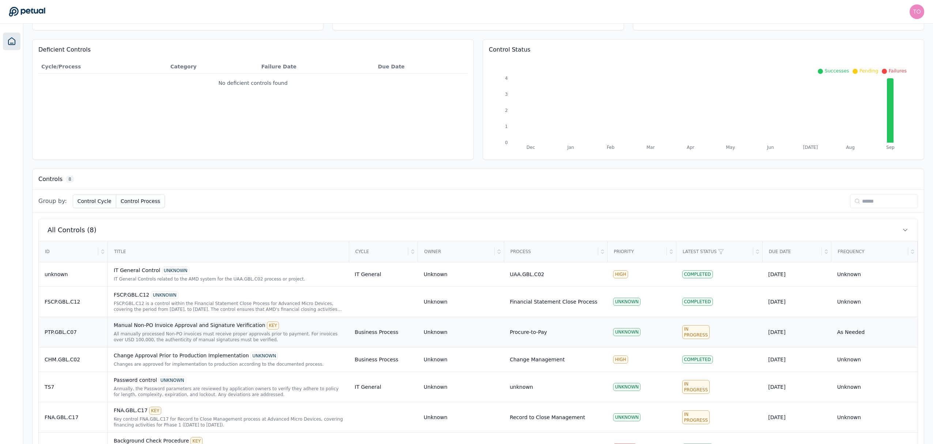
scroll to position [122, 0]
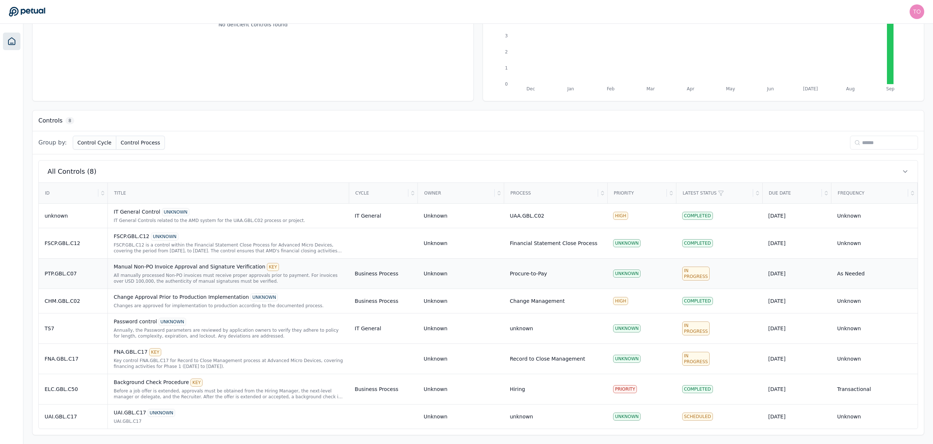
click at [719, 274] on td "In Progress" at bounding box center [719, 273] width 86 height 30
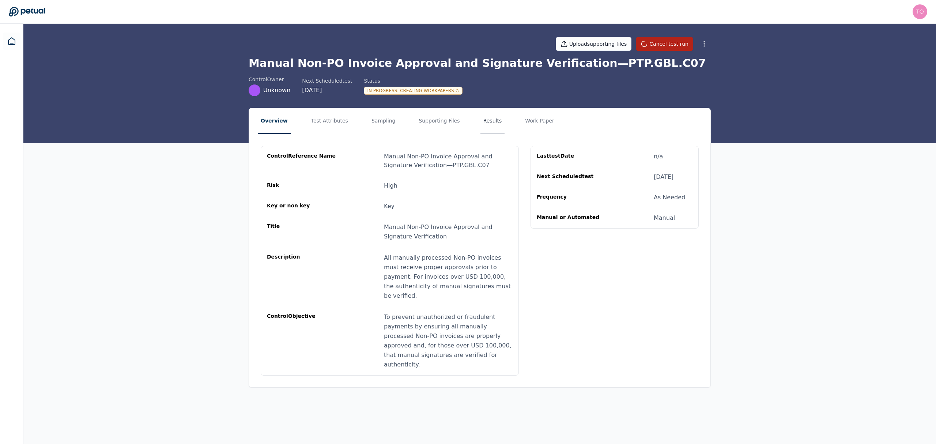
click at [480, 120] on button "Results" at bounding box center [492, 121] width 24 height 26
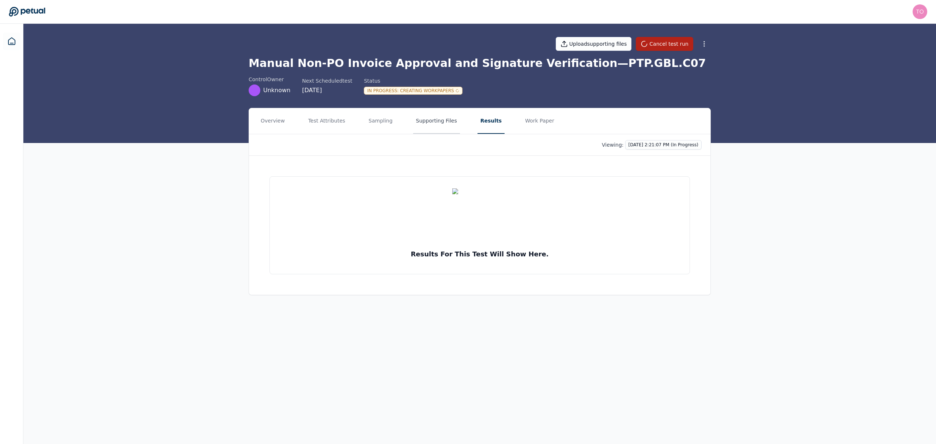
click at [432, 121] on button "Supporting Files" at bounding box center [436, 121] width 47 height 26
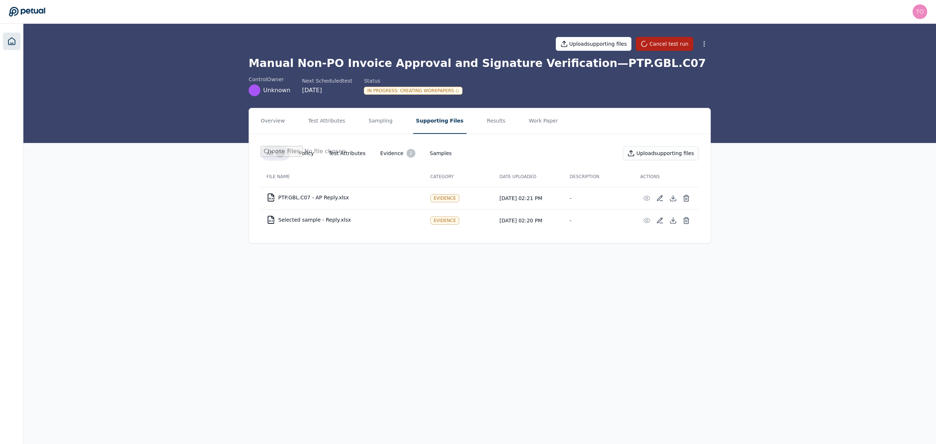
click at [15, 44] on icon at bounding box center [11, 41] width 7 height 7
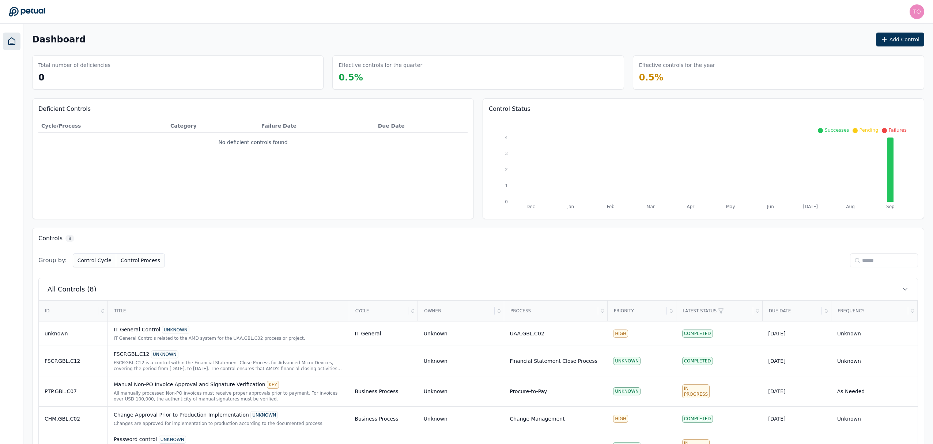
scroll to position [122, 0]
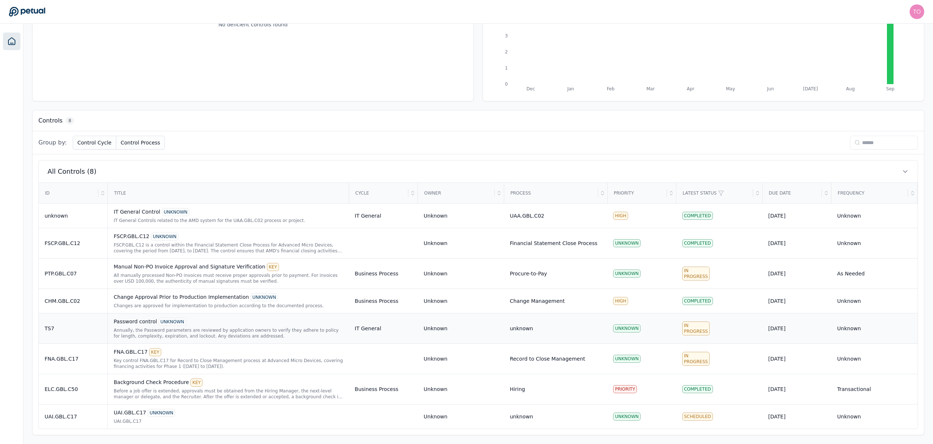
click at [217, 324] on div "Password control UNKNOWN" at bounding box center [228, 322] width 229 height 8
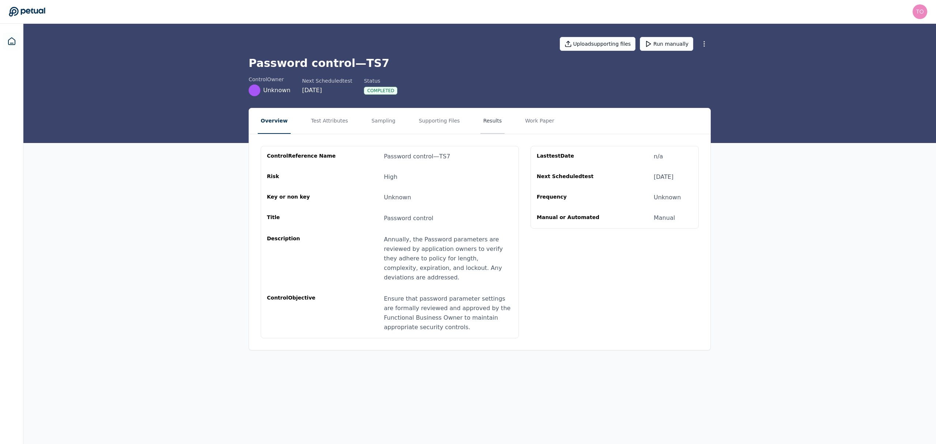
drag, startPoint x: 477, startPoint y: 123, endPoint x: 475, endPoint y: 127, distance: 4.6
click at [480, 124] on button "Results" at bounding box center [492, 121] width 24 height 26
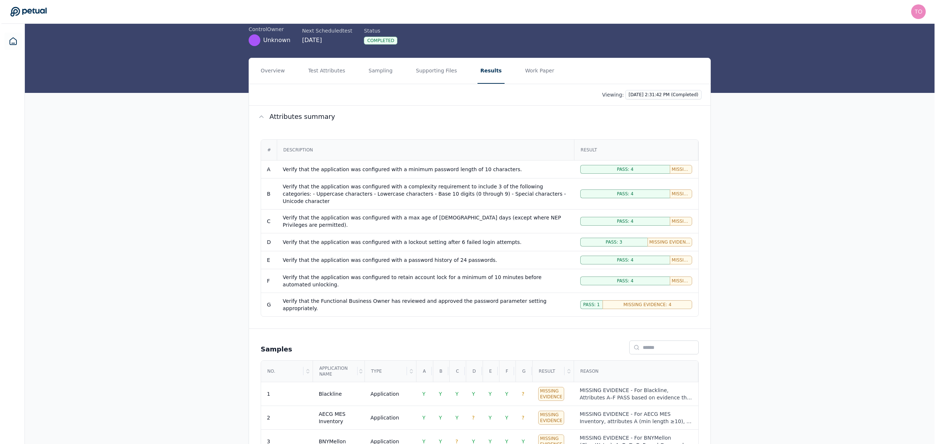
scroll to position [109, 0]
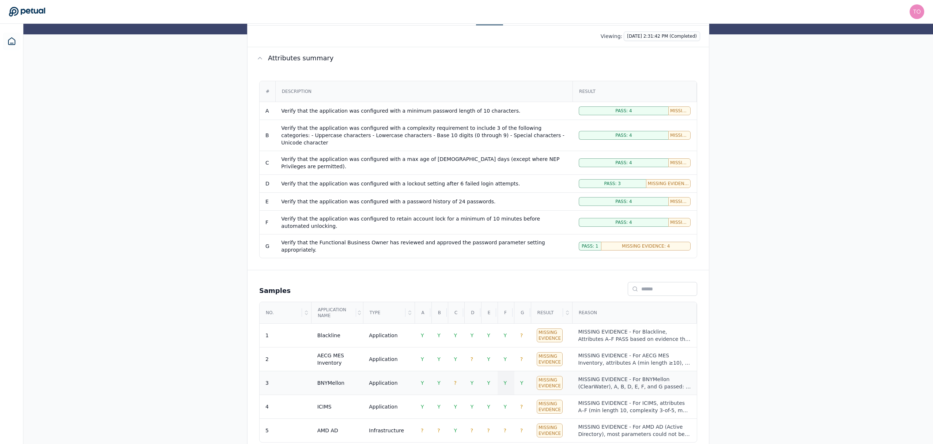
click at [506, 380] on span "Y" at bounding box center [504, 383] width 3 height 6
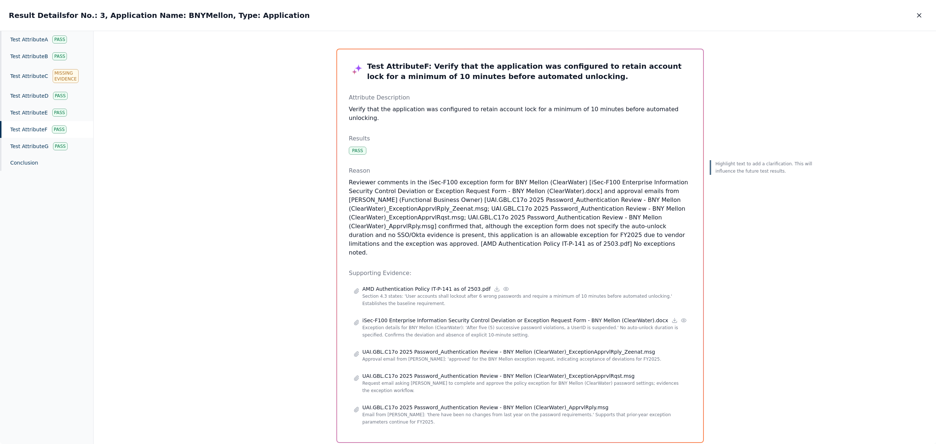
click at [31, 131] on div "Test Attribute F Pass" at bounding box center [46, 129] width 93 height 17
click at [630, 213] on p "Reviewer comments in the iSec-F100 exception form for BNY Mellon (ClearWater) […" at bounding box center [520, 217] width 343 height 79
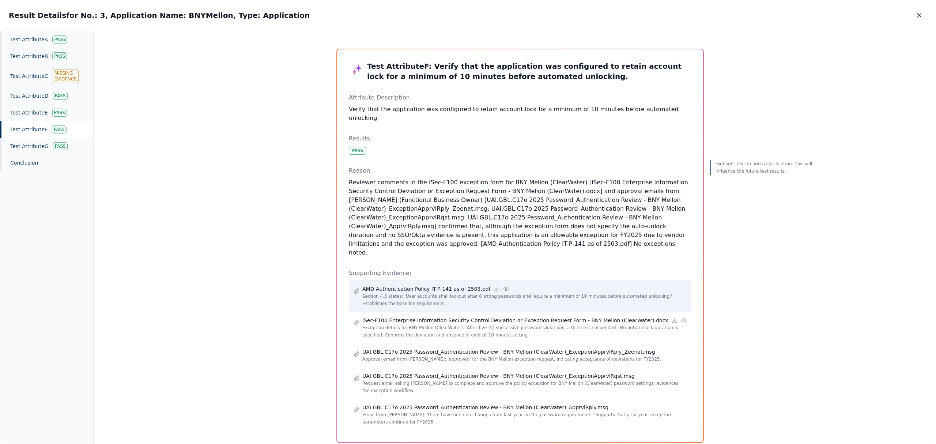
click at [503, 286] on icon at bounding box center [506, 289] width 6 height 6
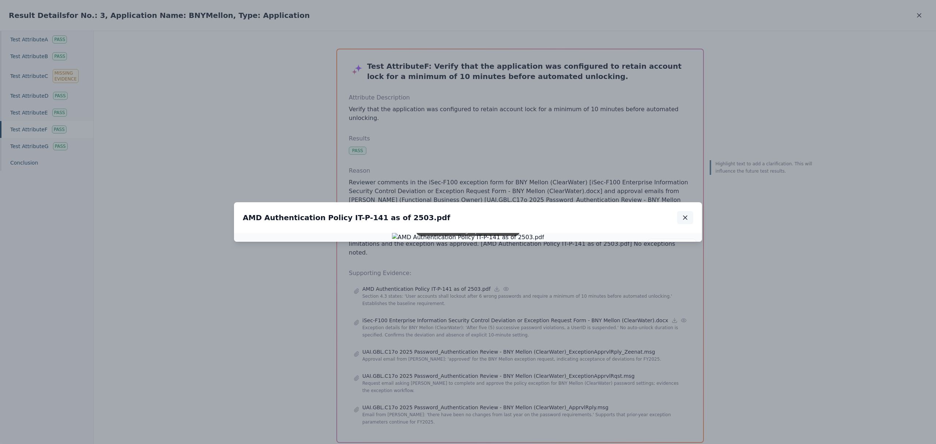
click at [685, 214] on icon "button" at bounding box center [685, 217] width 7 height 7
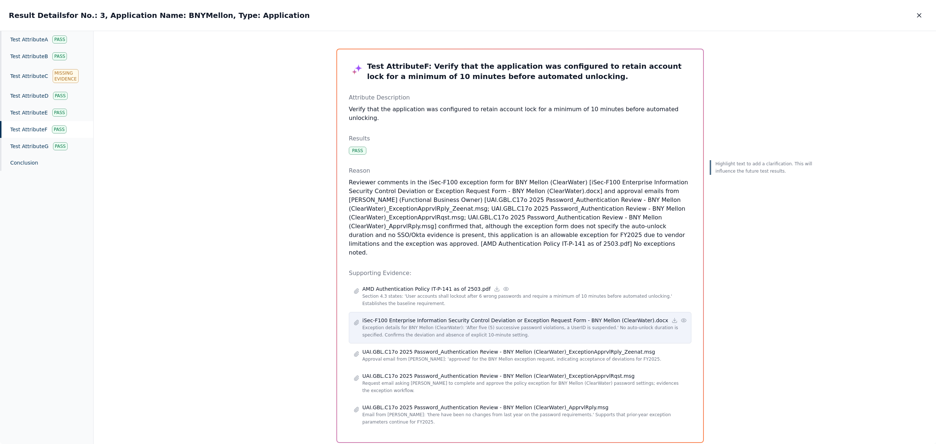
click at [683, 320] on circle at bounding box center [683, 320] width 1 height 1
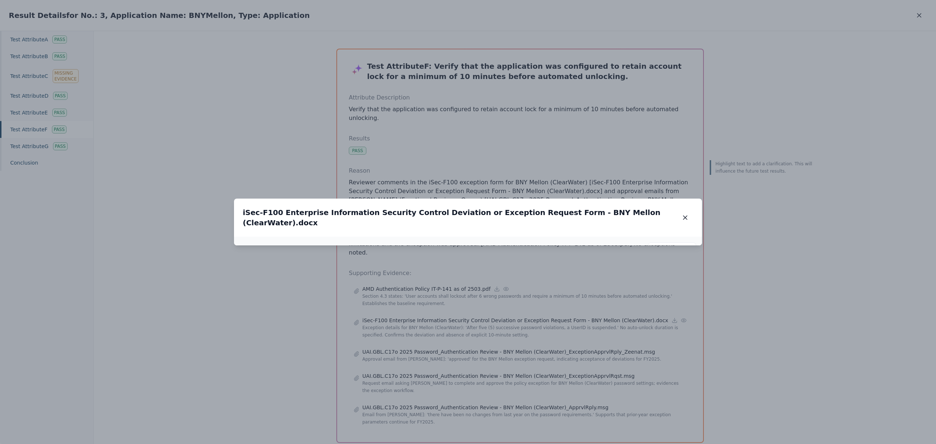
drag, startPoint x: 522, startPoint y: 172, endPoint x: 542, endPoint y: 339, distance: 168.6
click at [542, 398] on img at bounding box center [487, 408] width 829 height 20
drag, startPoint x: 642, startPoint y: 297, endPoint x: 620, endPoint y: 293, distance: 22.3
click at [620, 395] on img at bounding box center [465, 404] width 735 height 18
click at [685, 214] on icon "button" at bounding box center [685, 217] width 7 height 7
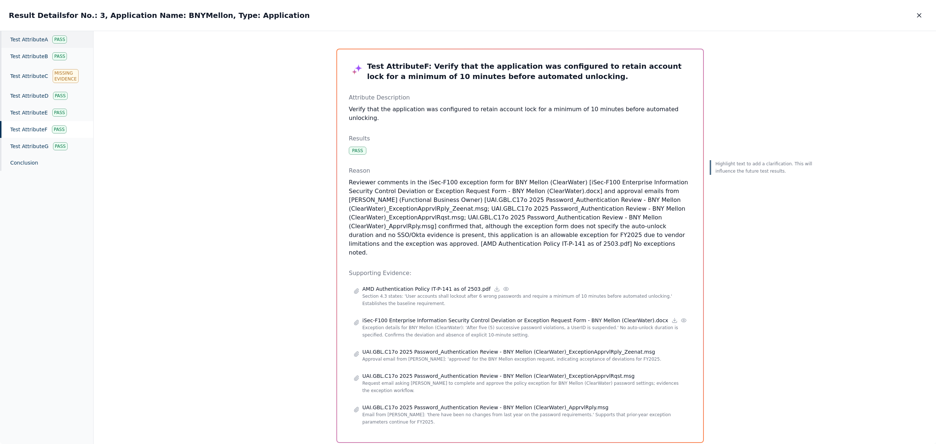
click at [34, 39] on div "Test Attribute A Pass" at bounding box center [46, 39] width 93 height 17
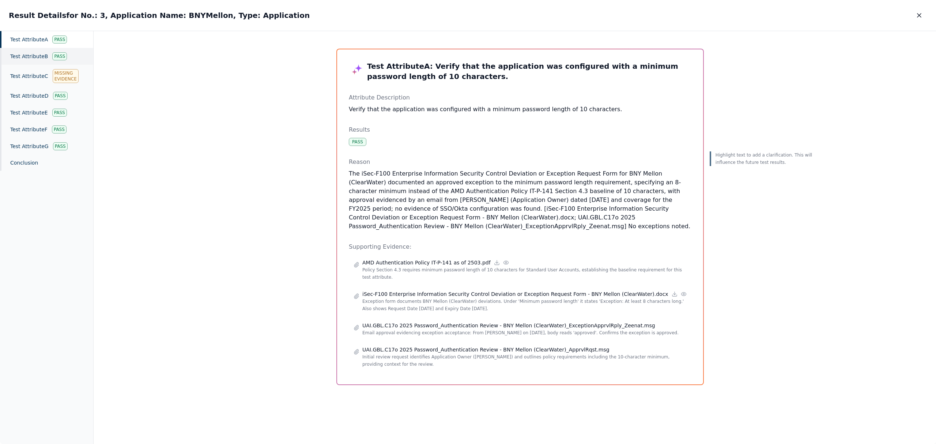
click at [31, 53] on div "Test Attribute B Pass" at bounding box center [46, 56] width 93 height 17
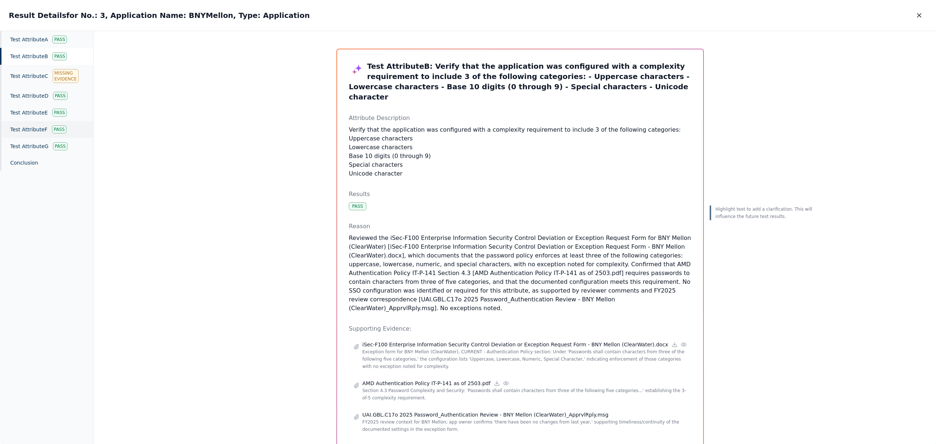
click at [26, 130] on div "Test Attribute F Pass" at bounding box center [46, 129] width 93 height 17
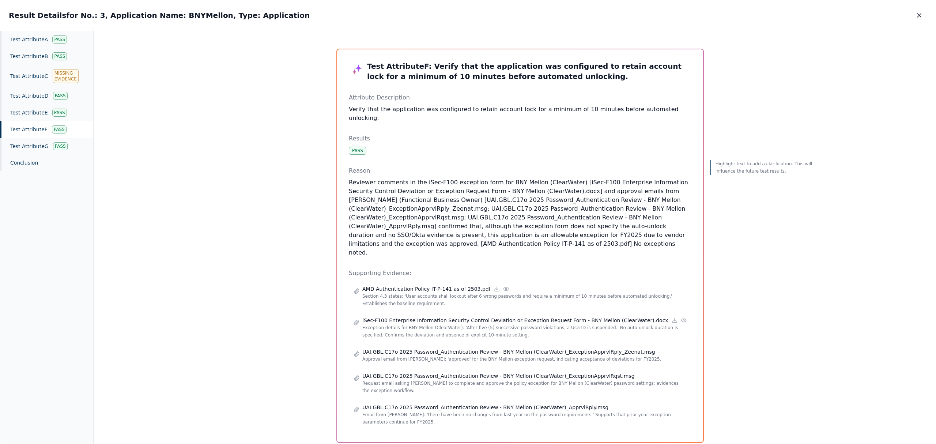
click at [508, 201] on p "Reviewer comments in the iSec-F100 exception form for BNY Mellon (ClearWater) […" at bounding box center [520, 217] width 343 height 79
click at [720, 167] on p "Highlight text to add a clarification. This will influence the future test resu…" at bounding box center [765, 167] width 99 height 15
click at [37, 147] on div "Test Attribute G Pass" at bounding box center [46, 146] width 93 height 17
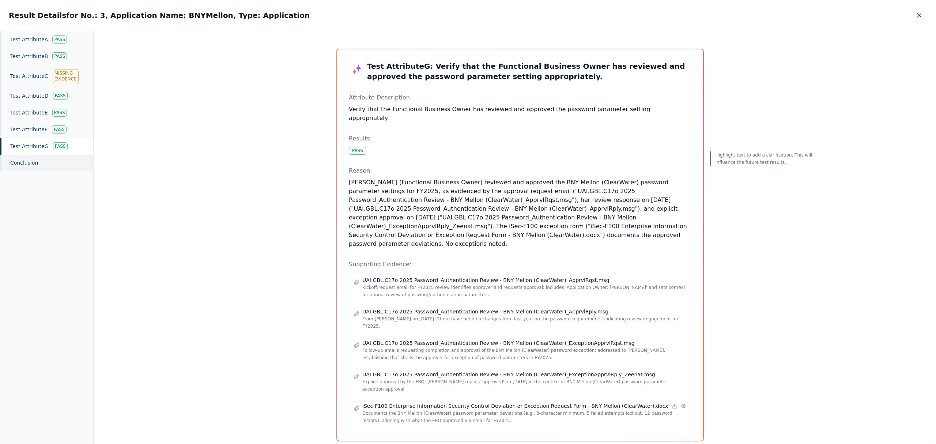
click at [28, 161] on div "Conclusion" at bounding box center [46, 163] width 93 height 16
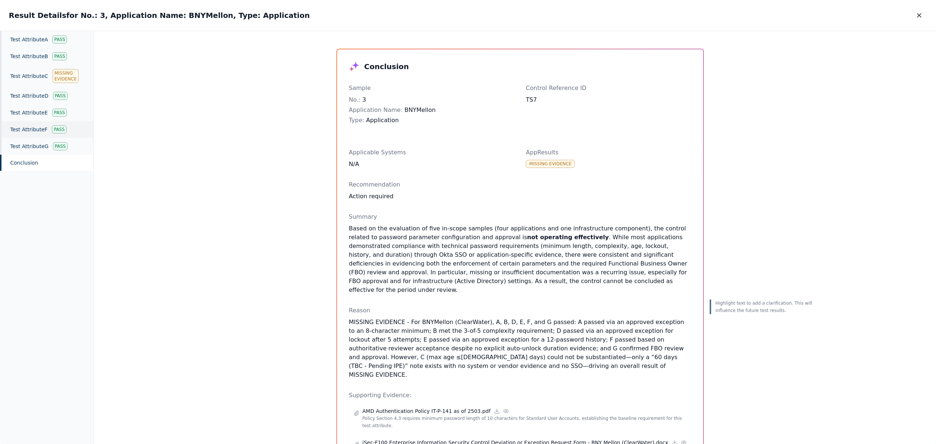
click at [28, 131] on div "Test Attribute F Pass" at bounding box center [46, 129] width 93 height 17
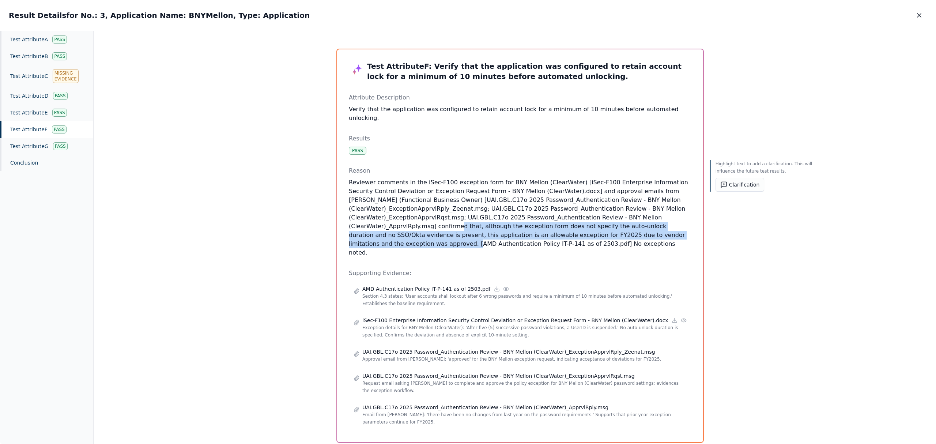
drag, startPoint x: 447, startPoint y: 226, endPoint x: 436, endPoint y: 245, distance: 21.8
click at [436, 245] on p "Reviewer comments in the iSec-F100 exception form for BNY Mellon (ClearWater) […" at bounding box center [520, 217] width 343 height 79
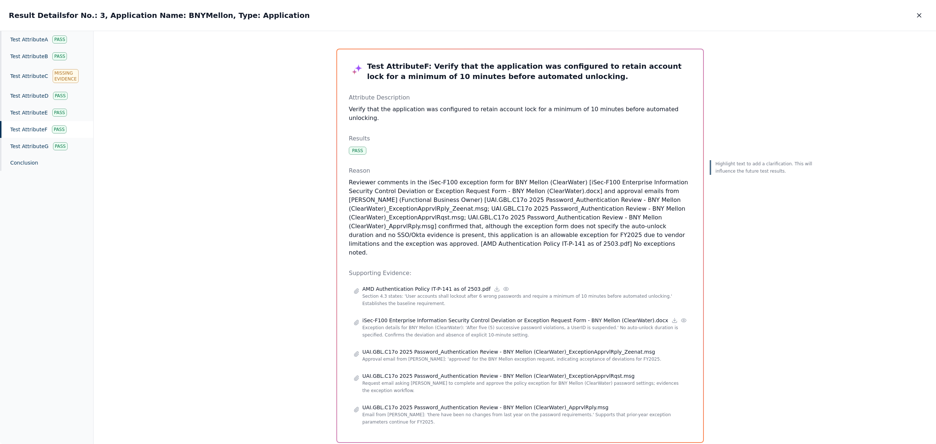
click at [505, 205] on p "Reviewer comments in the iSec-F100 exception form for BNY Mellon (ClearWater) […" at bounding box center [520, 217] width 343 height 79
drag, startPoint x: 920, startPoint y: 15, endPoint x: 905, endPoint y: 27, distance: 19.2
click at [920, 15] on icon "button" at bounding box center [919, 15] width 7 height 7
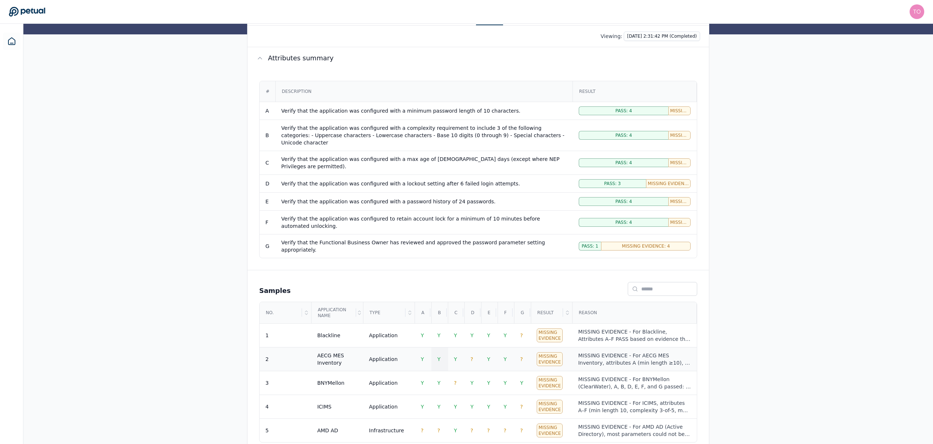
click at [438, 356] on span "Y" at bounding box center [438, 359] width 3 height 6
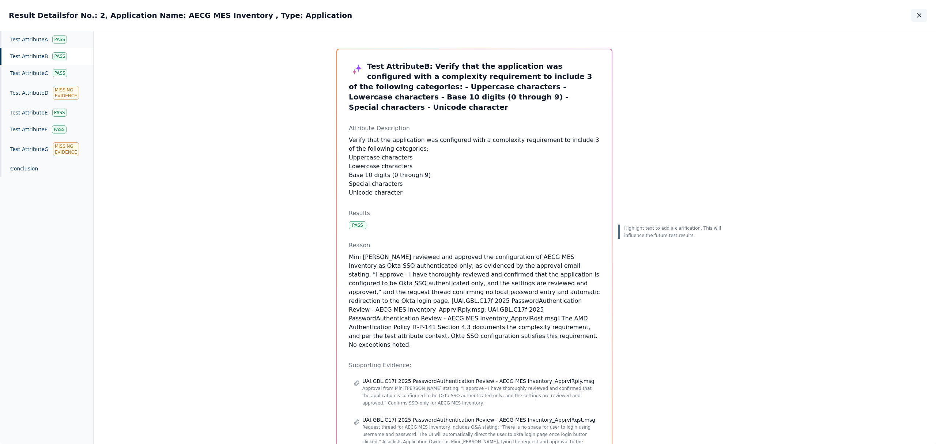
click at [919, 16] on icon "button" at bounding box center [919, 15] width 7 height 7
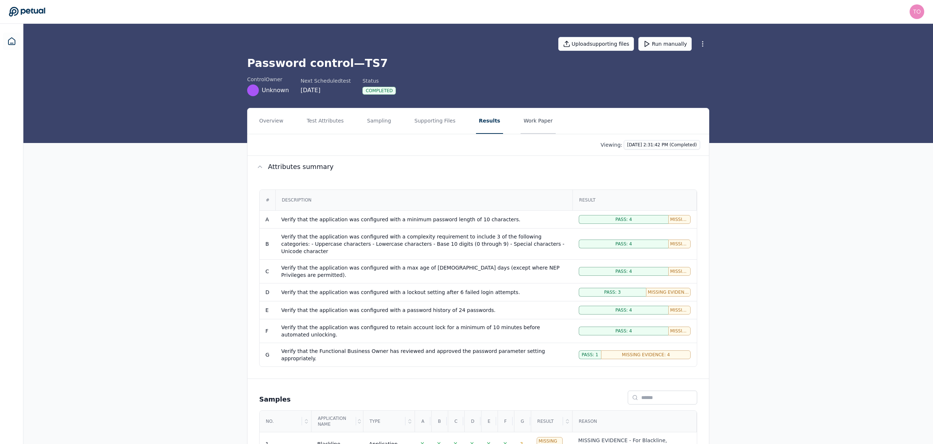
click at [524, 120] on button "Work Paper" at bounding box center [538, 121] width 35 height 26
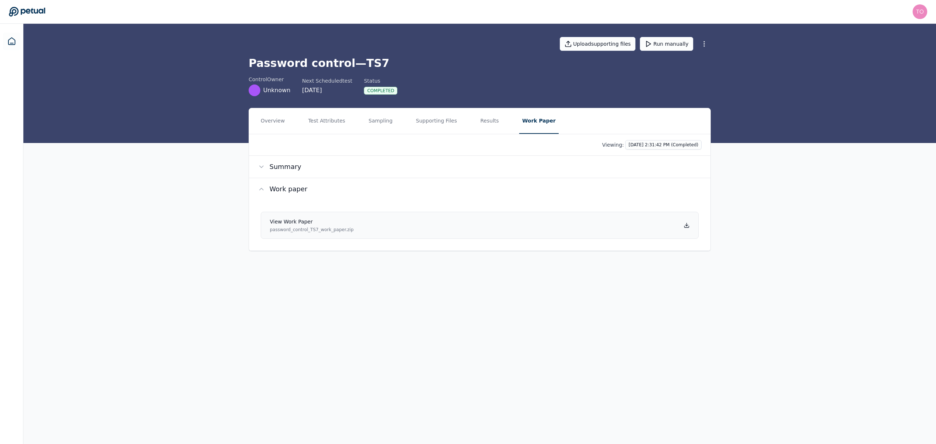
click at [671, 228] on link "View work paper password_control_TS7_work_paper.zip" at bounding box center [480, 225] width 438 height 27
click at [8, 40] on icon at bounding box center [11, 41] width 7 height 7
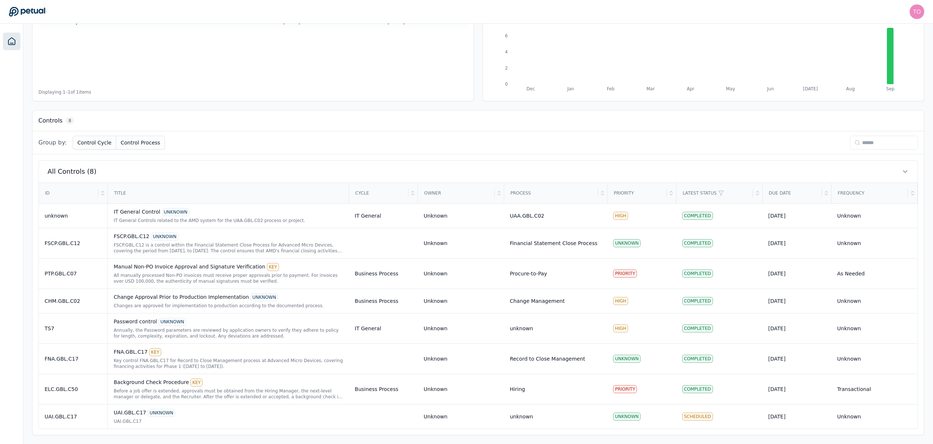
scroll to position [122, 0]
click at [202, 362] on div "Key control FNA.GBL.C17 for Record to Close Management process at Advanced Micr…" at bounding box center [228, 364] width 229 height 12
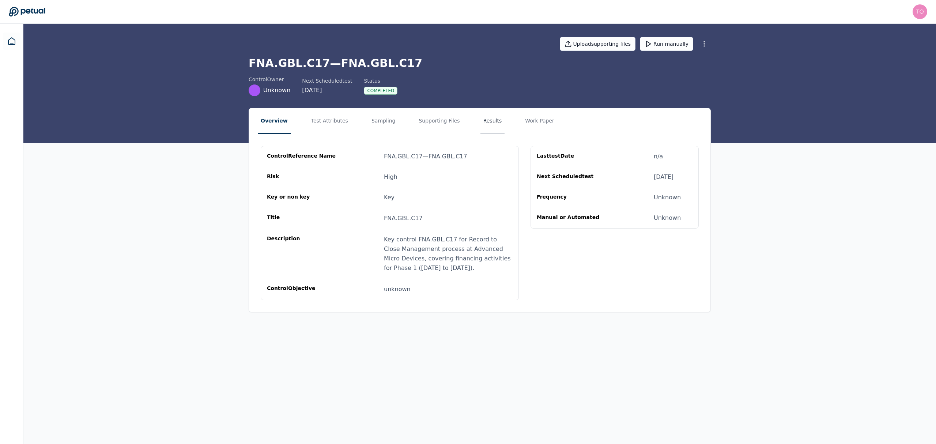
click at [480, 125] on button "Results" at bounding box center [492, 121] width 24 height 26
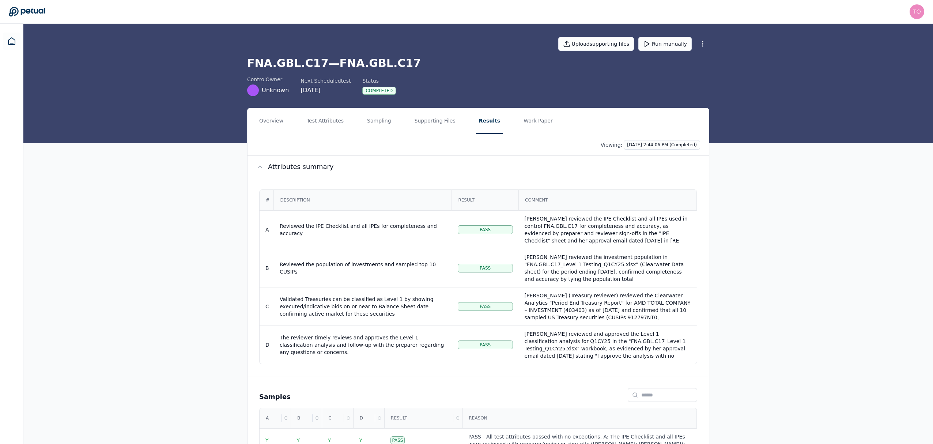
scroll to position [34, 0]
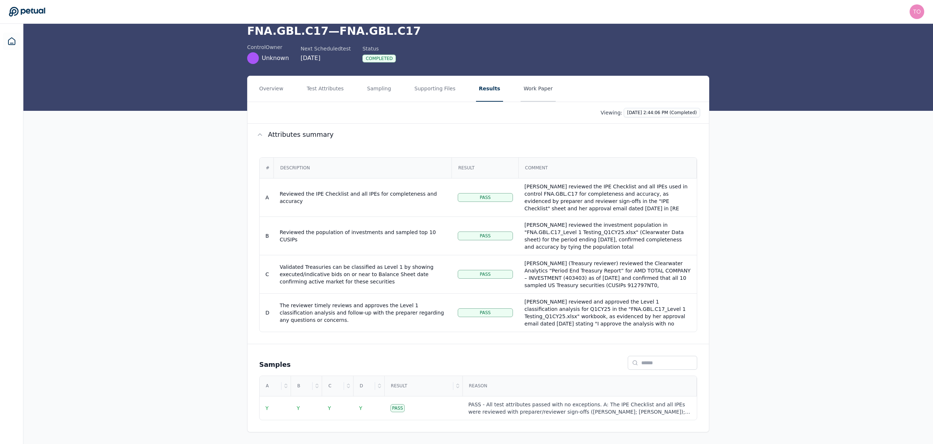
click at [530, 86] on button "Work Paper" at bounding box center [538, 89] width 35 height 26
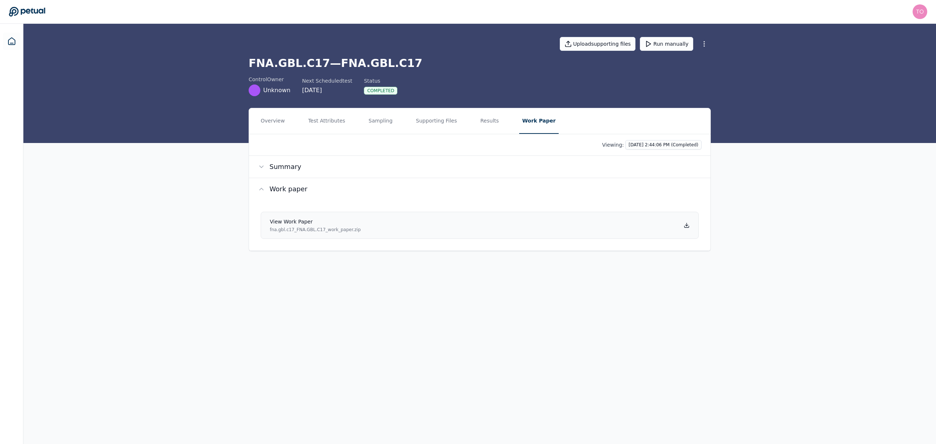
click at [436, 223] on link "View work paper fna.gbl.c17_FNA.GBL.C17_work_paper.zip" at bounding box center [480, 225] width 438 height 27
click at [325, 118] on button "Test Attributes" at bounding box center [326, 121] width 43 height 26
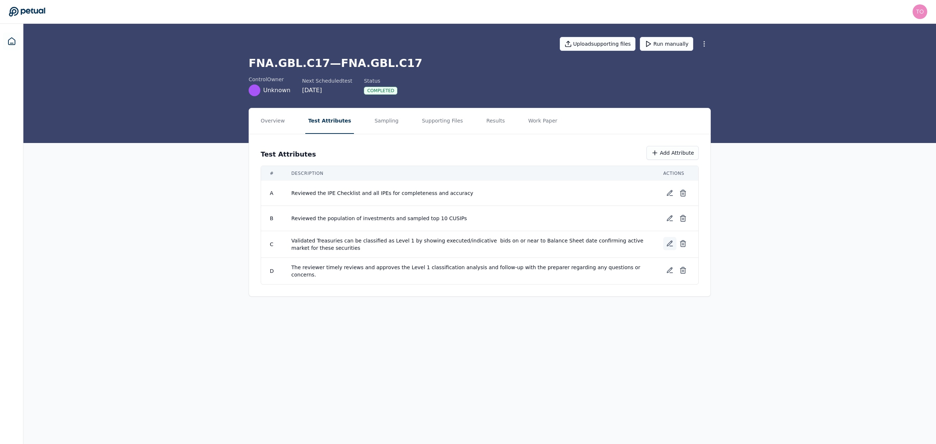
click at [670, 243] on icon at bounding box center [669, 243] width 5 height 5
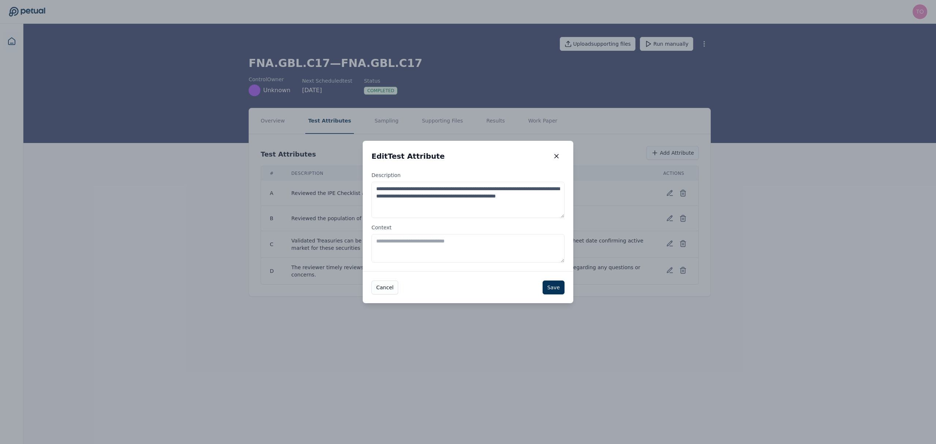
click at [464, 244] on textarea "Context" at bounding box center [467, 248] width 193 height 29
type textarea "**********"
click at [562, 287] on button "Save" at bounding box center [554, 287] width 22 height 14
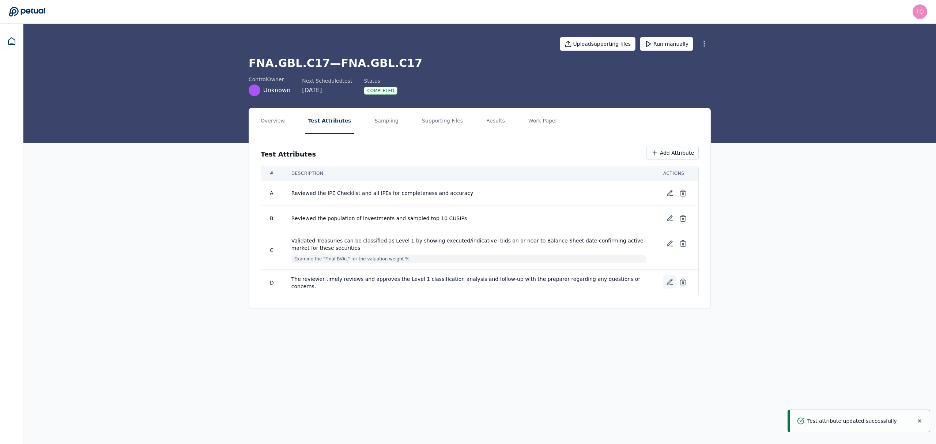
click at [668, 280] on icon at bounding box center [669, 281] width 7 height 7
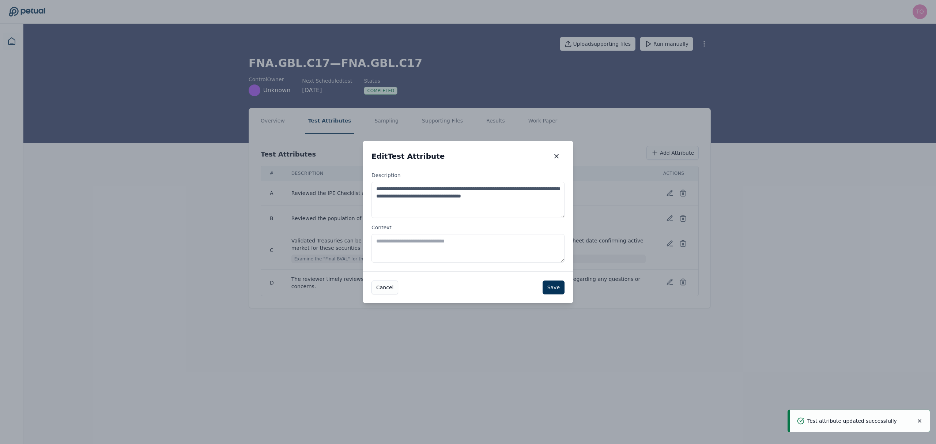
click at [435, 241] on textarea "Context" at bounding box center [467, 248] width 193 height 29
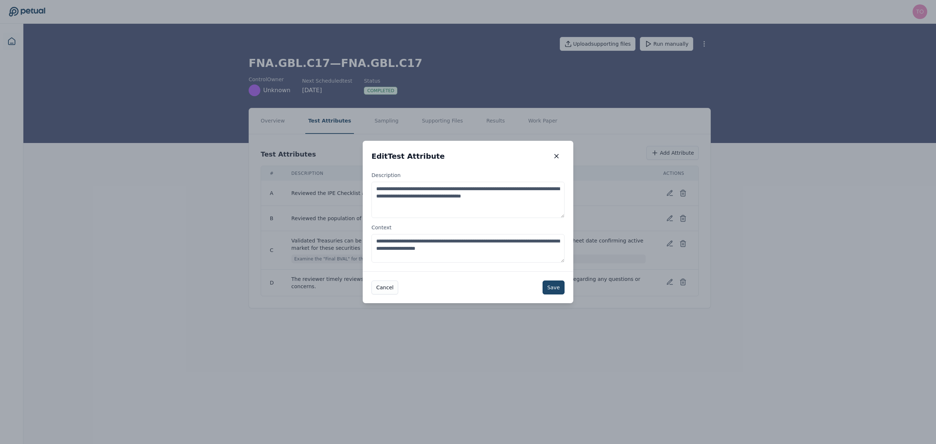
type textarea "**********"
click at [553, 288] on button "Save" at bounding box center [554, 287] width 22 height 14
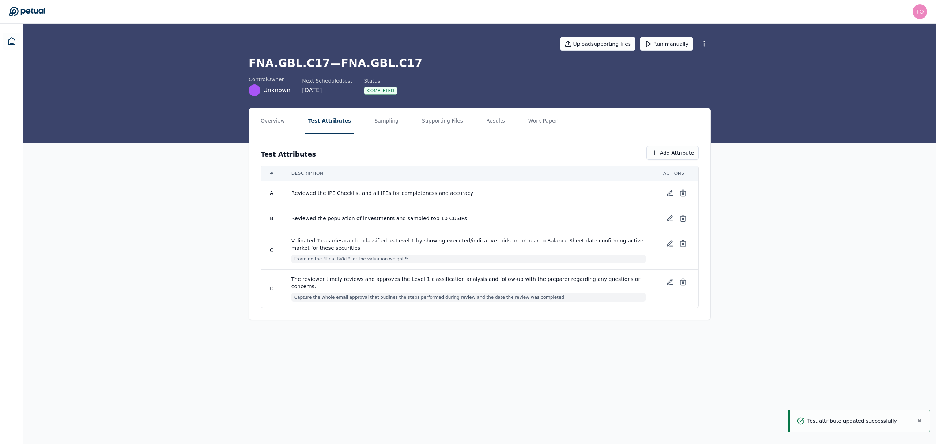
drag, startPoint x: 676, startPoint y: 40, endPoint x: 708, endPoint y: 60, distance: 37.8
click at [676, 40] on button "Run manually" at bounding box center [666, 44] width 53 height 14
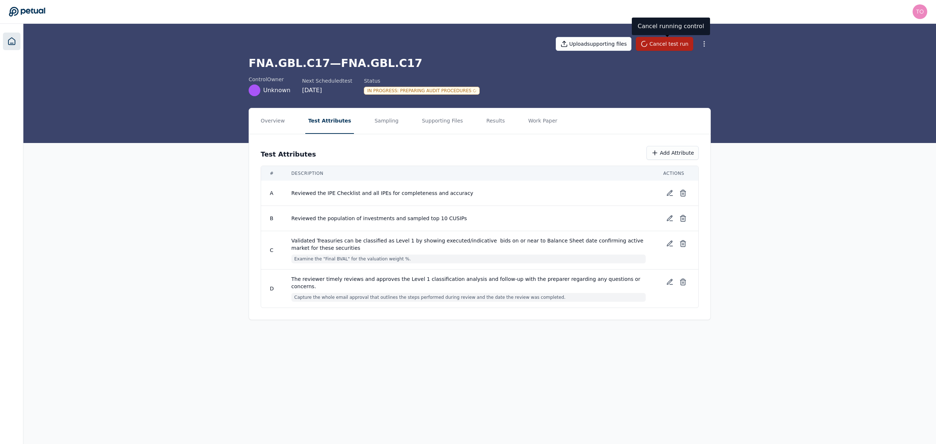
click at [11, 38] on icon at bounding box center [11, 41] width 7 height 7
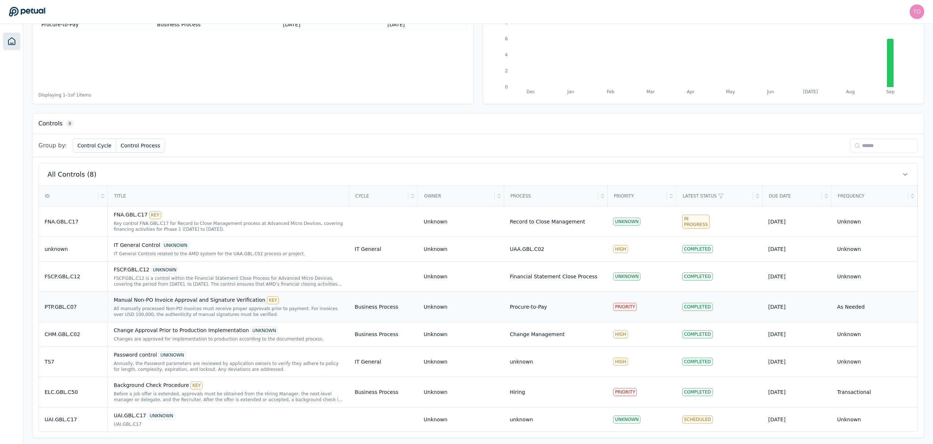
scroll to position [122, 0]
click at [244, 305] on div "All manually processed Non-PO invoices must receive proper approvals prior to p…" at bounding box center [228, 309] width 229 height 12
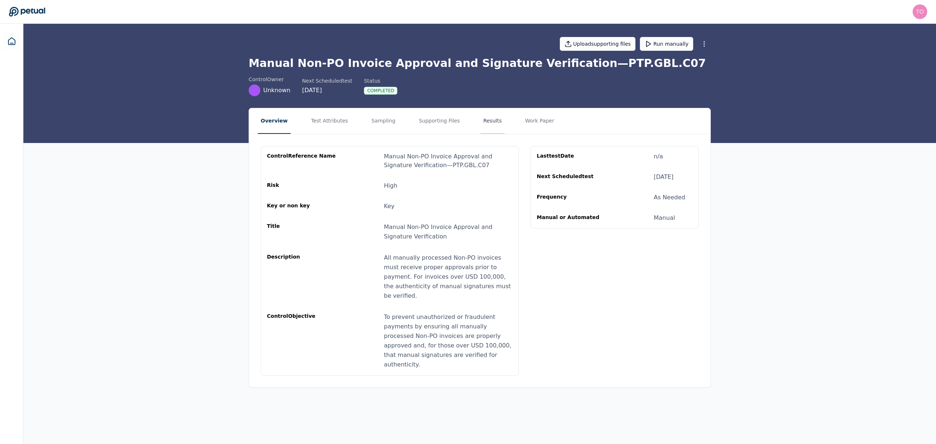
click at [488, 116] on button "Results" at bounding box center [492, 121] width 24 height 26
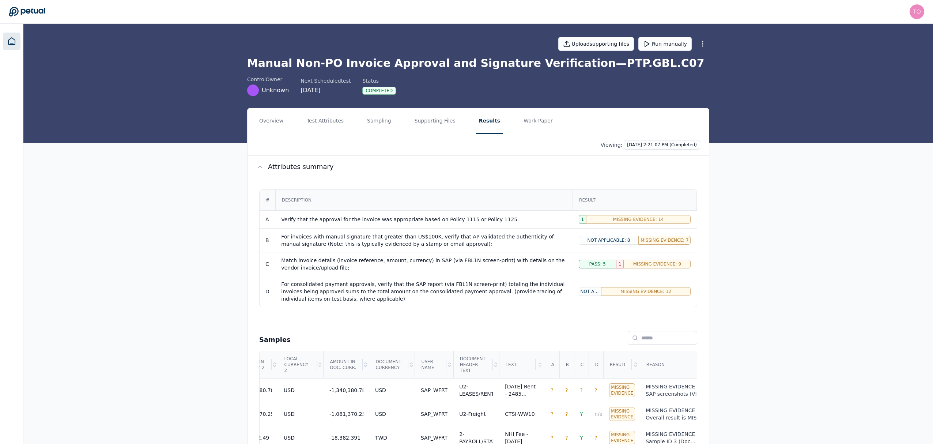
click at [11, 40] on icon at bounding box center [11, 41] width 9 height 9
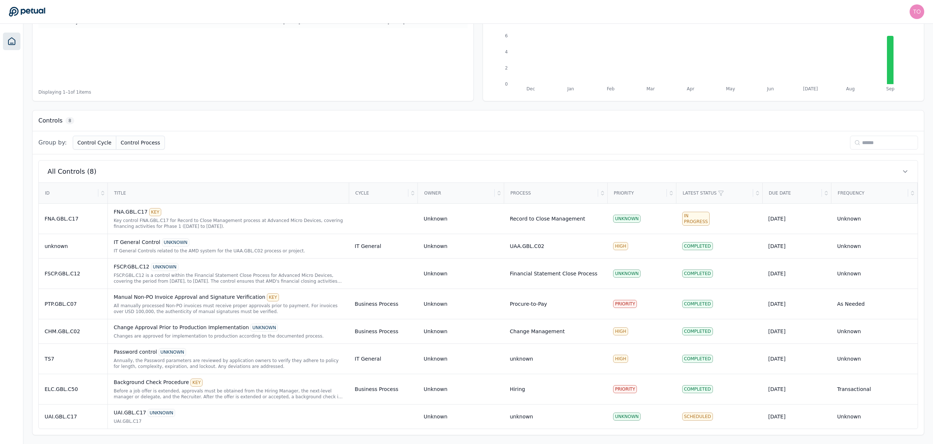
scroll to position [122, 0]
click at [209, 361] on div "Annually, the Password parameters are reviewed by application owners to verify …" at bounding box center [228, 364] width 229 height 12
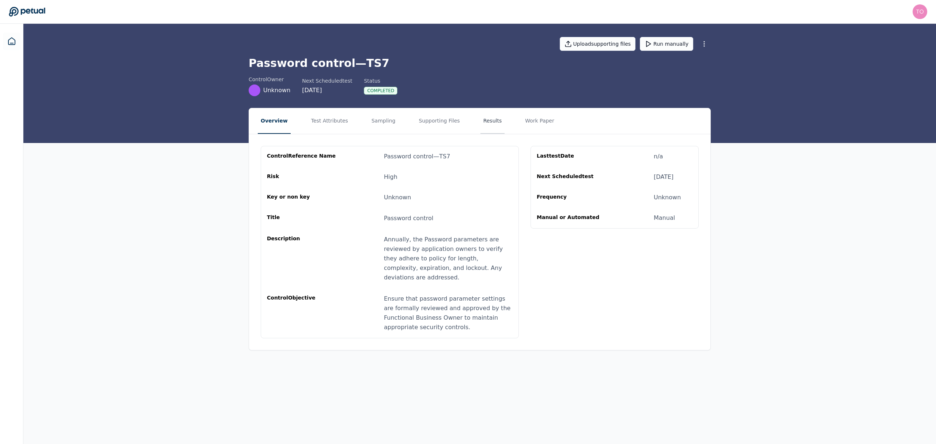
click at [480, 118] on button "Results" at bounding box center [492, 121] width 24 height 26
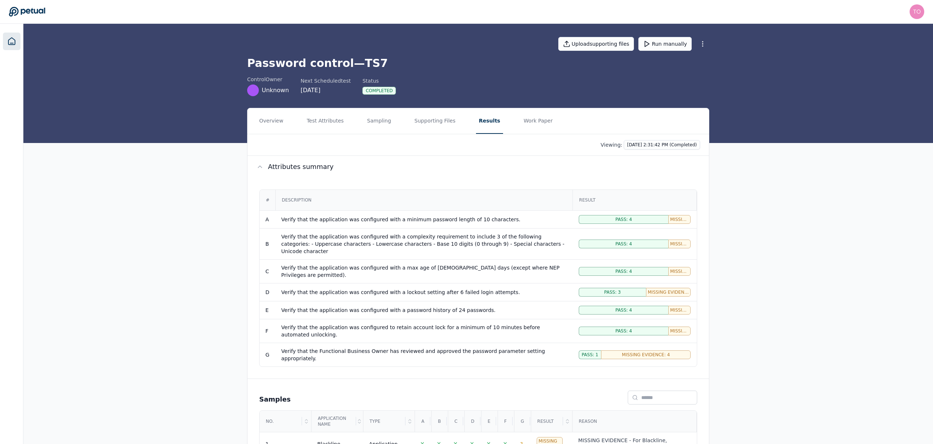
click at [15, 40] on icon at bounding box center [11, 41] width 7 height 7
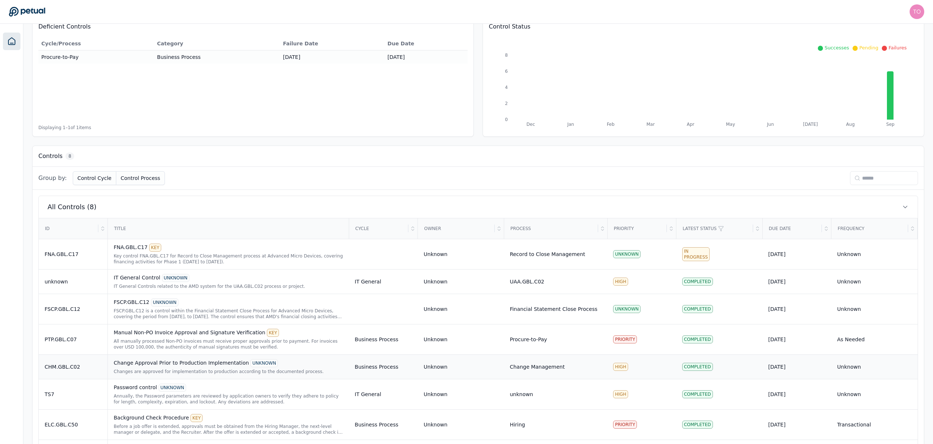
scroll to position [122, 0]
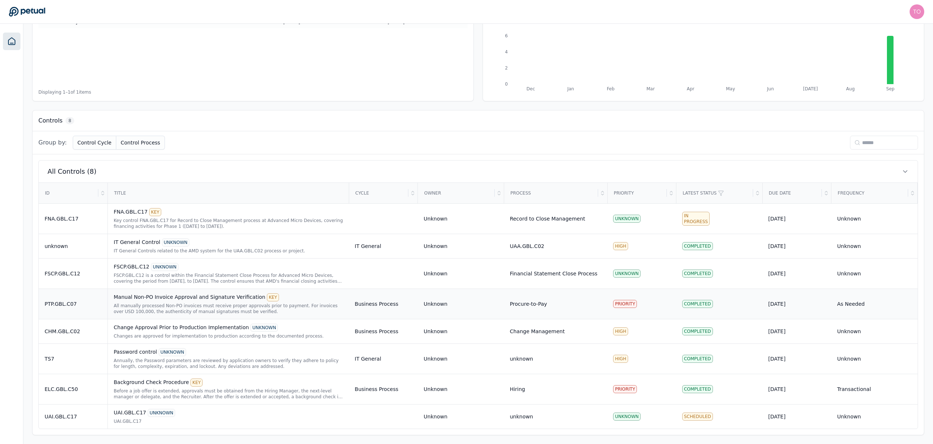
drag, startPoint x: 681, startPoint y: 419, endPoint x: 220, endPoint y: 308, distance: 473.9
click at [220, 308] on div "All manually processed Non-PO invoices must receive proper approvals prior to p…" at bounding box center [228, 309] width 229 height 12
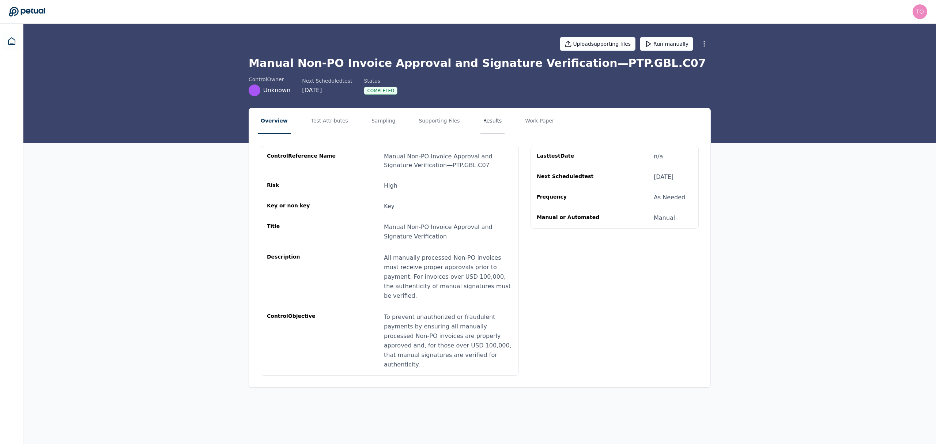
click at [480, 118] on button "Results" at bounding box center [492, 121] width 24 height 26
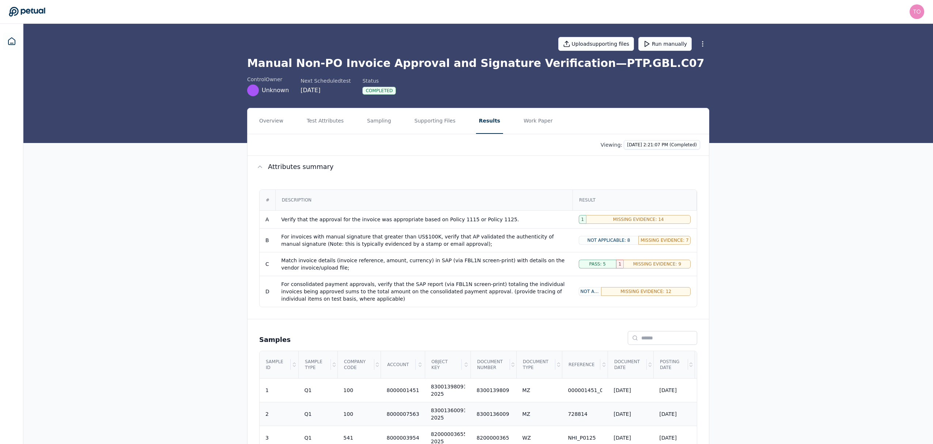
drag, startPoint x: 609, startPoint y: 395, endPoint x: 366, endPoint y: 410, distance: 242.9
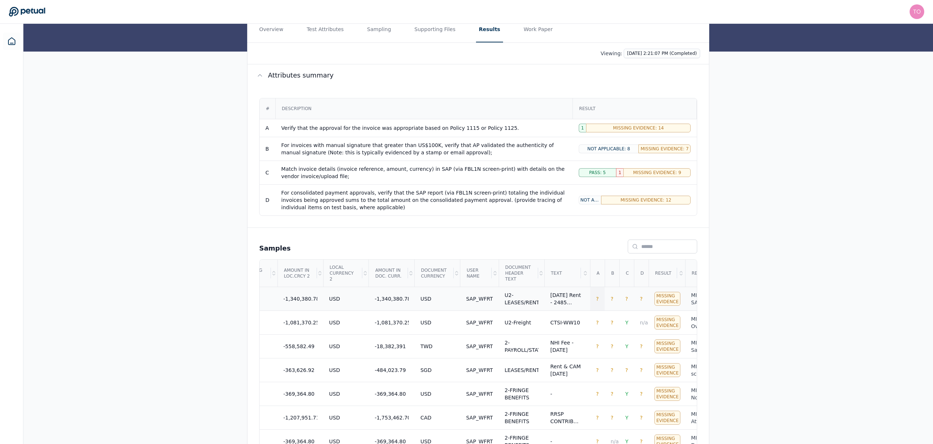
scroll to position [83, 0]
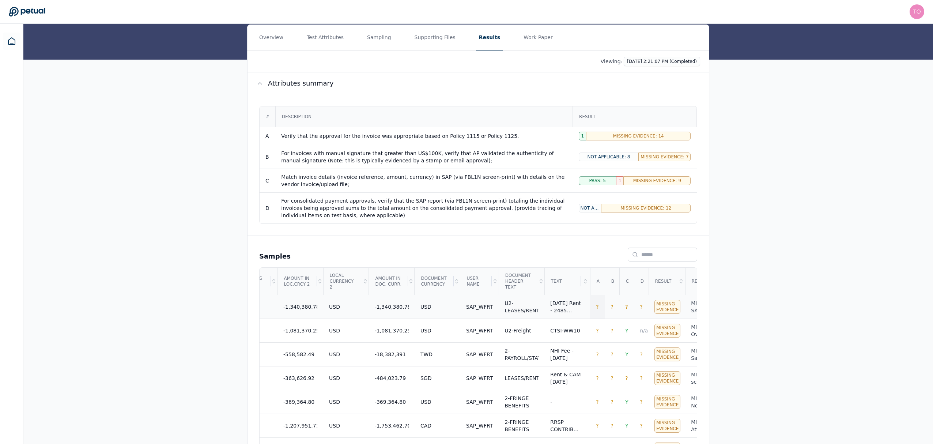
click at [590, 314] on td "?" at bounding box center [597, 307] width 15 height 24
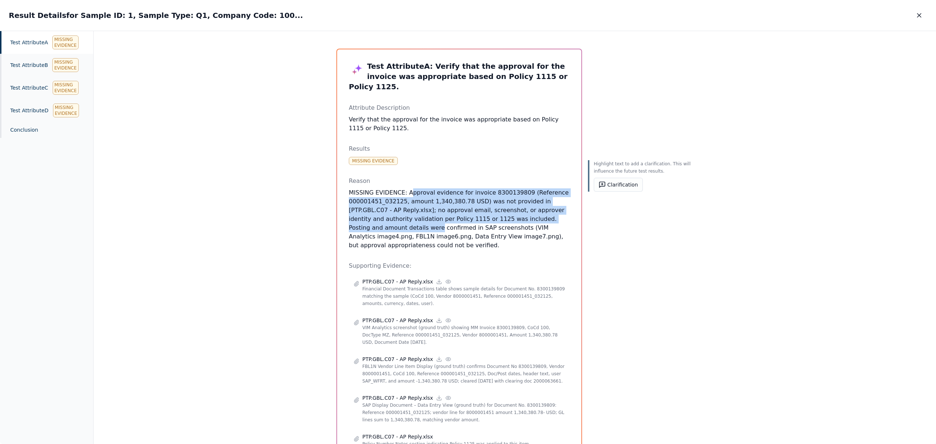
drag, startPoint x: 405, startPoint y: 183, endPoint x: 560, endPoint y: 212, distance: 157.4
click at [560, 212] on p "MISSING EVIDENCE: Approval evidence for invoice 8300139809 (Reference 000001451…" at bounding box center [459, 218] width 221 height 61
drag, startPoint x: 218, startPoint y: 18, endPoint x: 274, endPoint y: 18, distance: 55.6
click at [274, 18] on div "Result Details for Sample ID: 1, Sample Type: Q1, Company Code: 100... Result D…" at bounding box center [468, 15] width 936 height 31
click at [919, 16] on icon "button" at bounding box center [919, 15] width 7 height 7
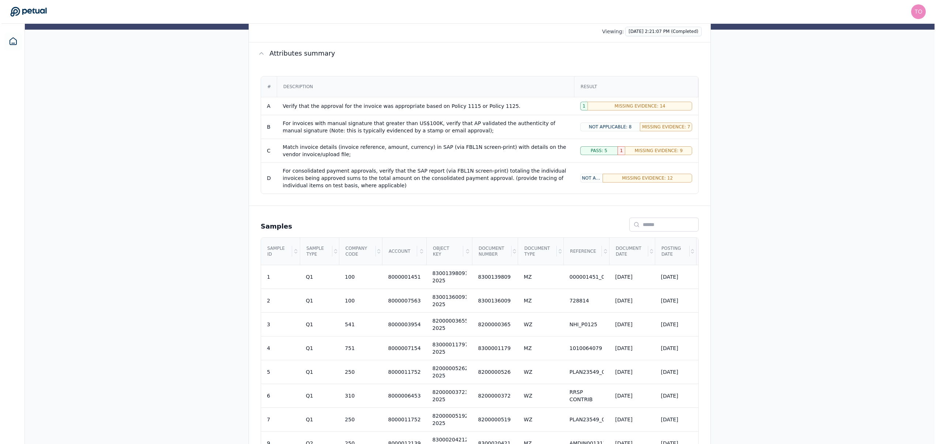
scroll to position [83, 0]
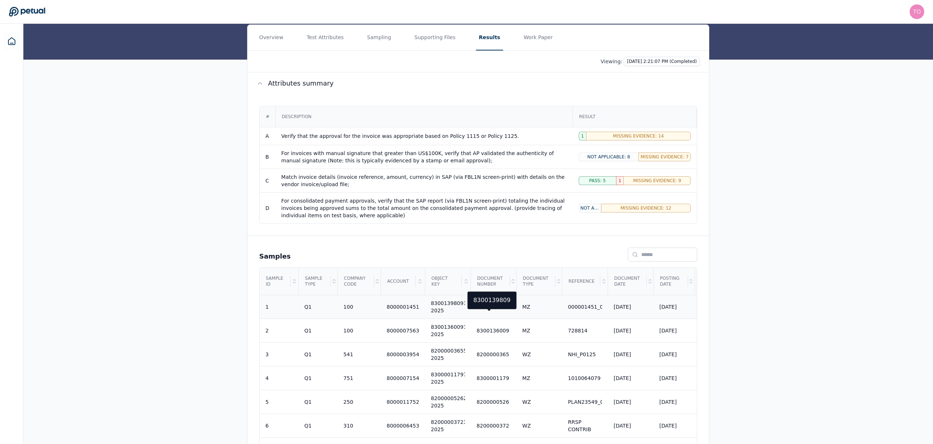
click at [494, 310] on div "8300139809" at bounding box center [493, 306] width 33 height 7
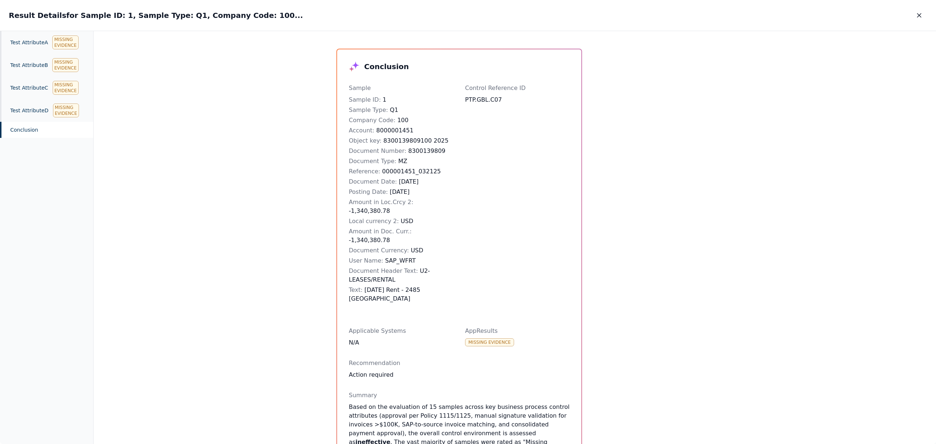
drag, startPoint x: 916, startPoint y: 15, endPoint x: 906, endPoint y: 20, distance: 11.5
click at [916, 14] on icon "button" at bounding box center [919, 15] width 7 height 7
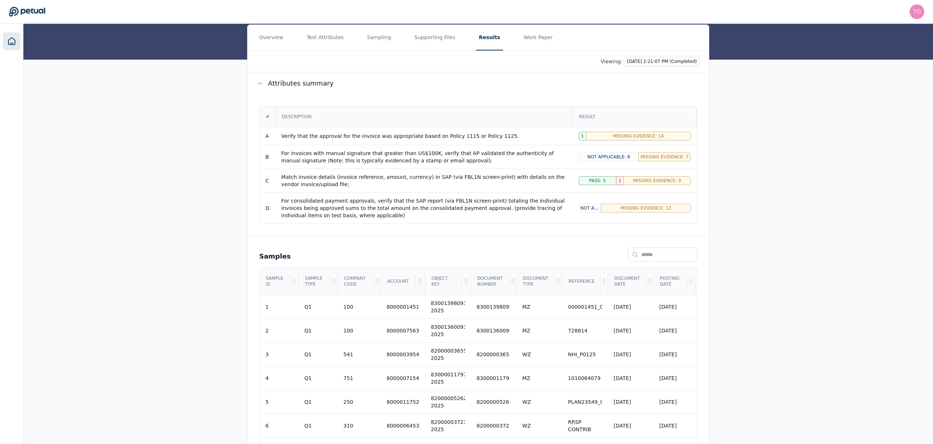
click at [10, 42] on icon at bounding box center [11, 41] width 9 height 9
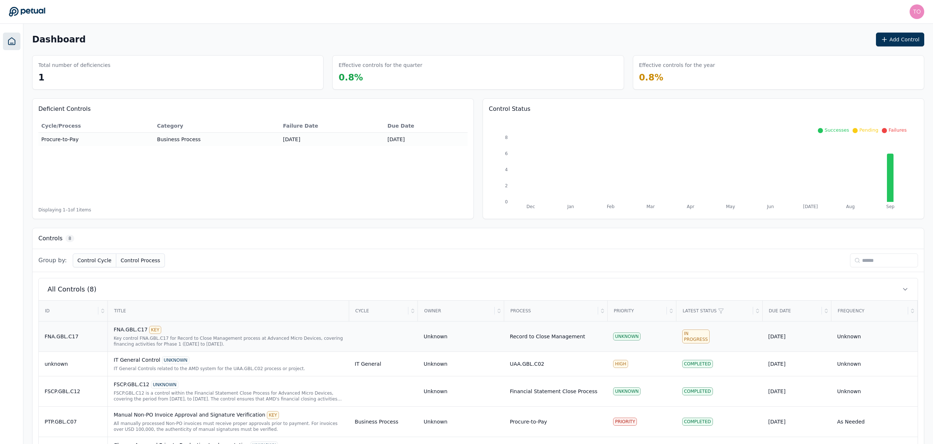
click at [205, 334] on div "FNA.GBL.C17 KEY" at bounding box center [228, 330] width 229 height 8
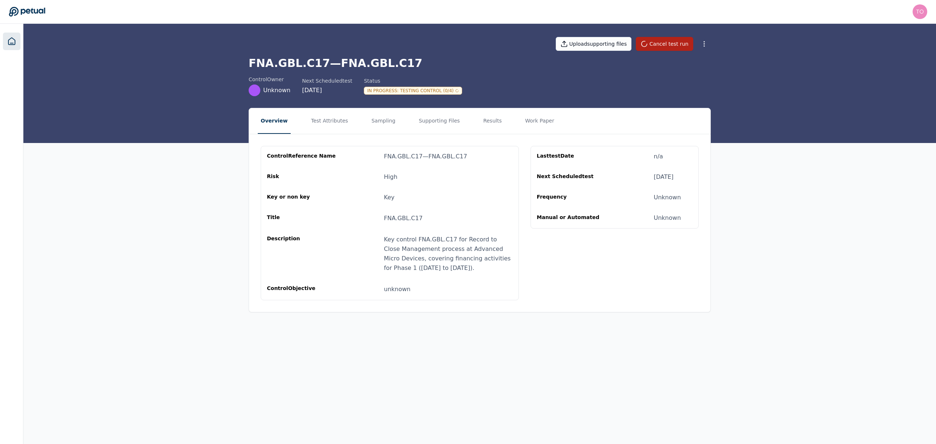
click at [9, 42] on icon at bounding box center [11, 41] width 9 height 9
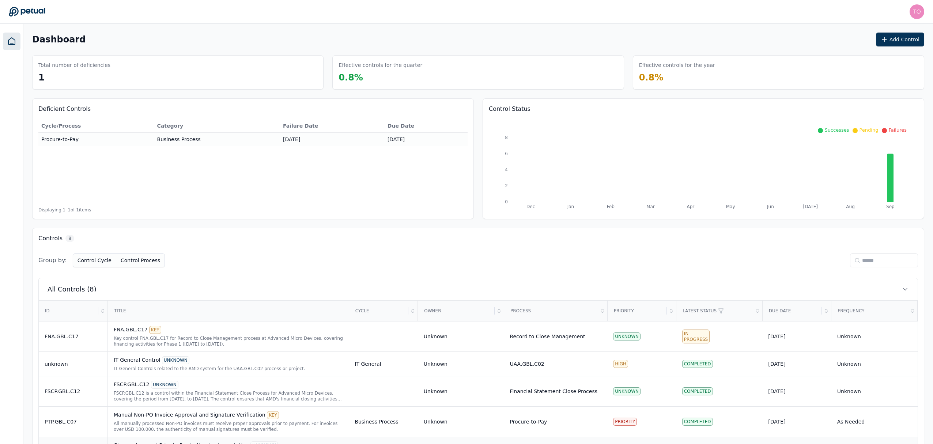
scroll to position [122, 0]
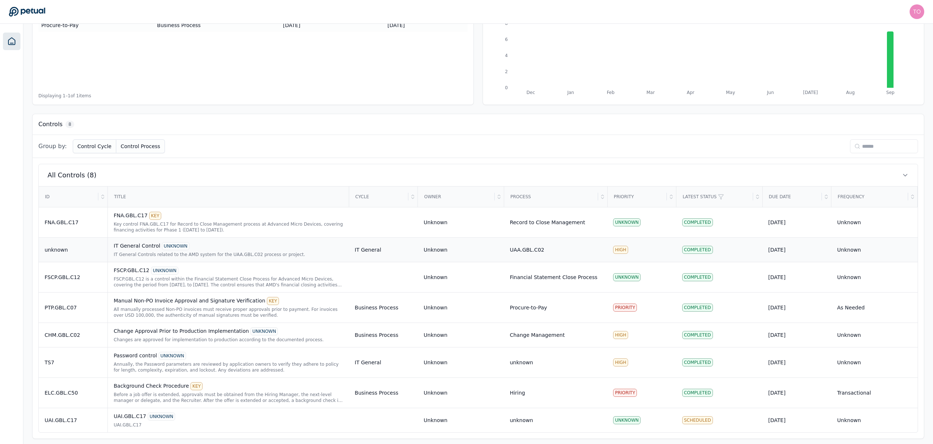
scroll to position [122, 0]
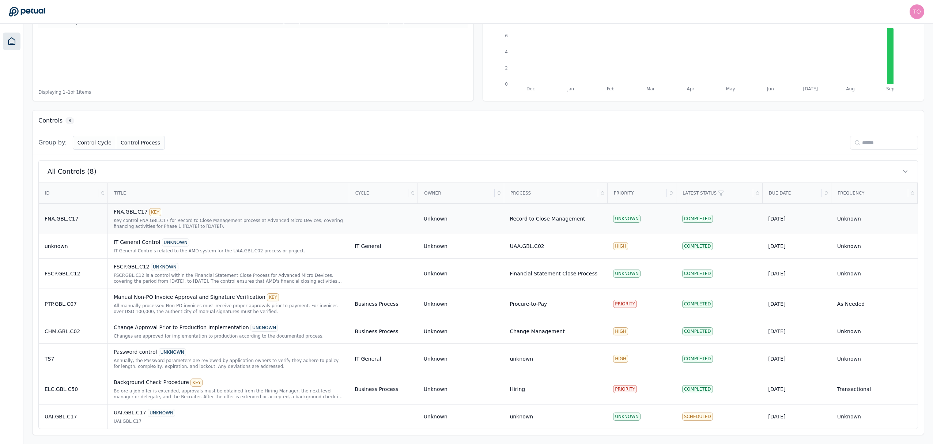
click at [205, 220] on div "Key control FNA.GBL.C17 for Record to Close Management process at Advanced Micr…" at bounding box center [228, 224] width 229 height 12
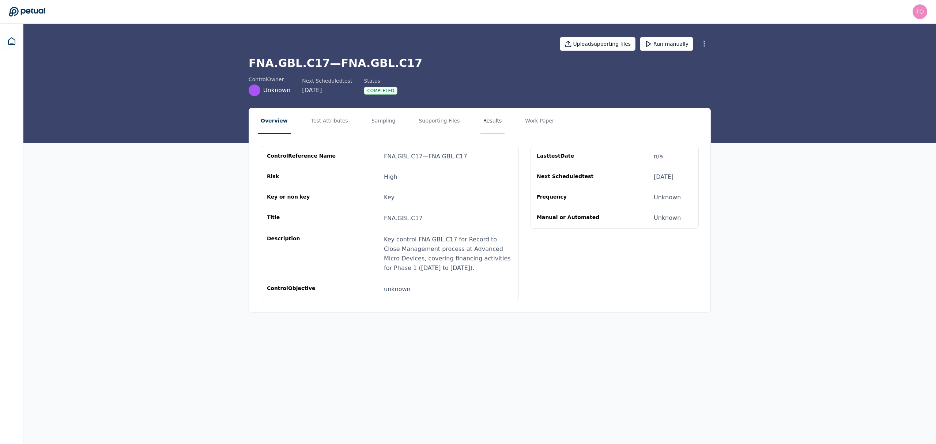
click at [480, 121] on button "Results" at bounding box center [492, 121] width 24 height 26
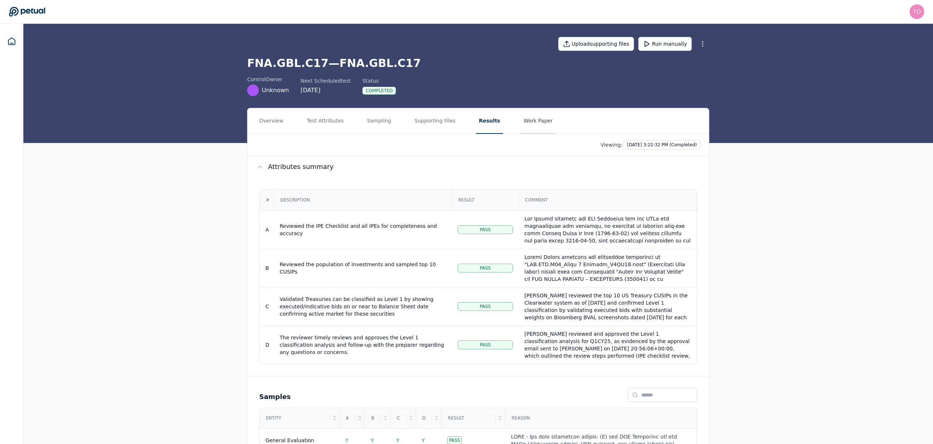
click at [525, 119] on button "Work Paper" at bounding box center [538, 121] width 35 height 26
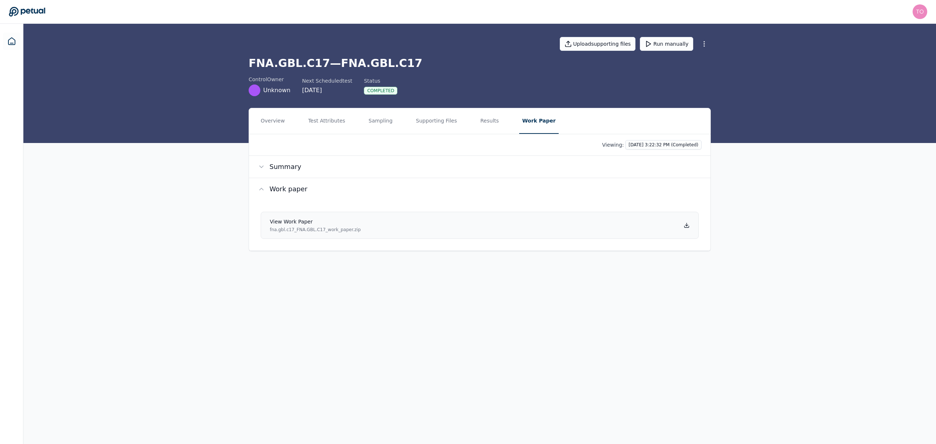
click at [501, 227] on link "View work paper fna.gbl.c17_FNA.GBL.C17_work_paper.zip" at bounding box center [480, 225] width 438 height 27
click at [373, 121] on button "Sampling" at bounding box center [381, 121] width 30 height 26
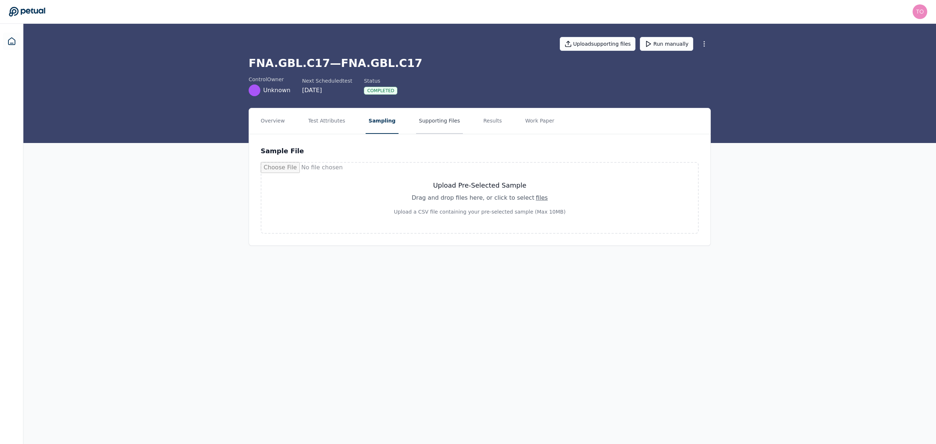
click at [423, 113] on button "Supporting Files" at bounding box center [439, 121] width 47 height 26
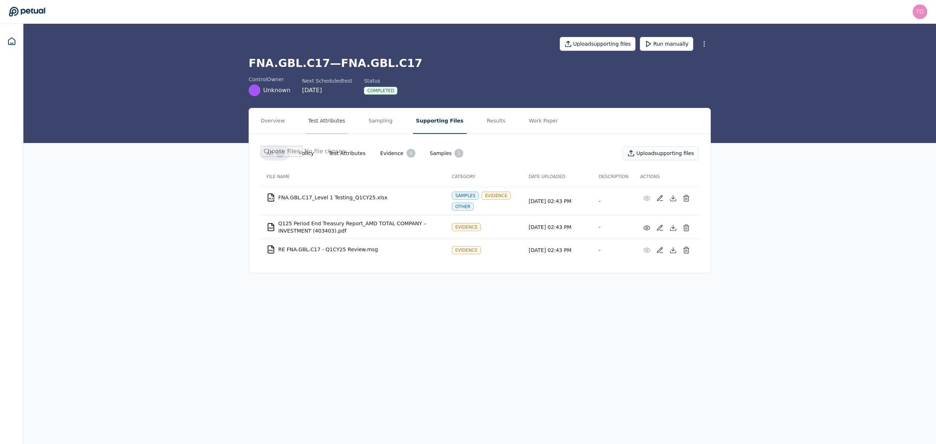
click at [322, 119] on button "Test Attributes" at bounding box center [326, 121] width 43 height 26
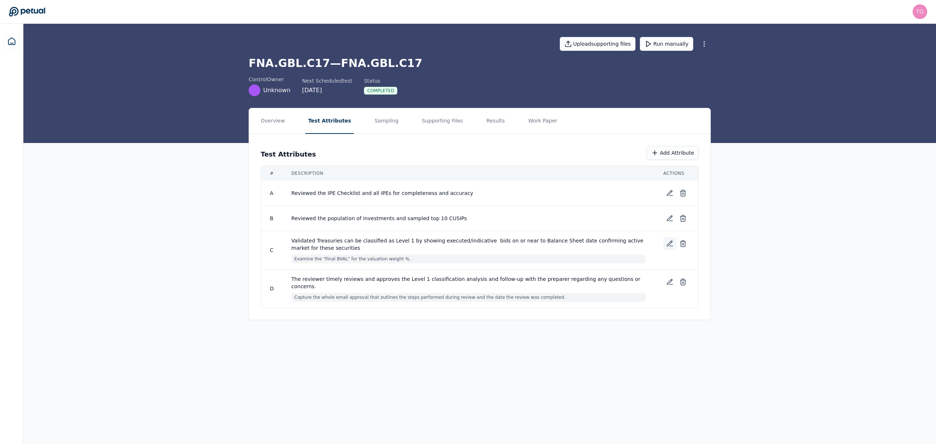
click at [667, 243] on icon at bounding box center [669, 243] width 7 height 7
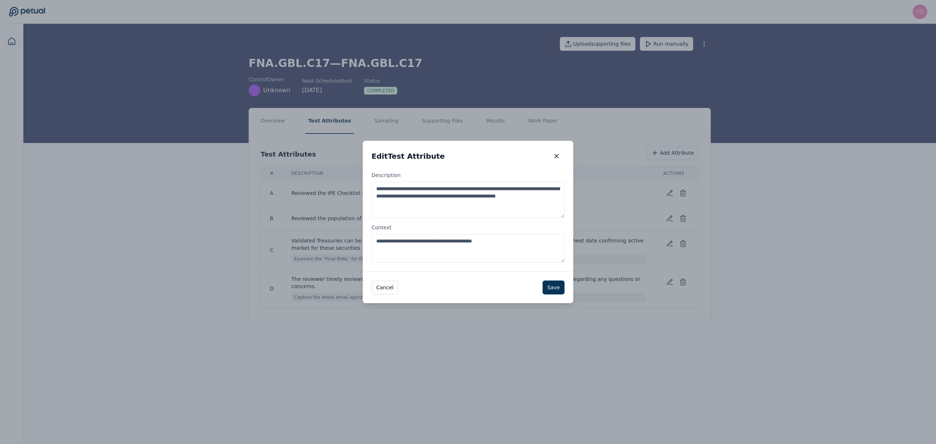
click at [525, 238] on textarea "**********" at bounding box center [467, 248] width 193 height 29
type textarea "**********"
drag, startPoint x: 556, startPoint y: 287, endPoint x: 551, endPoint y: 293, distance: 7.5
click at [556, 287] on button "Save" at bounding box center [554, 287] width 22 height 14
